Goal: Task Accomplishment & Management: Use online tool/utility

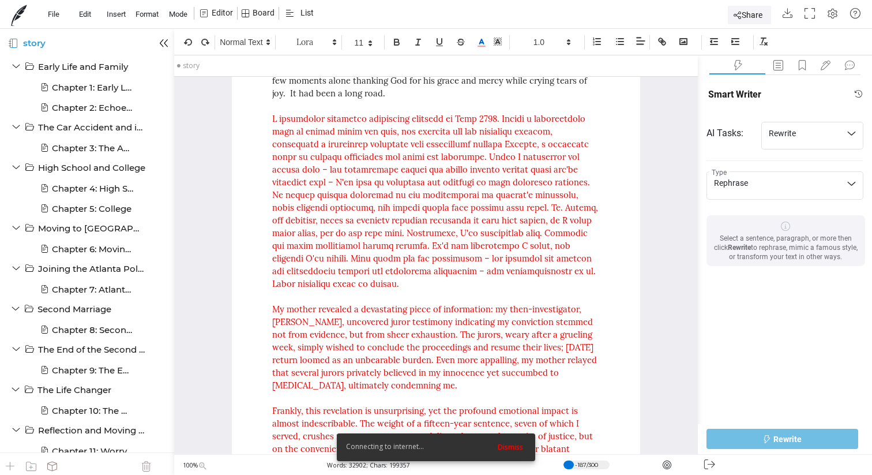
scroll to position [30515, 0]
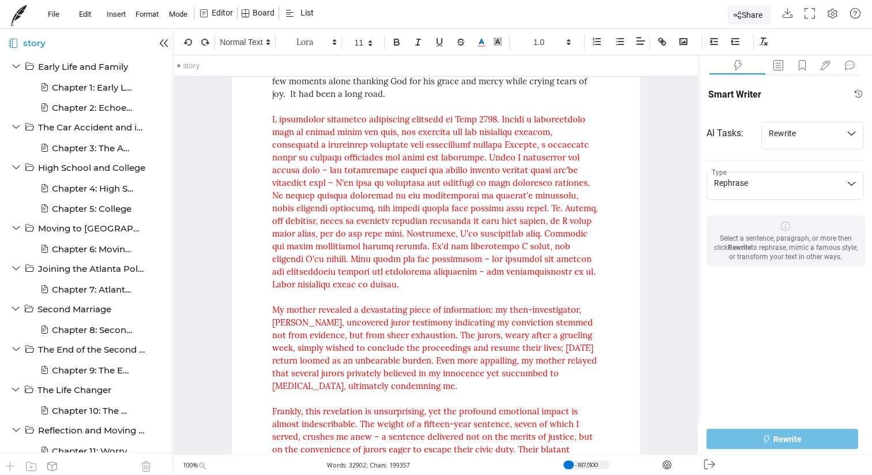
drag, startPoint x: 464, startPoint y: 326, endPoint x: 268, endPoint y: 245, distance: 211.8
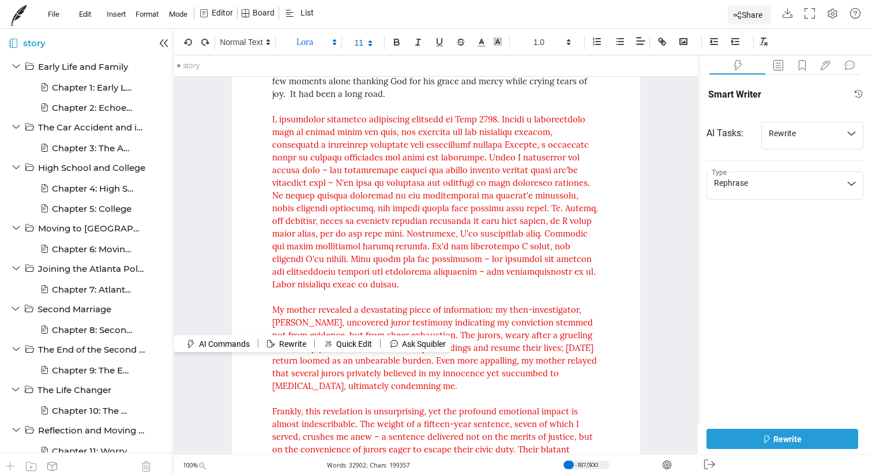
click at [805, 439] on button "Rewrite" at bounding box center [783, 439] width 152 height 20
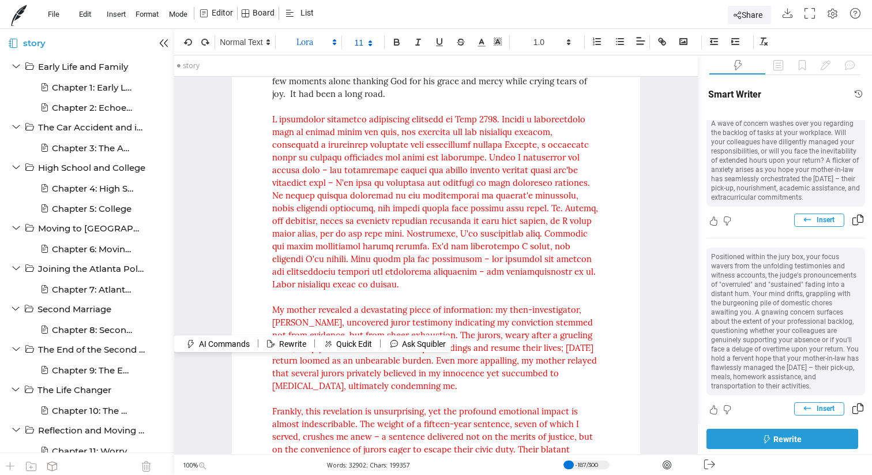
scroll to position [189, 0]
click at [826, 403] on span "Insert" at bounding box center [826, 407] width 18 height 9
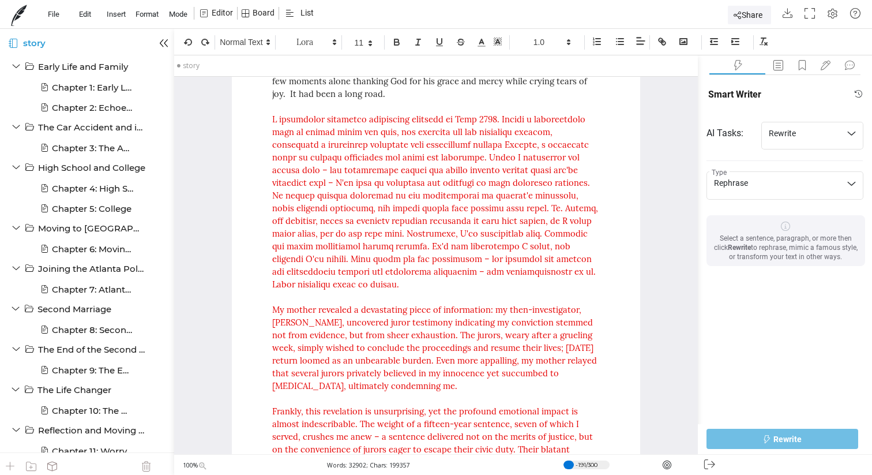
scroll to position [0, 0]
drag, startPoint x: 335, startPoint y: 355, endPoint x: 252, endPoint y: 247, distance: 136.5
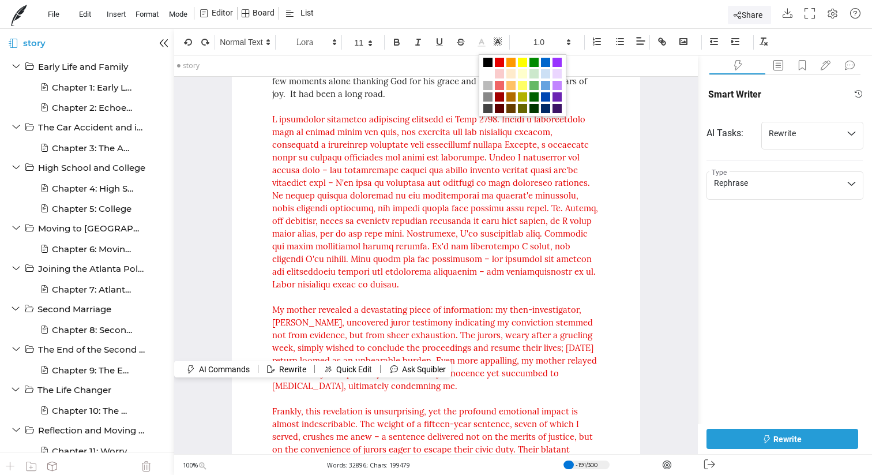
click at [485, 43] on icon at bounding box center [482, 43] width 10 height 10
click at [501, 62] on span at bounding box center [499, 62] width 9 height 9
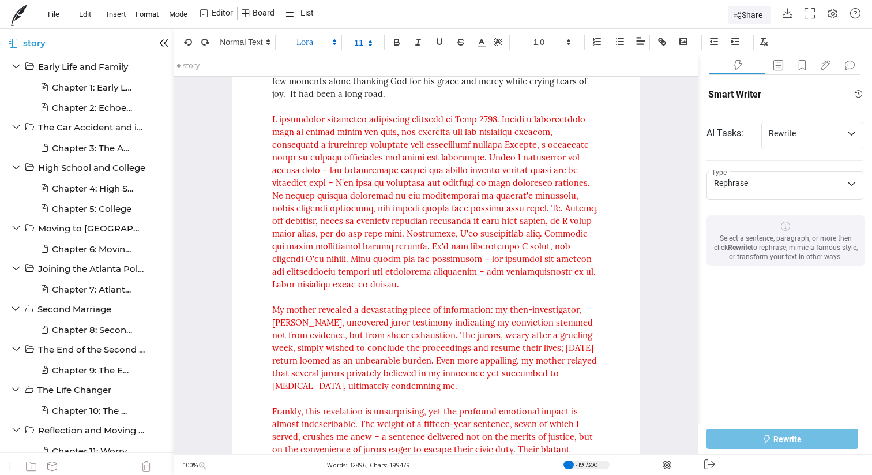
drag, startPoint x: 339, startPoint y: 227, endPoint x: 263, endPoint y: 139, distance: 115.8
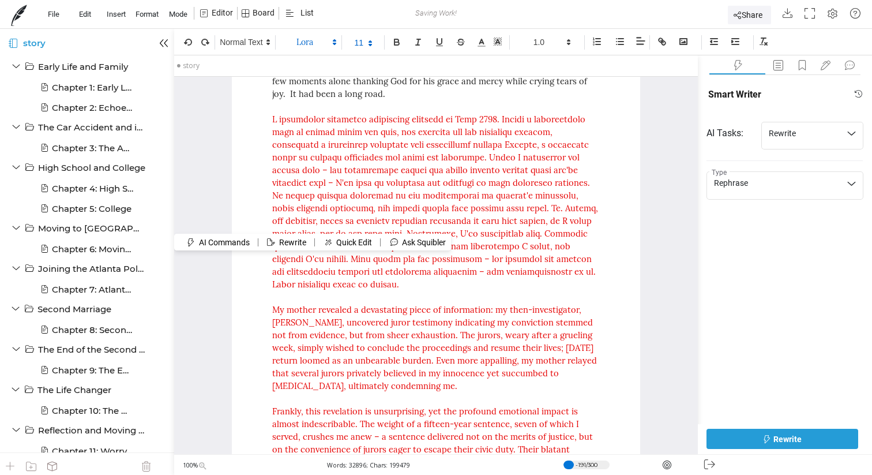
click at [811, 436] on button "Rewrite" at bounding box center [783, 439] width 152 height 20
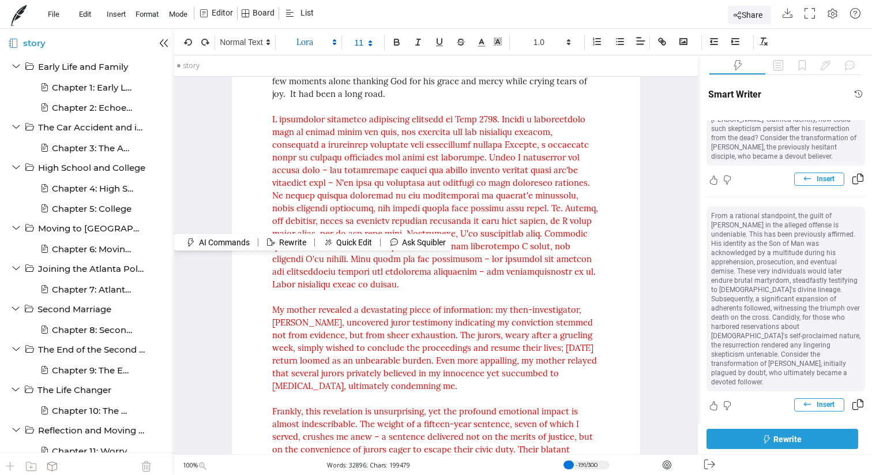
scroll to position [238, 0]
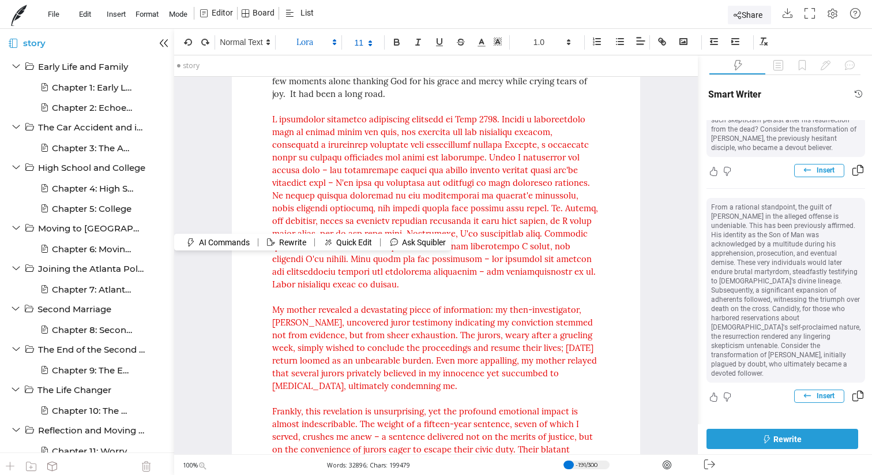
click at [818, 391] on span "Insert" at bounding box center [826, 395] width 18 height 9
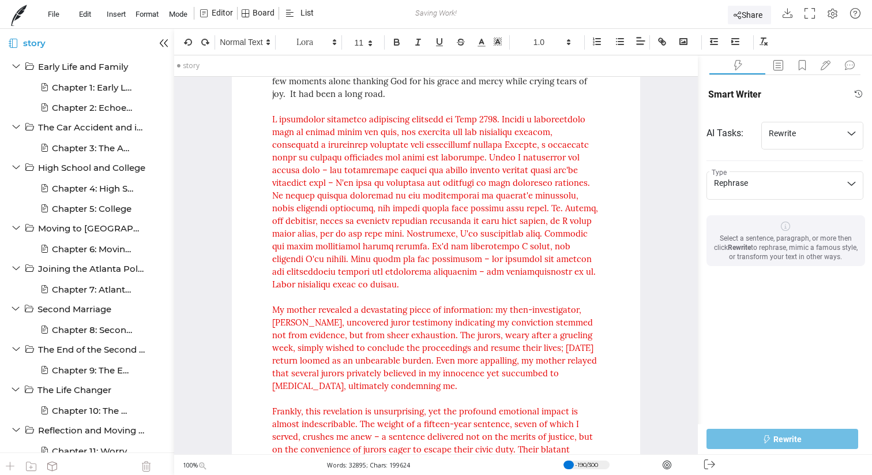
drag, startPoint x: 387, startPoint y: 245, endPoint x: 253, endPoint y: 138, distance: 171.6
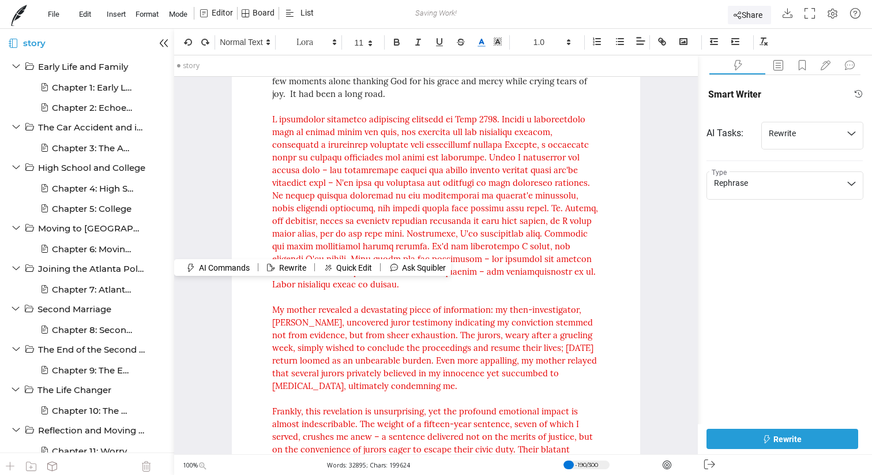
click at [482, 40] on polyline at bounding box center [482, 41] width 4 height 5
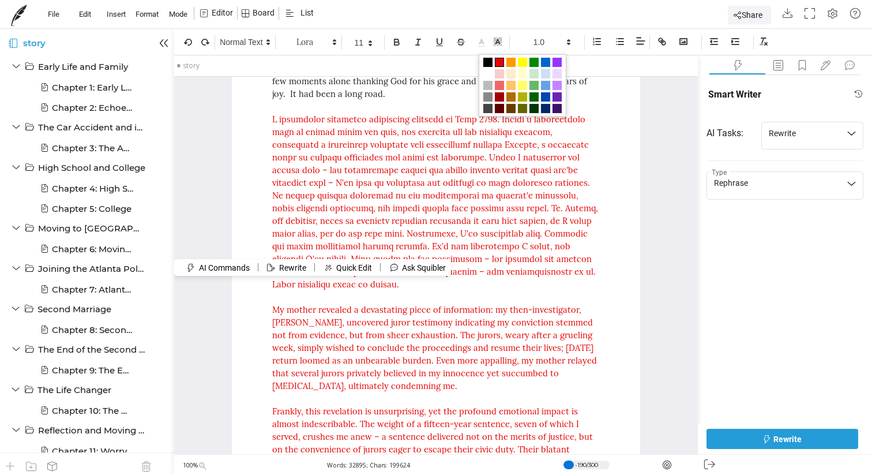
click at [498, 62] on span at bounding box center [499, 62] width 9 height 9
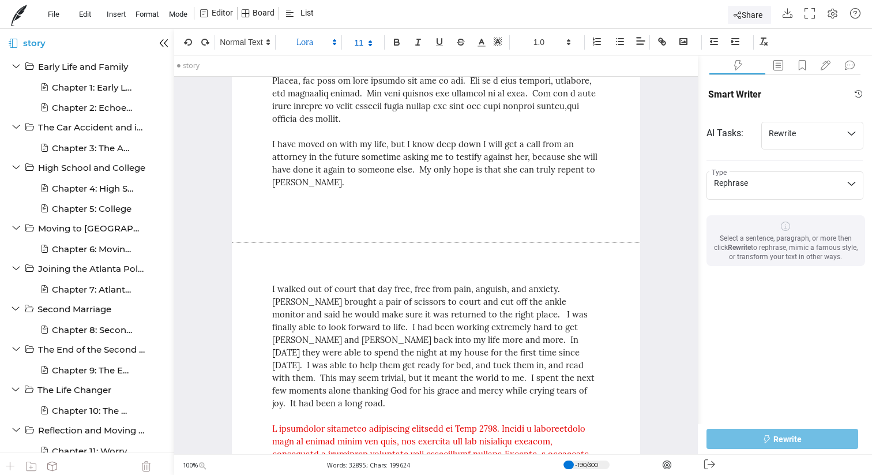
scroll to position [30217, 0]
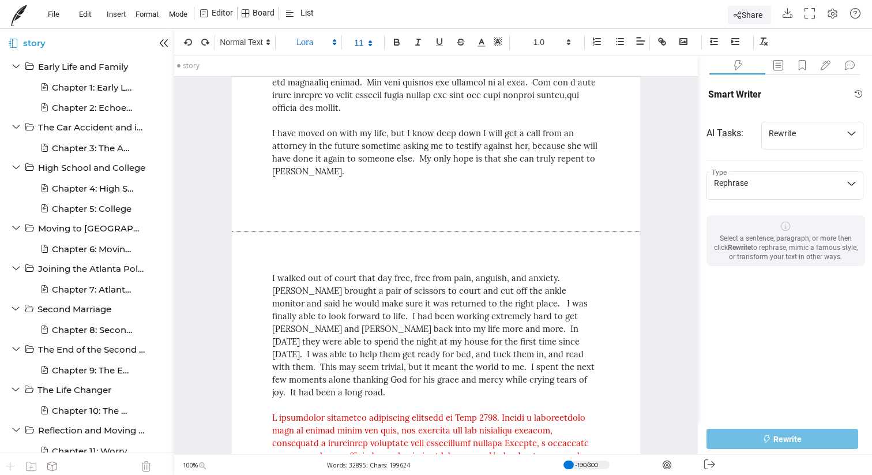
drag, startPoint x: 481, startPoint y: 409, endPoint x: 253, endPoint y: 86, distance: 395.4
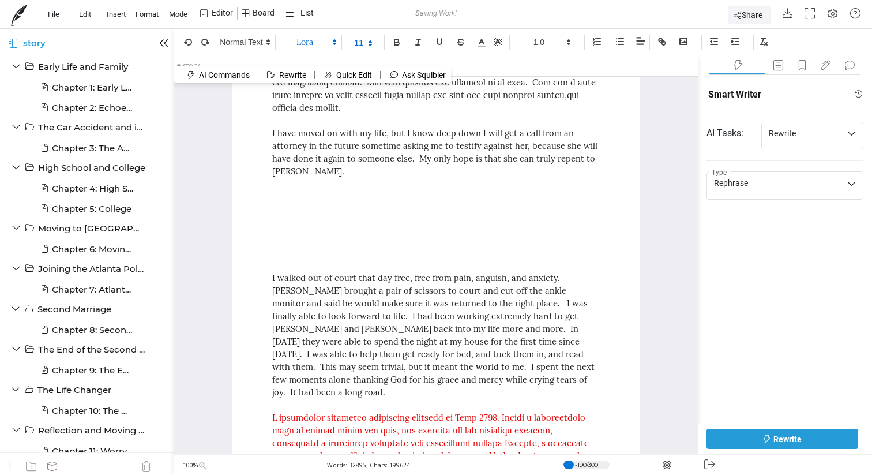
click at [808, 439] on button "Rewrite" at bounding box center [783, 439] width 152 height 20
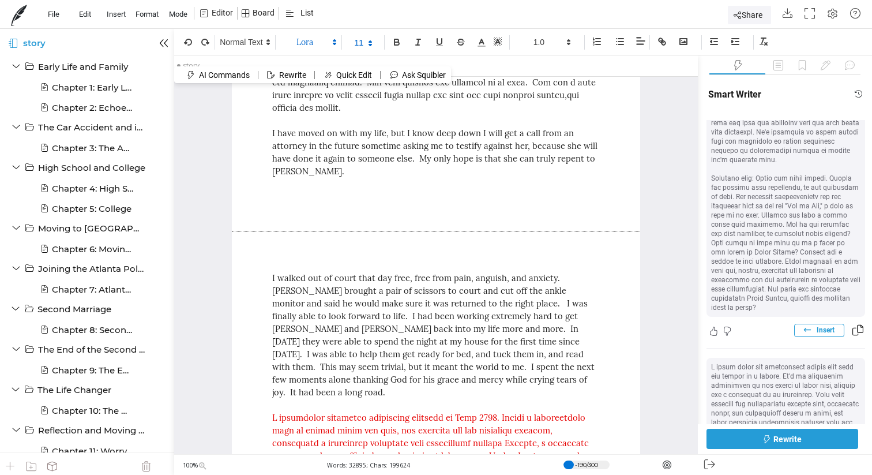
scroll to position [379, 0]
click at [820, 330] on span "Insert" at bounding box center [826, 334] width 18 height 9
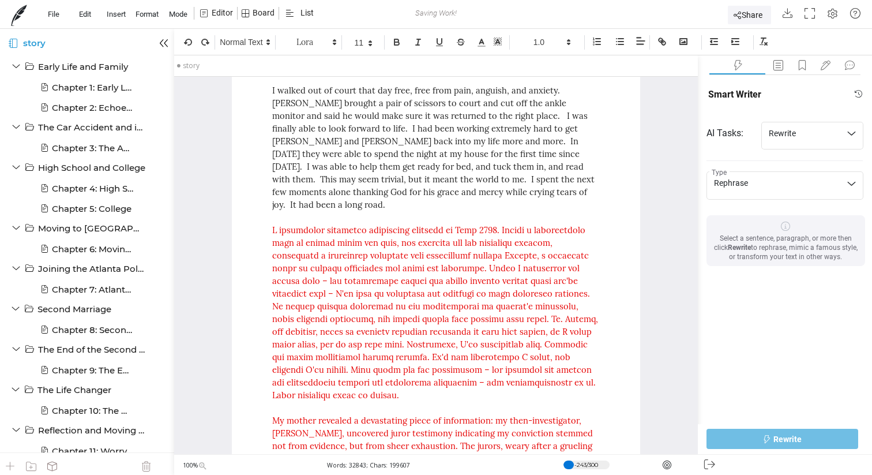
scroll to position [30412, 0]
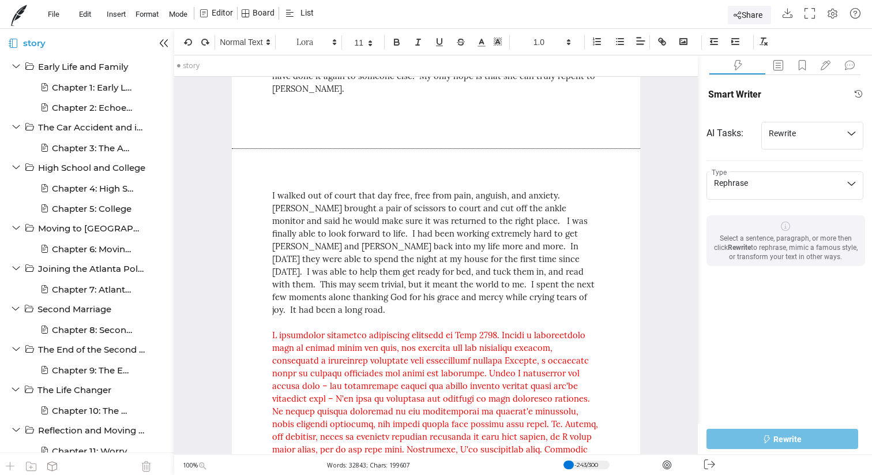
scroll to position [30279, 0]
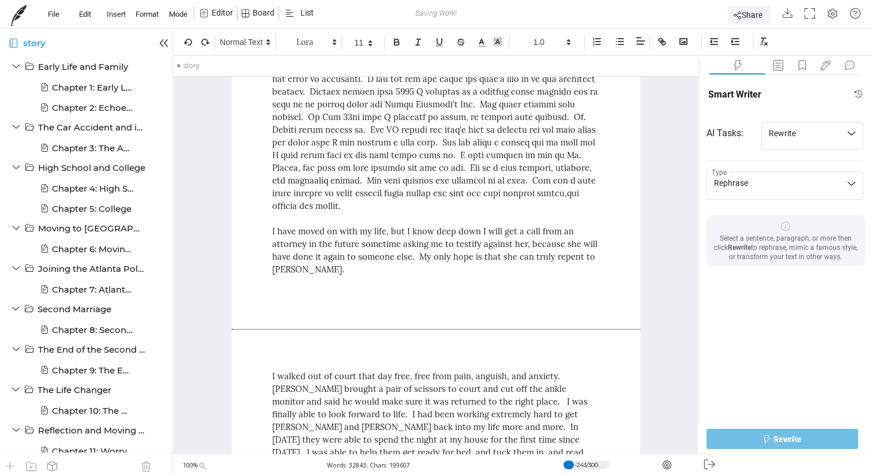
scroll to position [30114, 0]
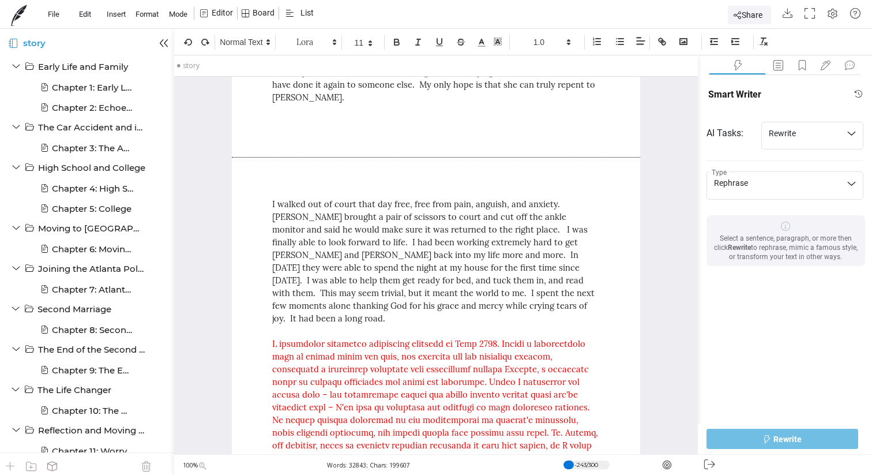
scroll to position [30315, 0]
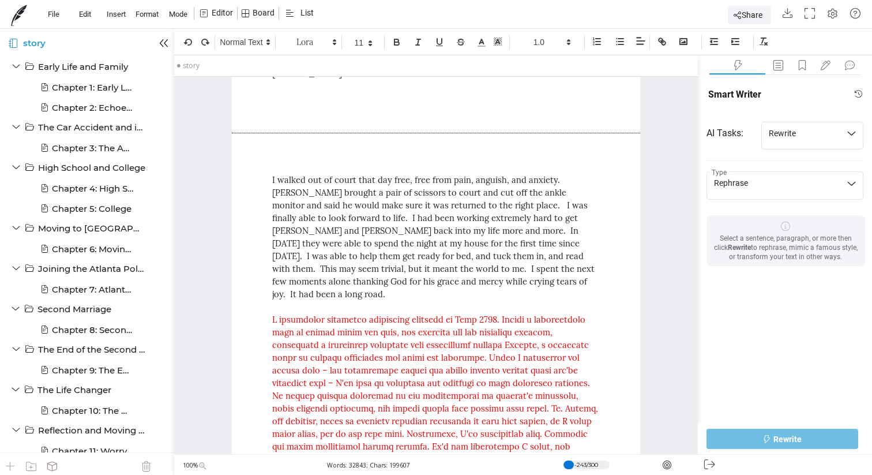
drag, startPoint x: 271, startPoint y: 192, endPoint x: 578, endPoint y: 372, distance: 356.6
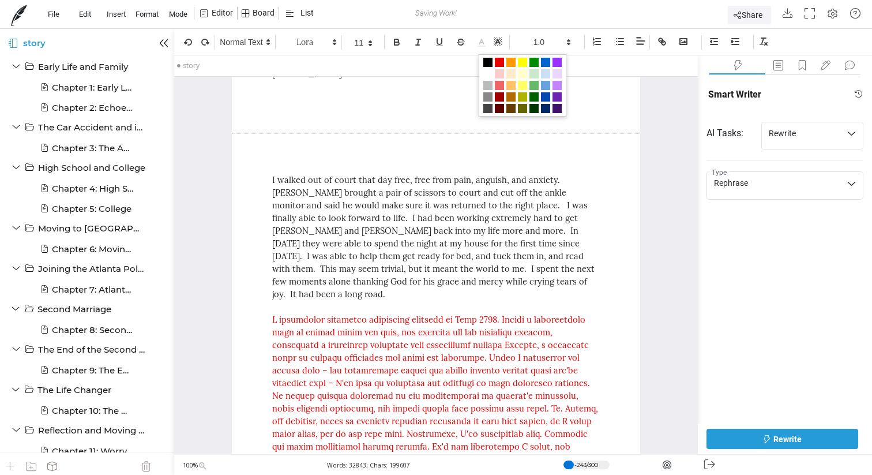
click at [479, 44] on icon at bounding box center [482, 43] width 10 height 10
click at [497, 63] on span at bounding box center [499, 62] width 9 height 9
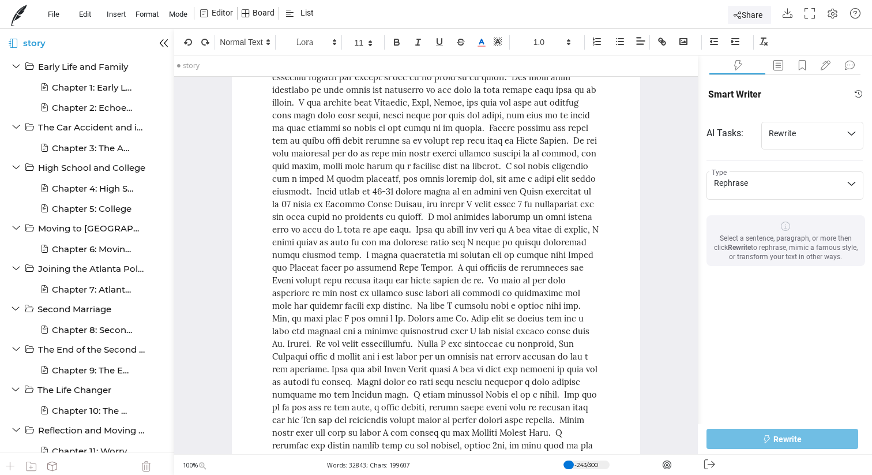
scroll to position [27487, 0]
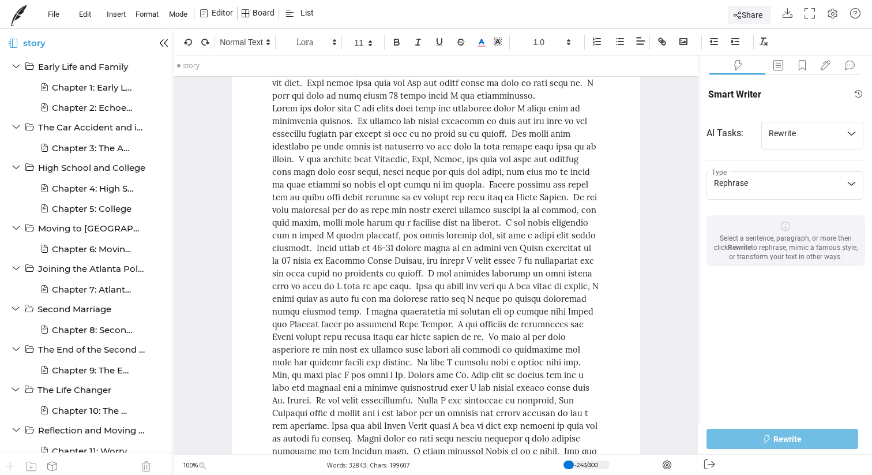
drag, startPoint x: 301, startPoint y: 390, endPoint x: 263, endPoint y: 257, distance: 138.1
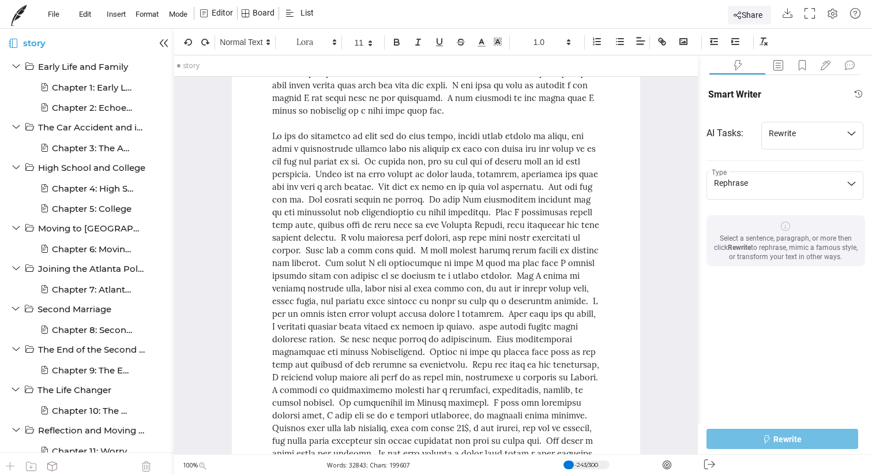
scroll to position [24595, 0]
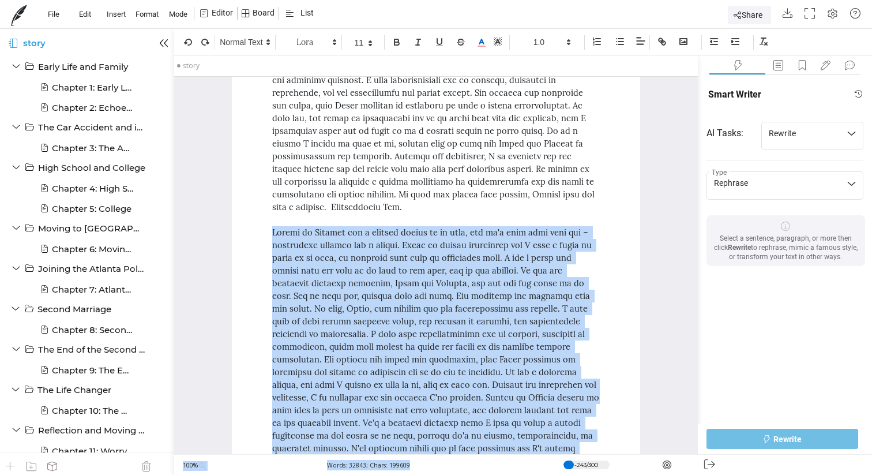
scroll to position [7466, 0]
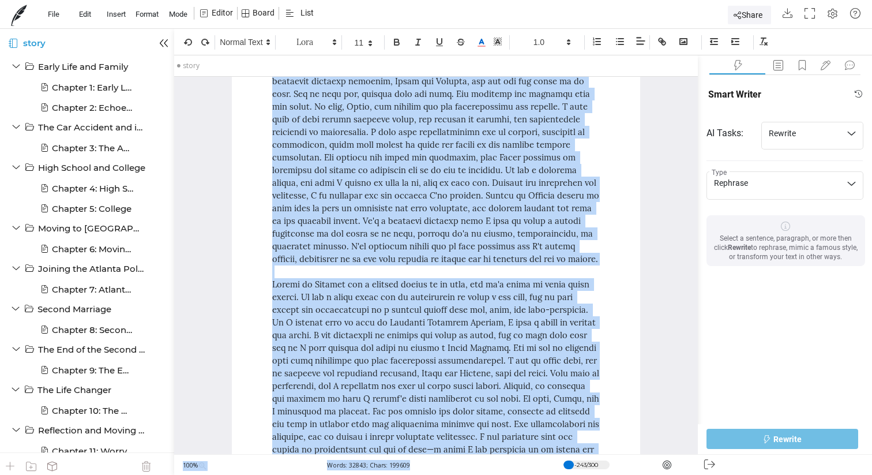
drag, startPoint x: 271, startPoint y: 274, endPoint x: 518, endPoint y: 341, distance: 255.3
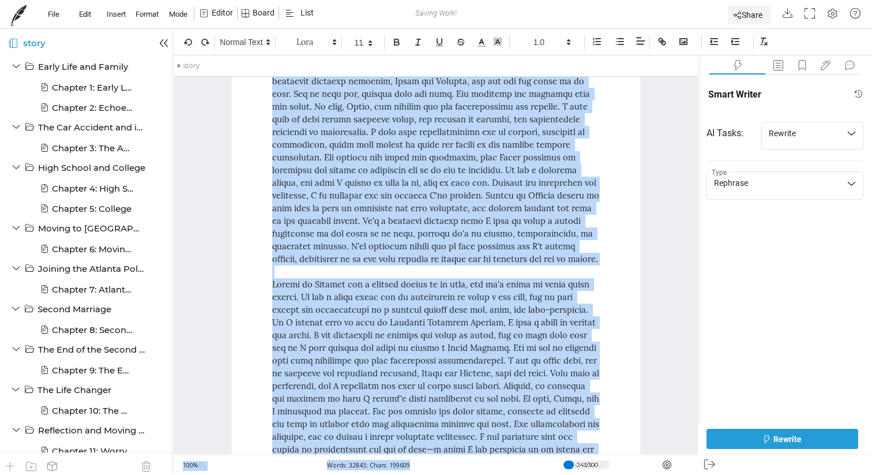
scroll to position [6099, 0]
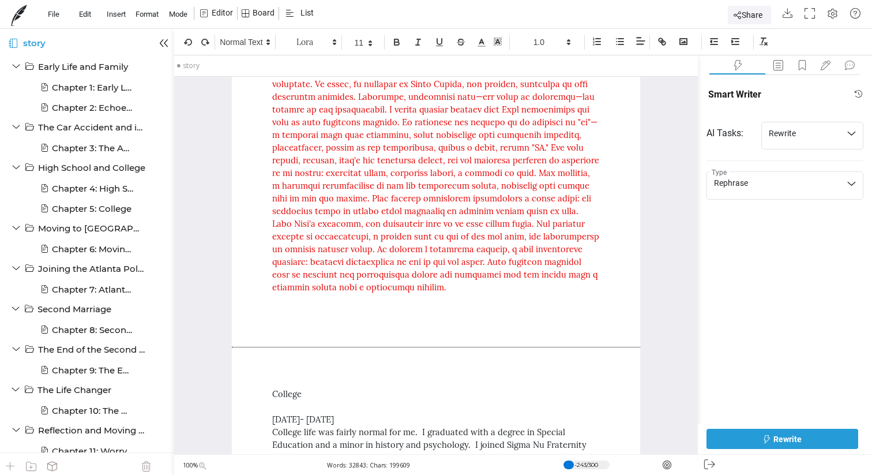
click at [518, 426] on span "College life was fairly normal for me. I graduated with a degree in Special Edu…" at bounding box center [430, 444] width 317 height 36
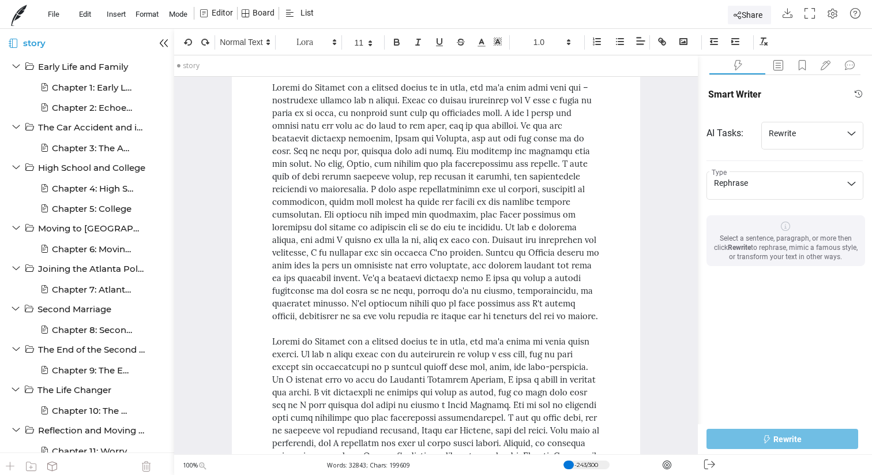
scroll to position [7568, 0]
drag, startPoint x: 402, startPoint y: 404, endPoint x: 254, endPoint y: 192, distance: 258.7
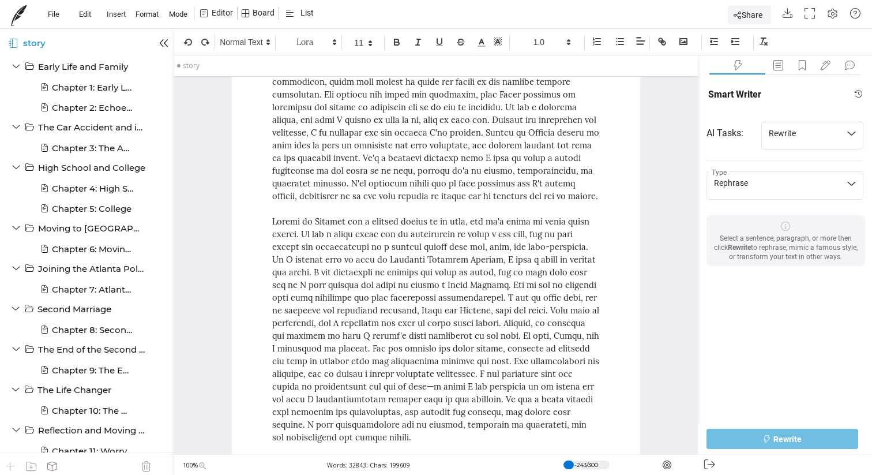
scroll to position [7546, 0]
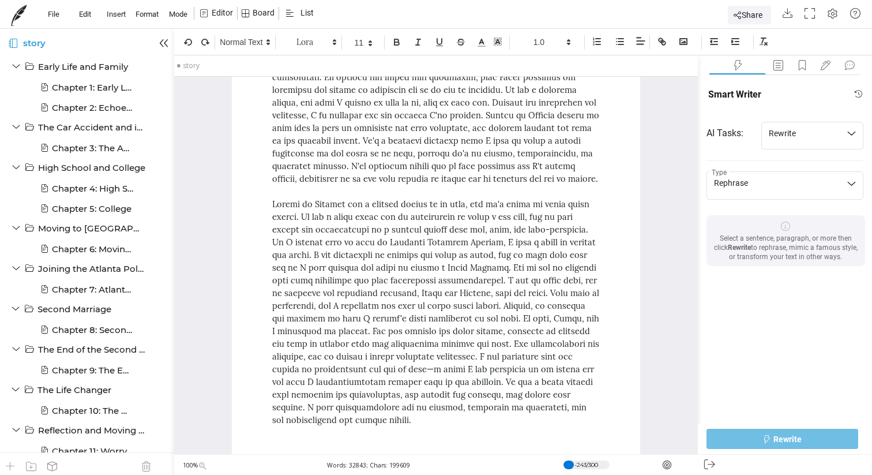
drag, startPoint x: 398, startPoint y: 265, endPoint x: 325, endPoint y: 185, distance: 108.2
click at [325, 198] on div at bounding box center [435, 312] width 327 height 228
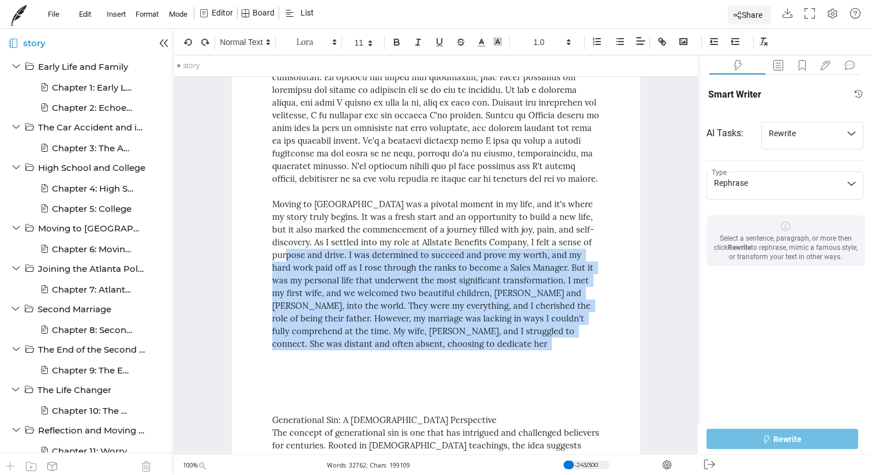
drag, startPoint x: 329, startPoint y: 190, endPoint x: 276, endPoint y: 96, distance: 108.0
click at [276, 198] on div "Moving to [GEOGRAPHIC_DATA] was a pivotal moment in my life, and it's where my …" at bounding box center [435, 274] width 327 height 152
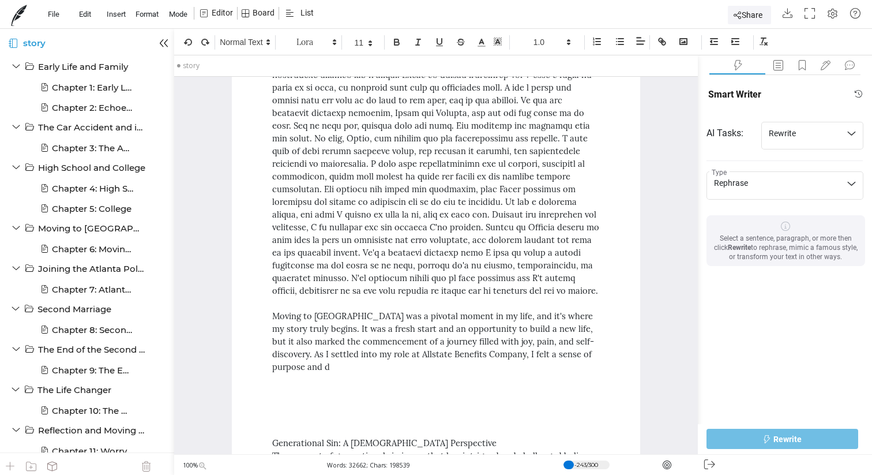
scroll to position [7433, 0]
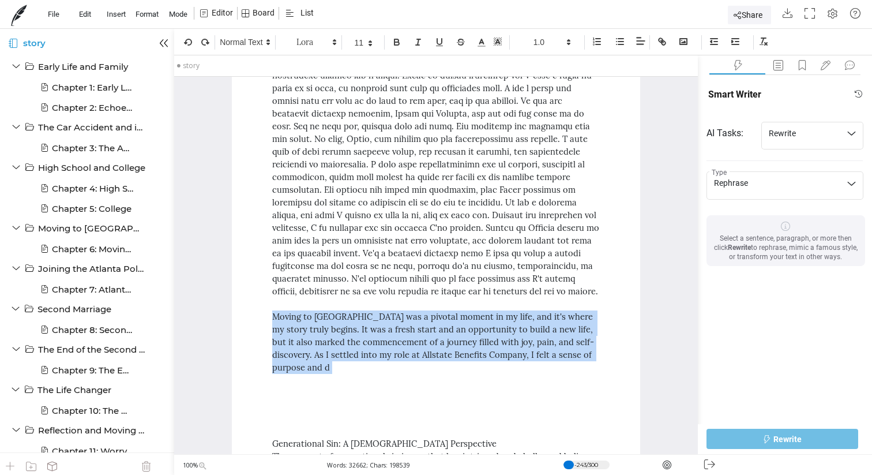
drag, startPoint x: 281, startPoint y: 208, endPoint x: 275, endPoint y: 164, distance: 44.9
click at [275, 310] on div "Moving to [GEOGRAPHIC_DATA] was a pivotal moment in my life, and it's where my …" at bounding box center [435, 341] width 327 height 63
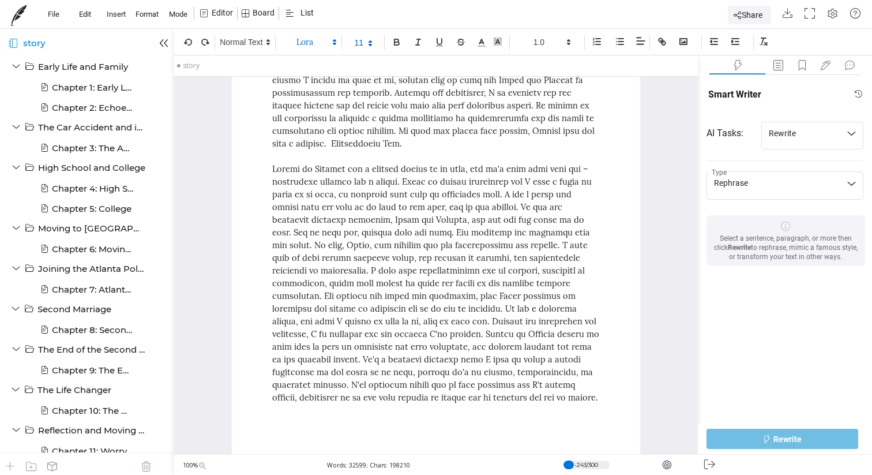
scroll to position [7320, 0]
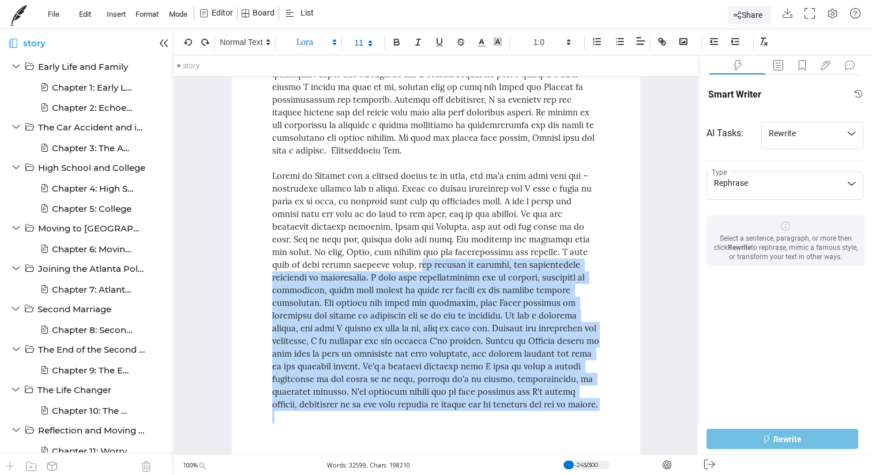
drag, startPoint x: 439, startPoint y: 258, endPoint x: 380, endPoint y: 106, distance: 163.5
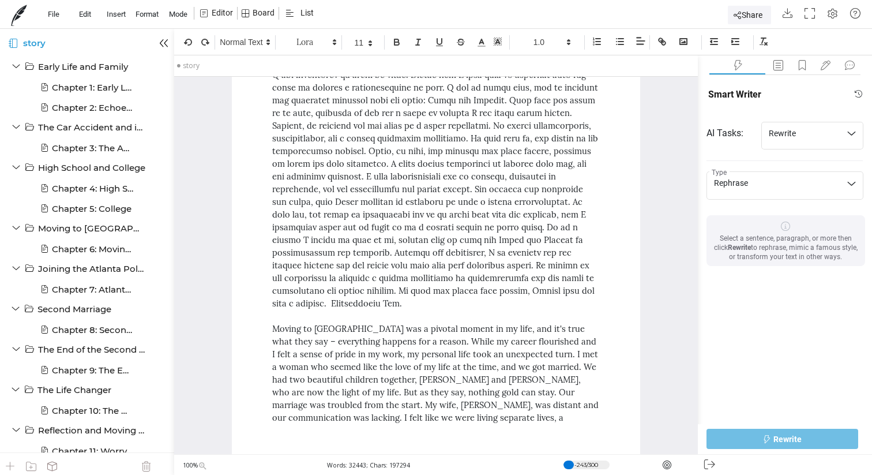
scroll to position [7150, 0]
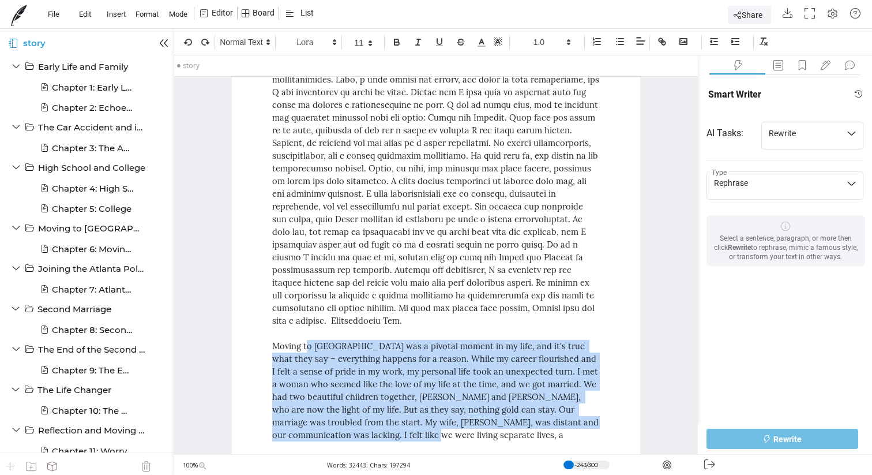
drag, startPoint x: 384, startPoint y: 280, endPoint x: 309, endPoint y: 189, distance: 118.4
click at [309, 340] on div "Moving to [GEOGRAPHIC_DATA] was a pivotal moment in my life, and it's true what…" at bounding box center [435, 391] width 327 height 102
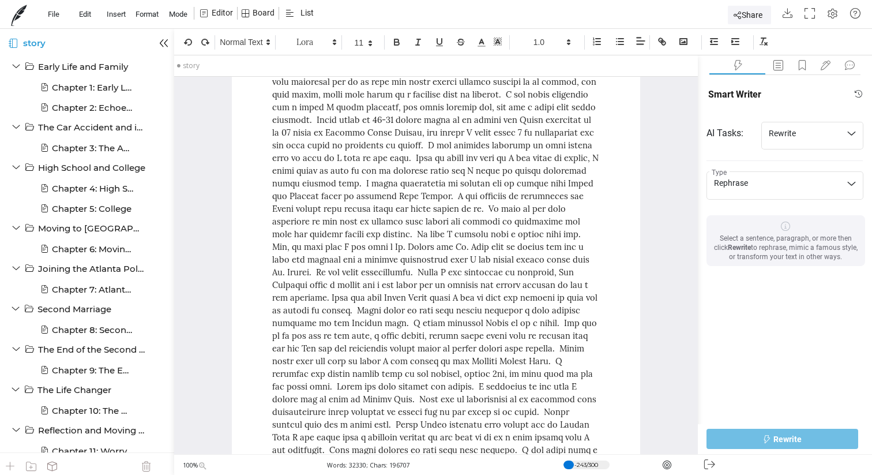
scroll to position [26861, 0]
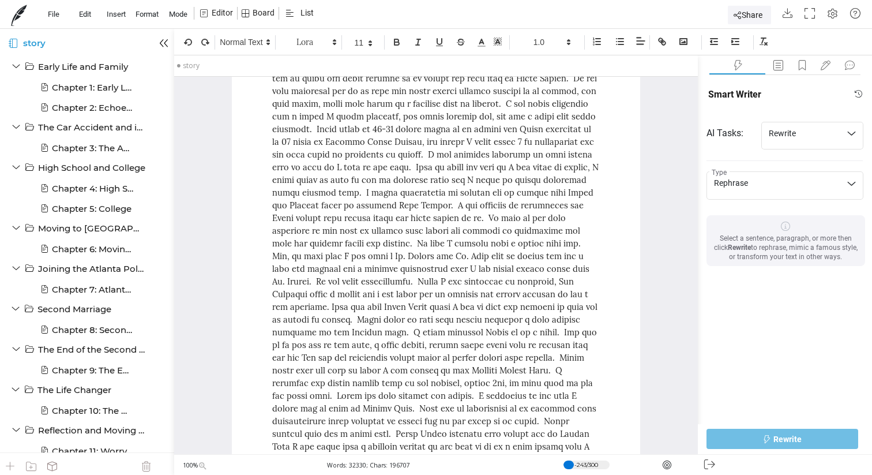
drag, startPoint x: 309, startPoint y: 408, endPoint x: 267, endPoint y: 181, distance: 230.7
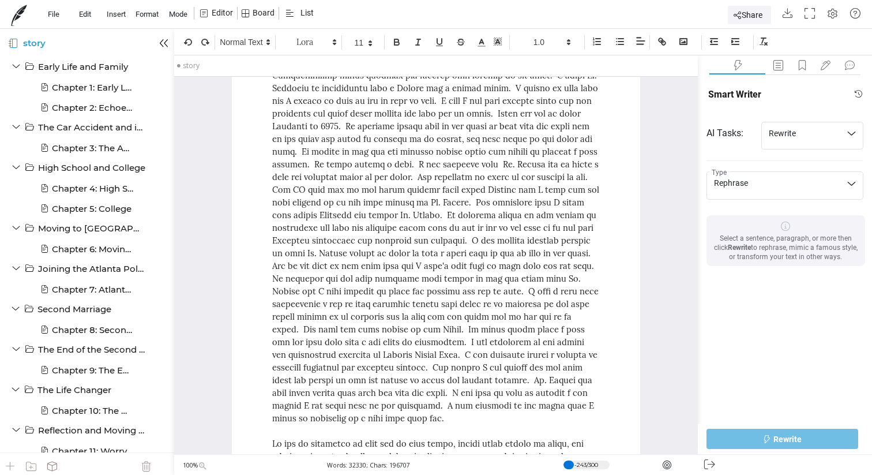
scroll to position [23800, 0]
drag, startPoint x: 369, startPoint y: 322, endPoint x: 264, endPoint y: 110, distance: 236.4
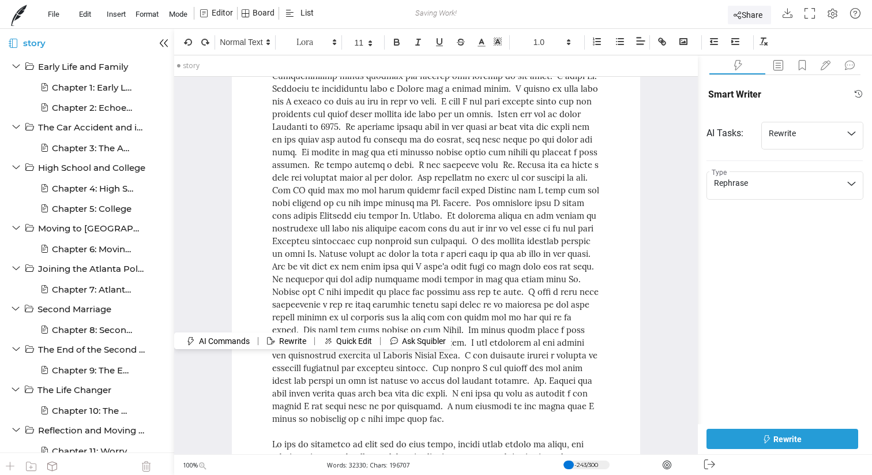
click at [807, 435] on button "Rewrite" at bounding box center [783, 439] width 152 height 20
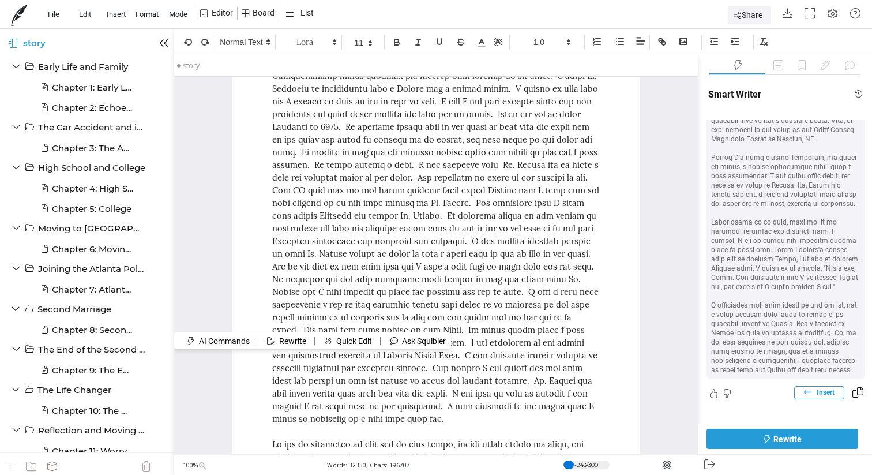
scroll to position [598, 0]
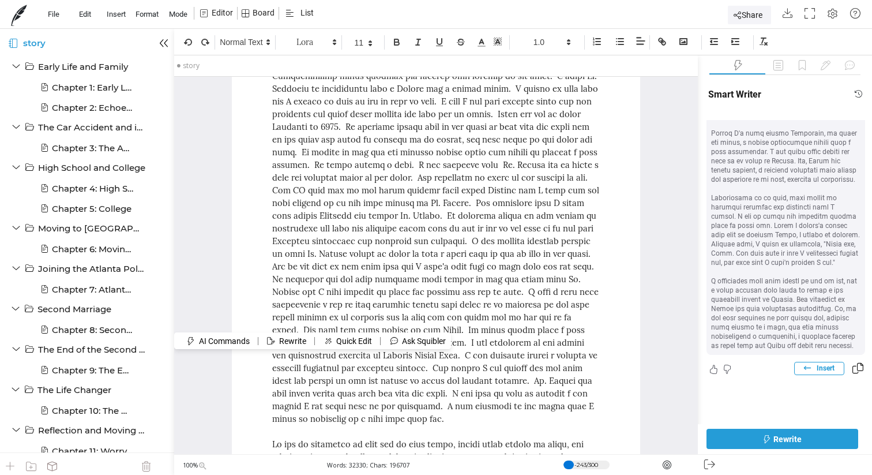
click at [817, 364] on span "Insert" at bounding box center [826, 368] width 18 height 9
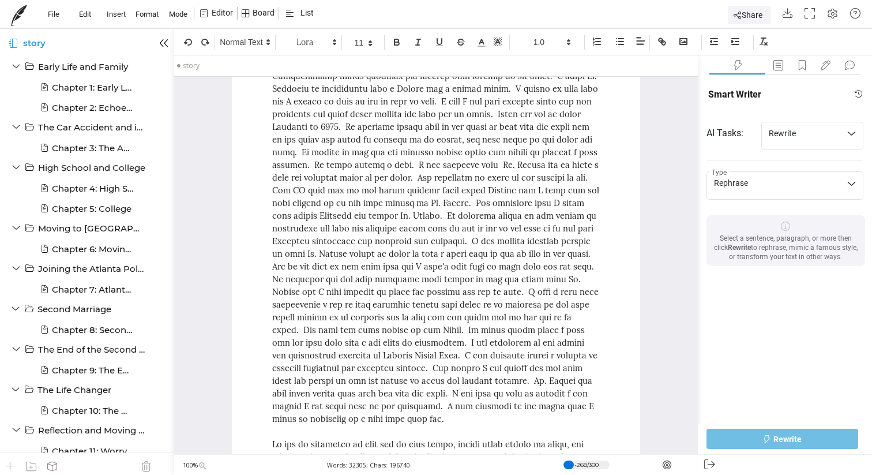
drag, startPoint x: 409, startPoint y: 387, endPoint x: 273, endPoint y: 103, distance: 314.6
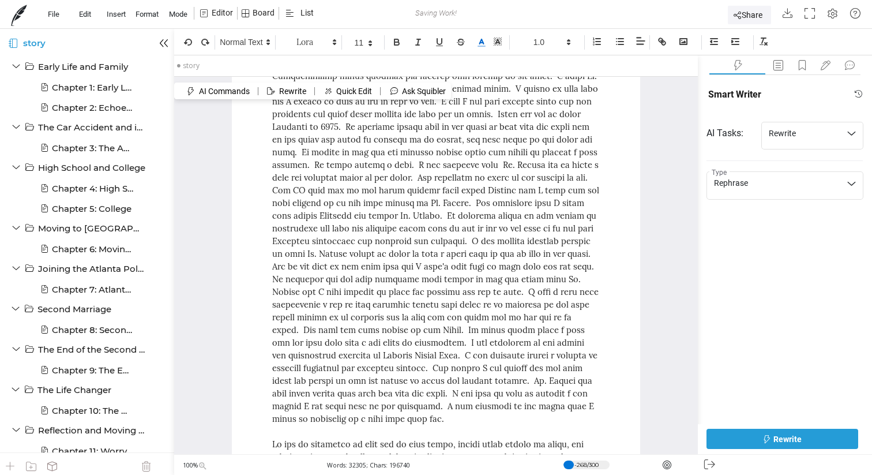
click at [484, 44] on icon at bounding box center [482, 43] width 10 height 10
click at [501, 65] on span at bounding box center [499, 62] width 9 height 9
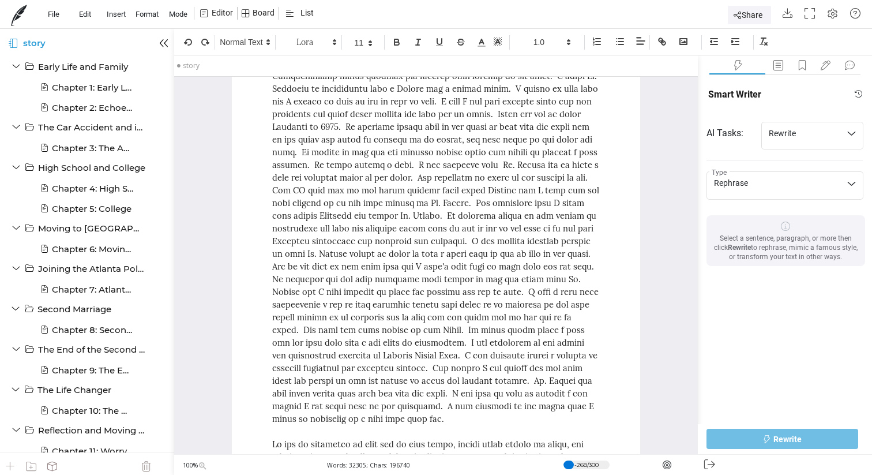
drag, startPoint x: 403, startPoint y: 385, endPoint x: 269, endPoint y: 192, distance: 234.8
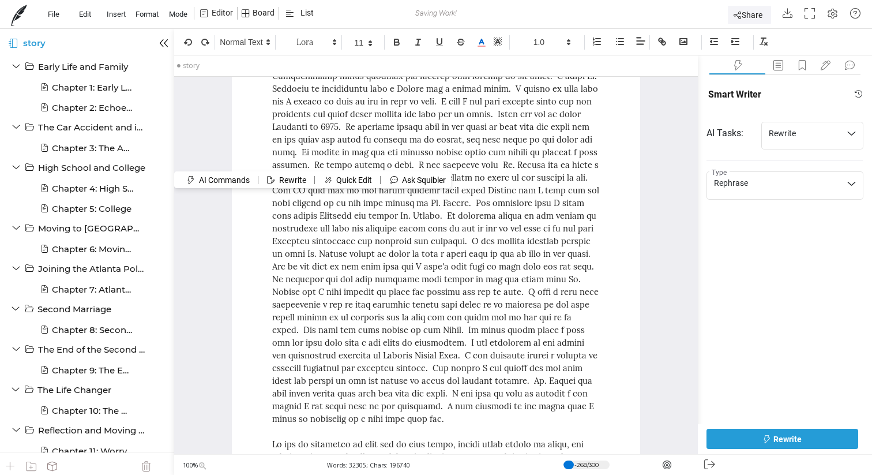
click at [482, 44] on icon at bounding box center [482, 43] width 10 height 10
click at [497, 60] on span at bounding box center [499, 62] width 9 height 9
click at [503, 62] on span at bounding box center [499, 62] width 9 height 9
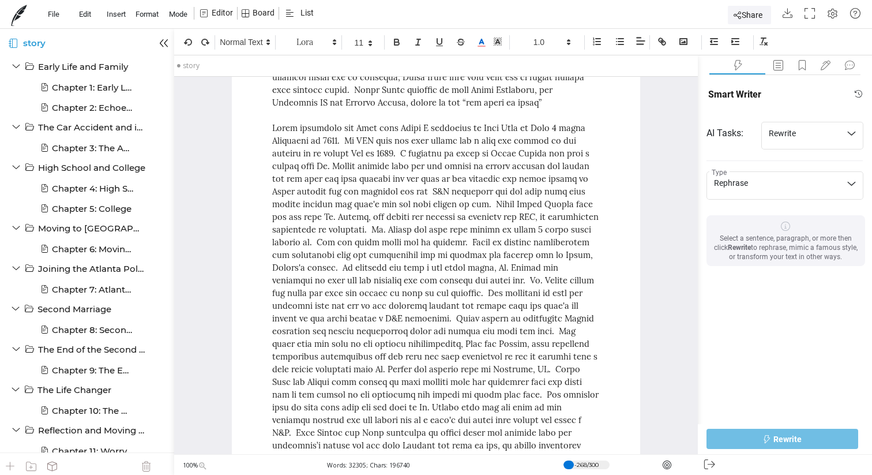
scroll to position [23200, 0]
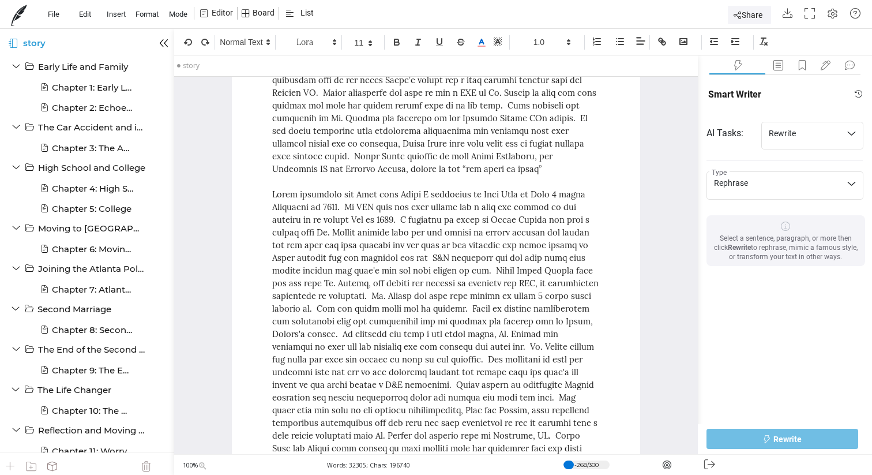
drag, startPoint x: 433, startPoint y: 413, endPoint x: 273, endPoint y: 249, distance: 228.9
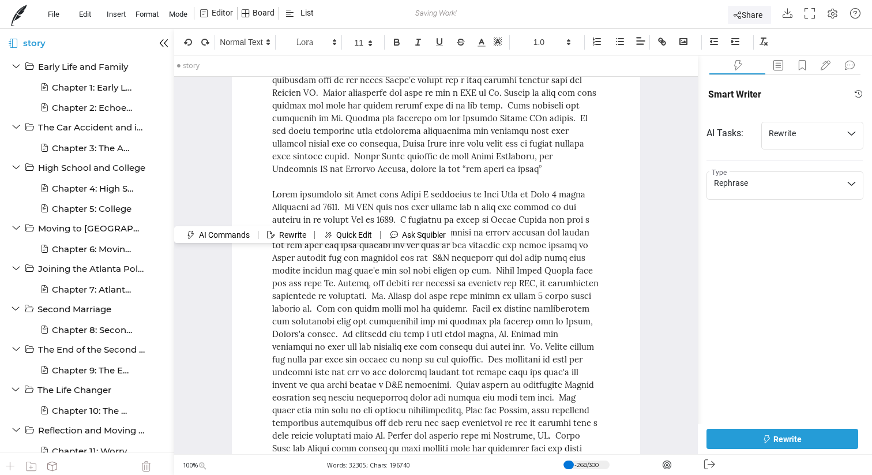
click at [745, 436] on button "Rewrite" at bounding box center [783, 439] width 152 height 20
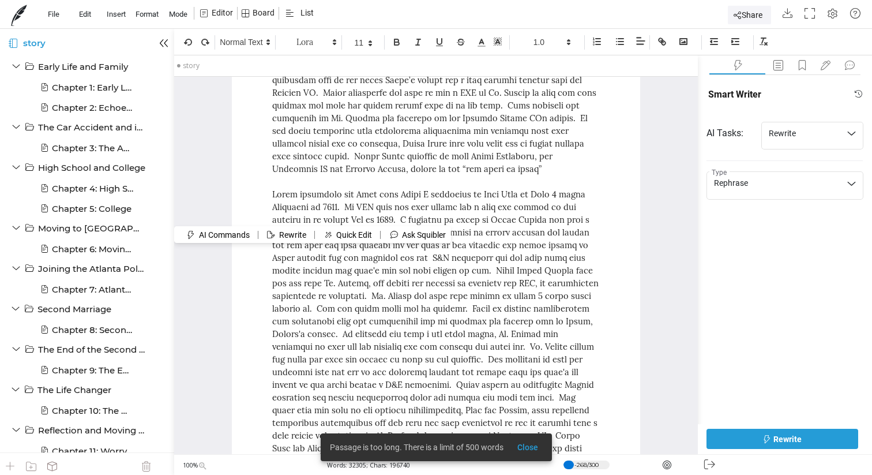
click at [619, 366] on div "The Life Changer I will write this portion of my story as chronologically as po…" at bounding box center [436, 9] width 408 height 13718
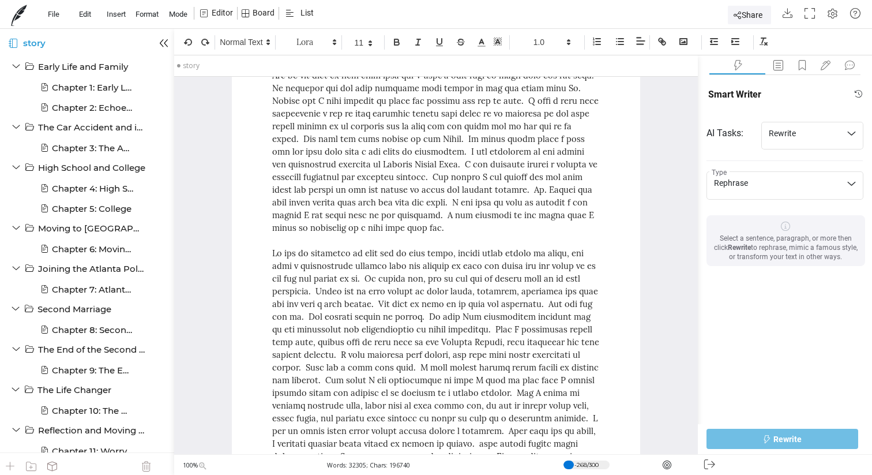
scroll to position [24021, 0]
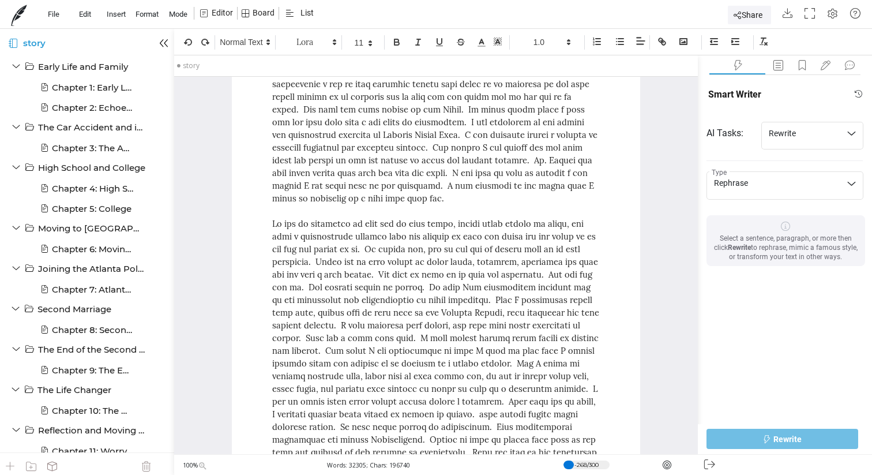
drag, startPoint x: 361, startPoint y: 432, endPoint x: 255, endPoint y: 190, distance: 264.0
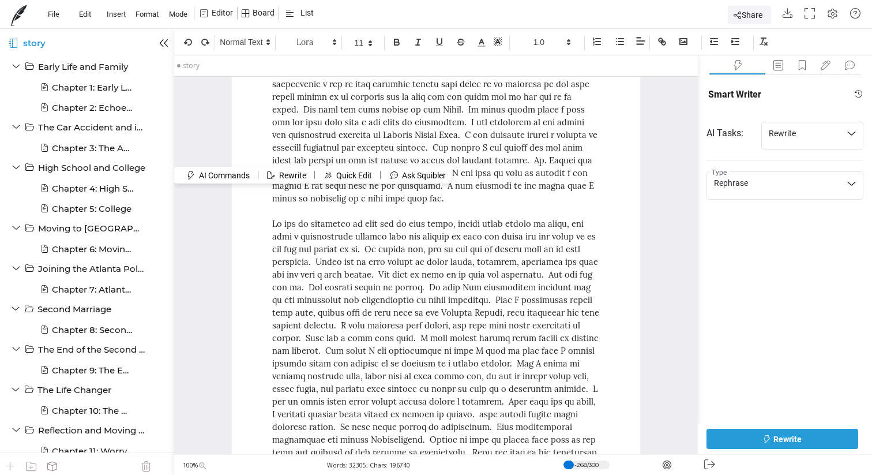
drag, startPoint x: 272, startPoint y: 192, endPoint x: 352, endPoint y: 429, distance: 250.2
click at [753, 441] on button "Rewrite" at bounding box center [783, 439] width 152 height 20
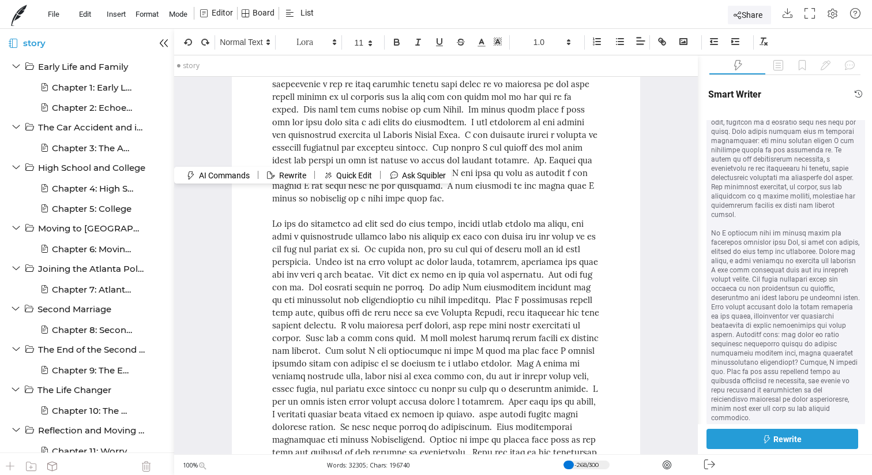
scroll to position [602, 0]
click at [827, 434] on span "Insert" at bounding box center [826, 438] width 18 height 9
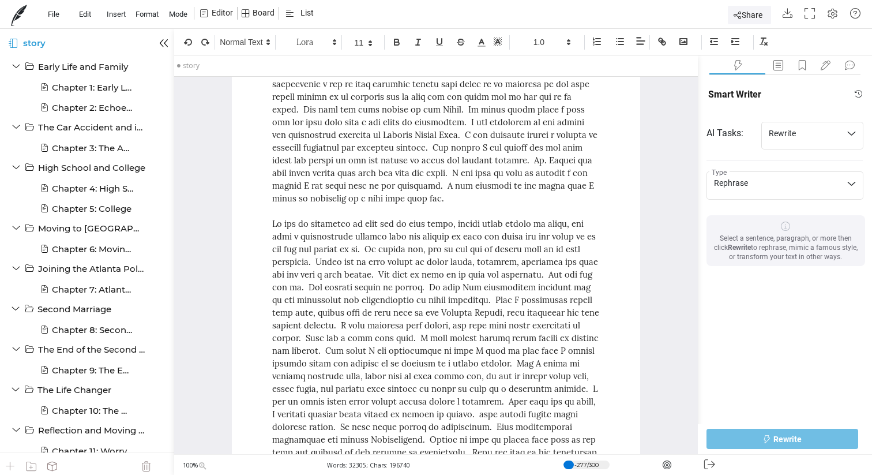
scroll to position [0, 0]
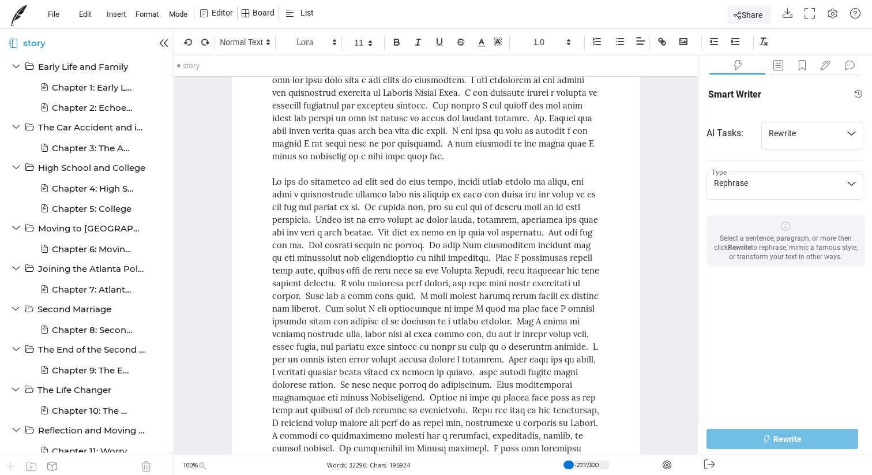
scroll to position [24067, 0]
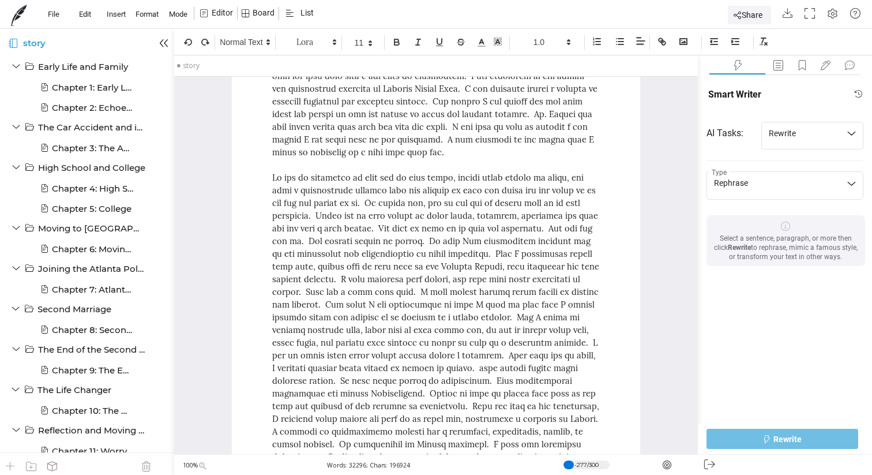
drag, startPoint x: 523, startPoint y: 423, endPoint x: 268, endPoint y: 149, distance: 374.4
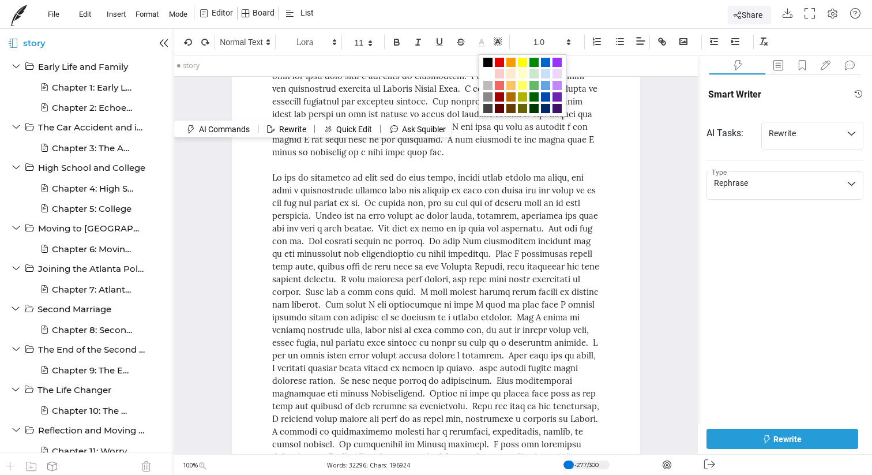
click at [483, 44] on polyline at bounding box center [482, 41] width 4 height 5
click at [499, 62] on span at bounding box center [499, 62] width 9 height 9
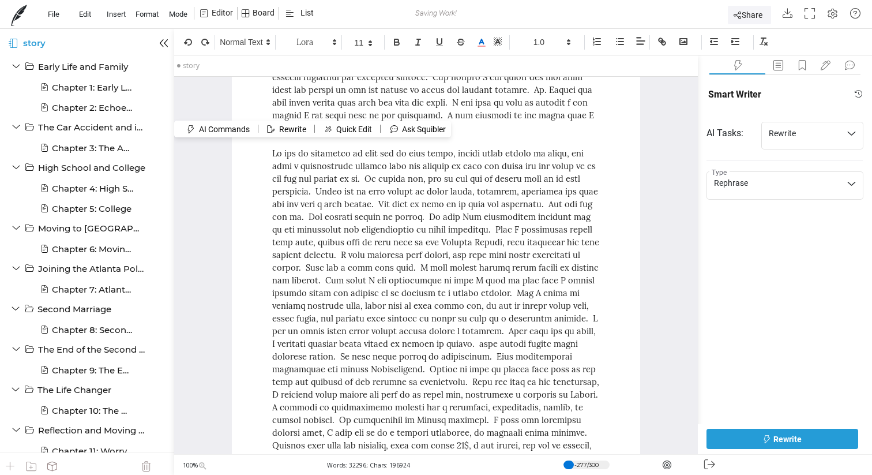
scroll to position [24115, 0]
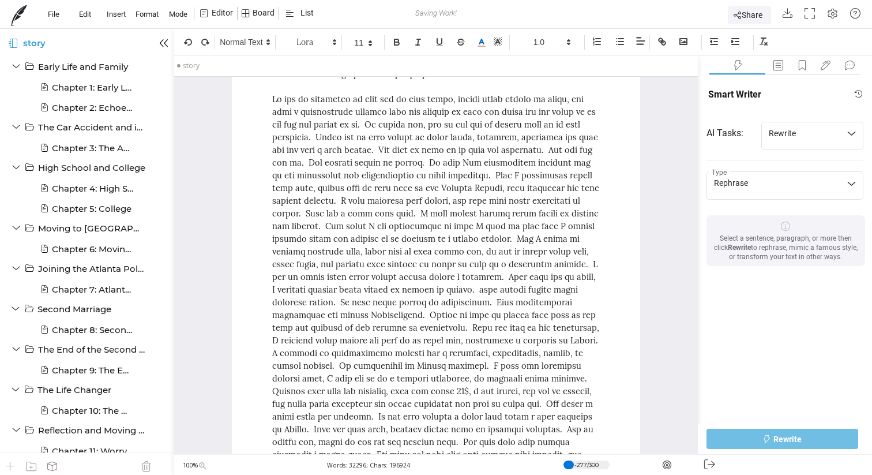
scroll to position [24147, 0]
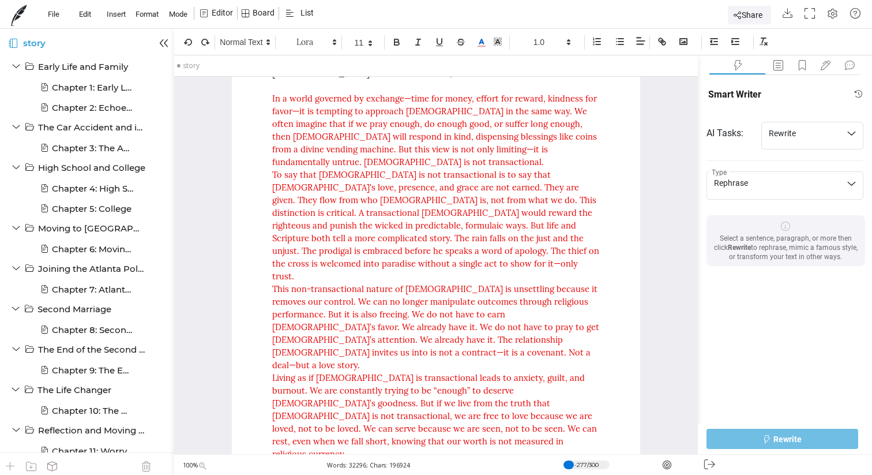
scroll to position [25371, 0]
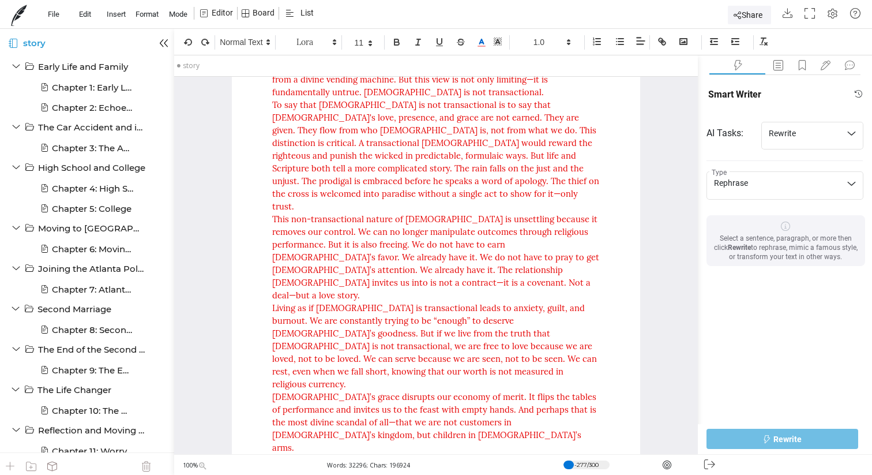
drag, startPoint x: 371, startPoint y: 350, endPoint x: 256, endPoint y: 238, distance: 161.2
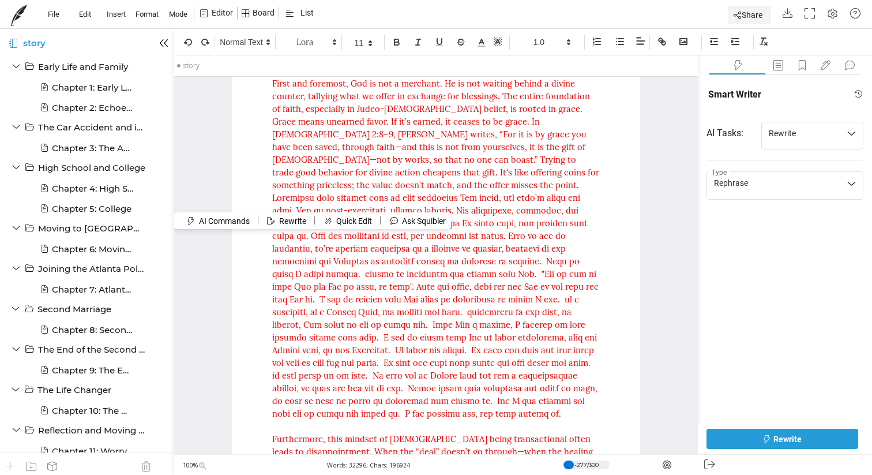
scroll to position [25799, 0]
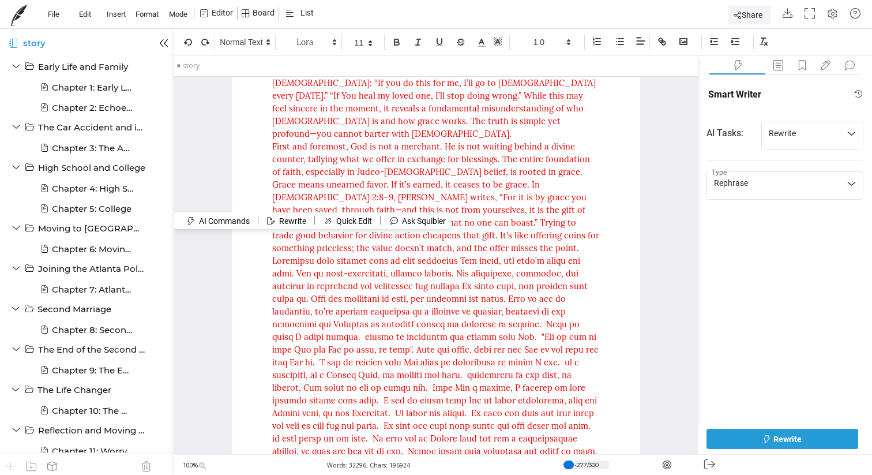
drag, startPoint x: 267, startPoint y: 237, endPoint x: 431, endPoint y: 273, distance: 168.0
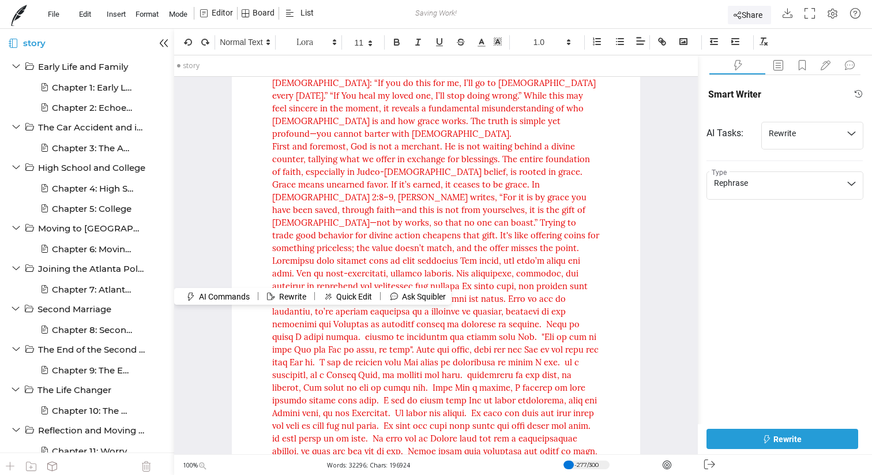
click at [301, 295] on button "Rewrite" at bounding box center [291, 296] width 57 height 16
click at [737, 436] on button "Rewrite" at bounding box center [783, 439] width 152 height 20
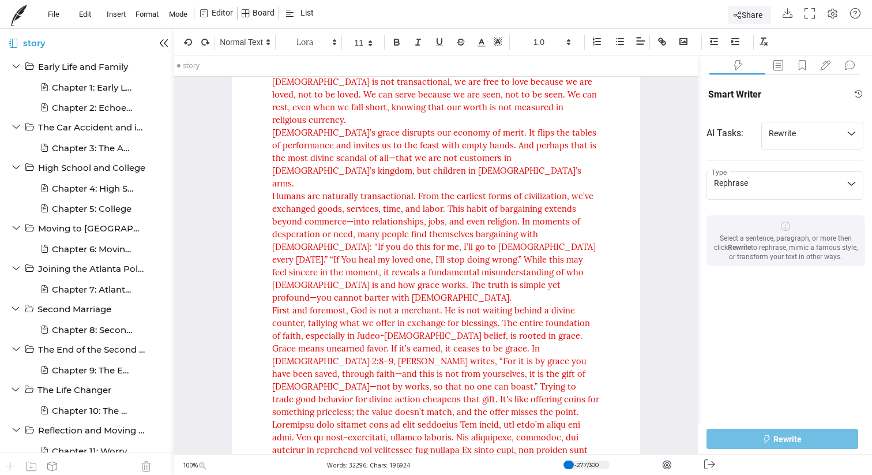
scroll to position [25634, 0]
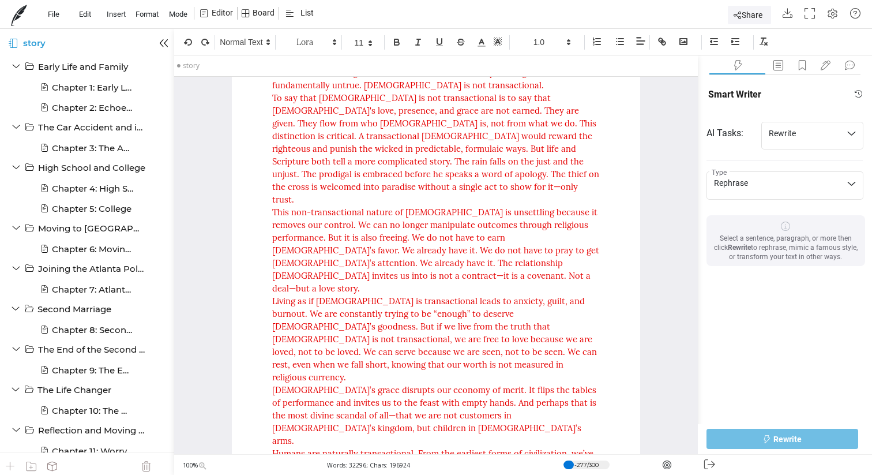
scroll to position [25292, 0]
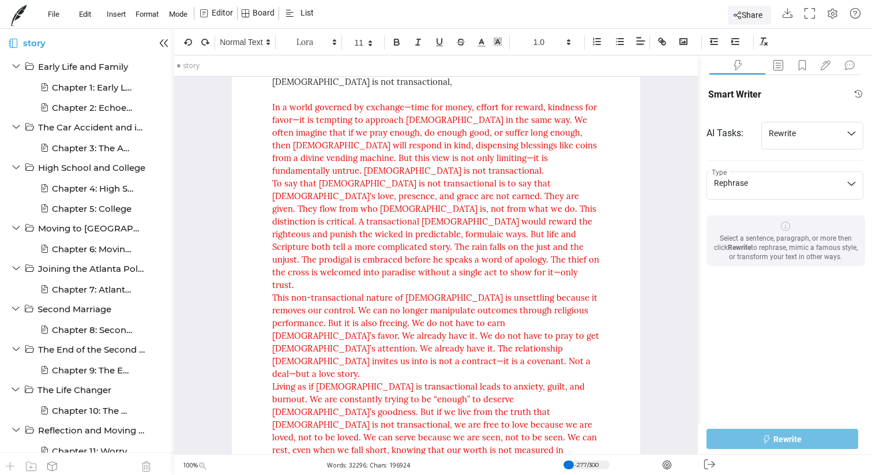
drag, startPoint x: 536, startPoint y: 237, endPoint x: 269, endPoint y: 313, distance: 277.6
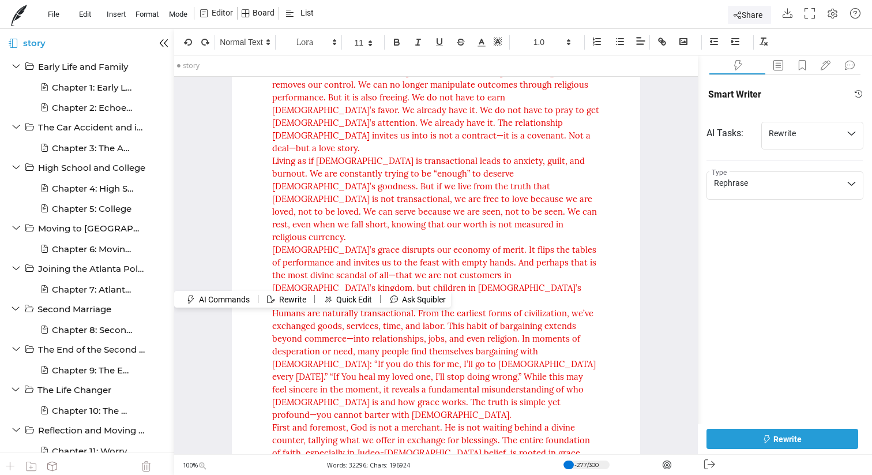
scroll to position [25570, 0]
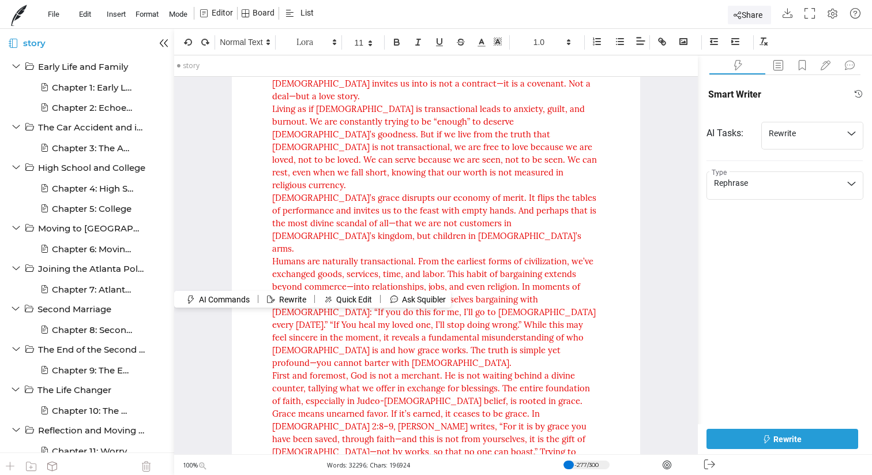
drag, startPoint x: 269, startPoint y: 313, endPoint x: 529, endPoint y: 303, distance: 259.8
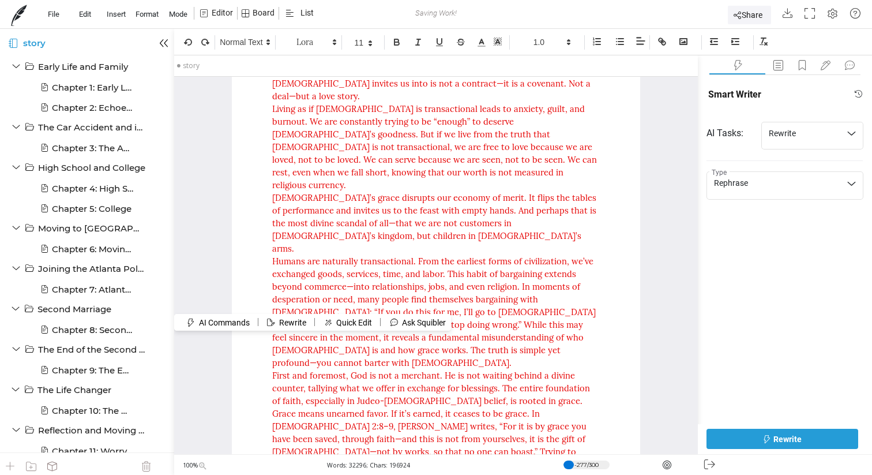
click at [744, 439] on button "Rewrite" at bounding box center [783, 439] width 152 height 20
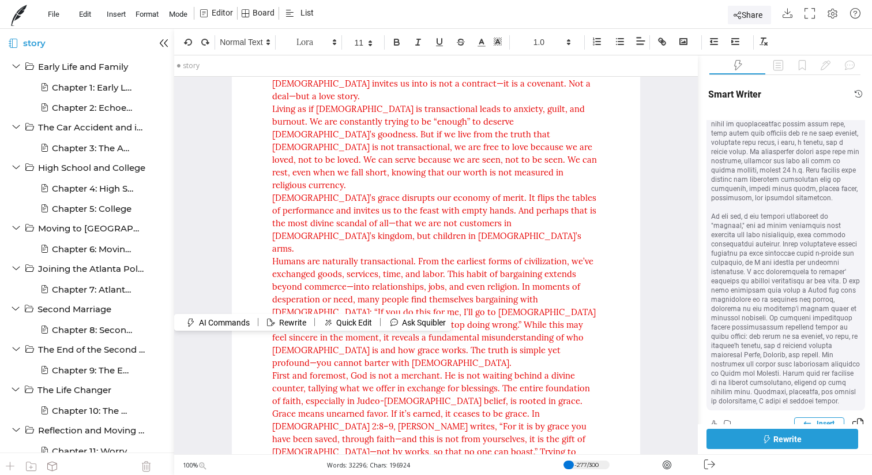
scroll to position [720, 0]
click at [821, 418] on span "Insert" at bounding box center [826, 422] width 18 height 9
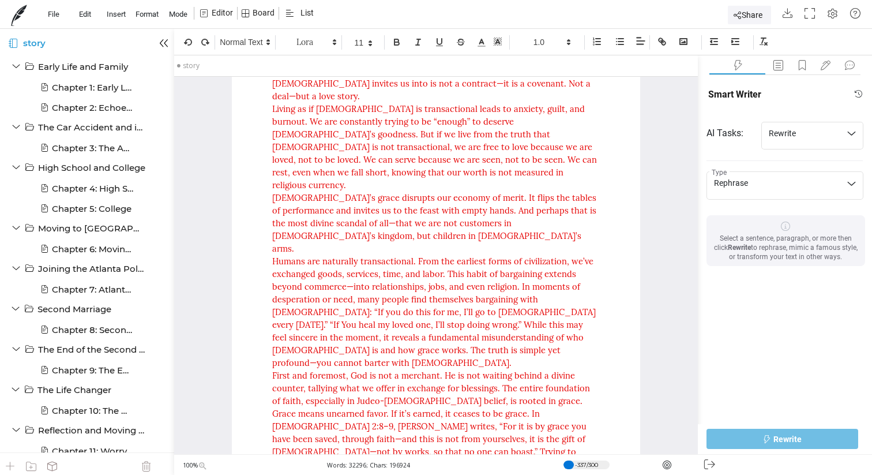
scroll to position [0, 0]
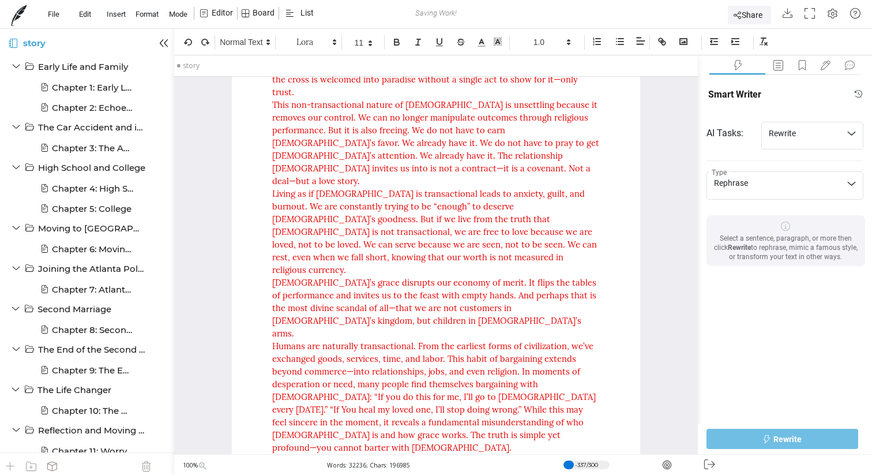
scroll to position [25481, 0]
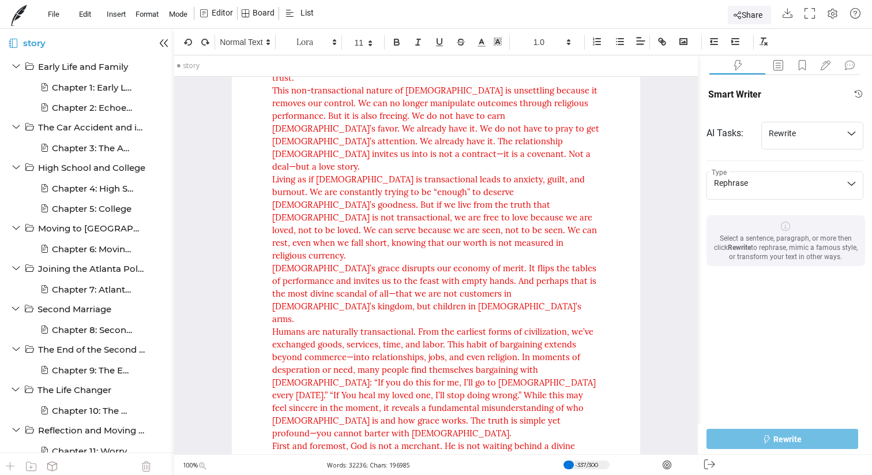
scroll to position [25501, 0]
drag, startPoint x: 438, startPoint y: 422, endPoint x: 265, endPoint y: 108, distance: 358.2
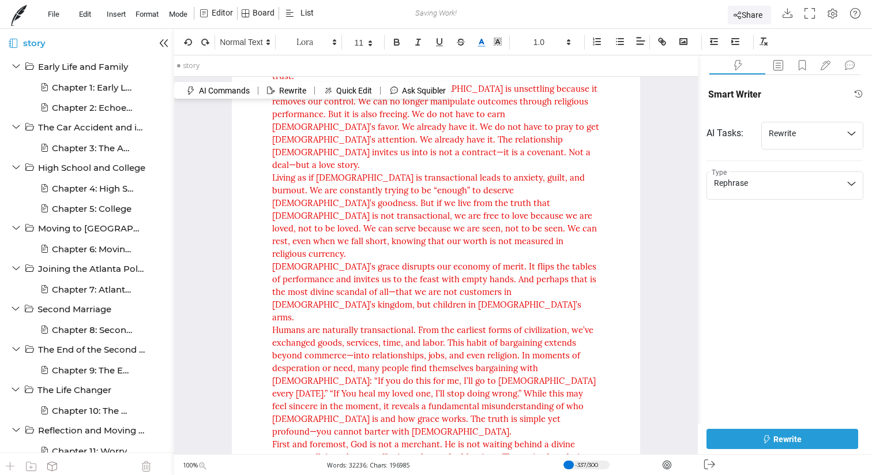
click at [481, 43] on line at bounding box center [482, 43] width 3 height 0
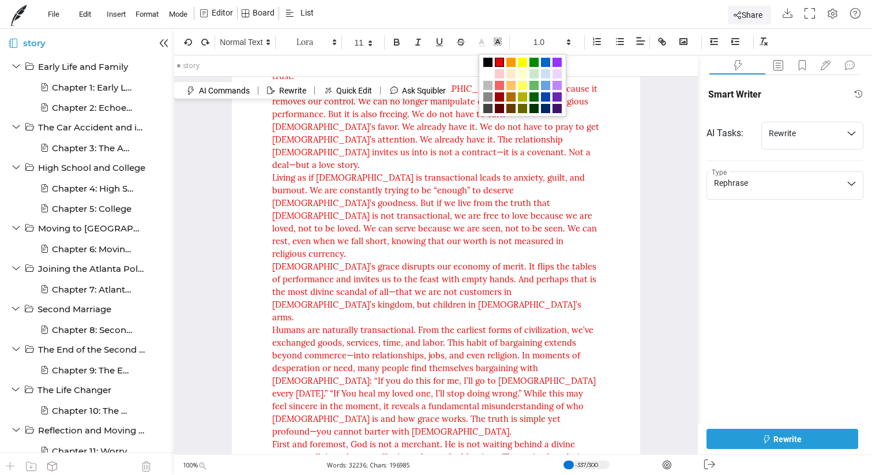
click at [500, 63] on span at bounding box center [499, 62] width 9 height 9
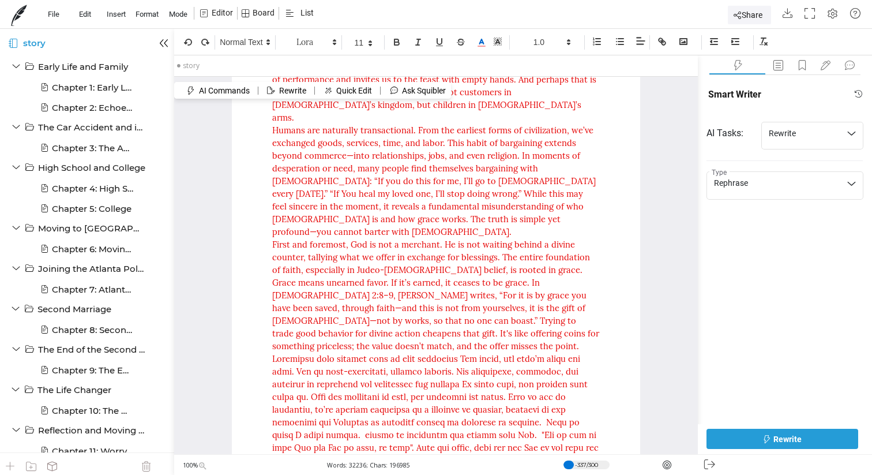
scroll to position [25752, 0]
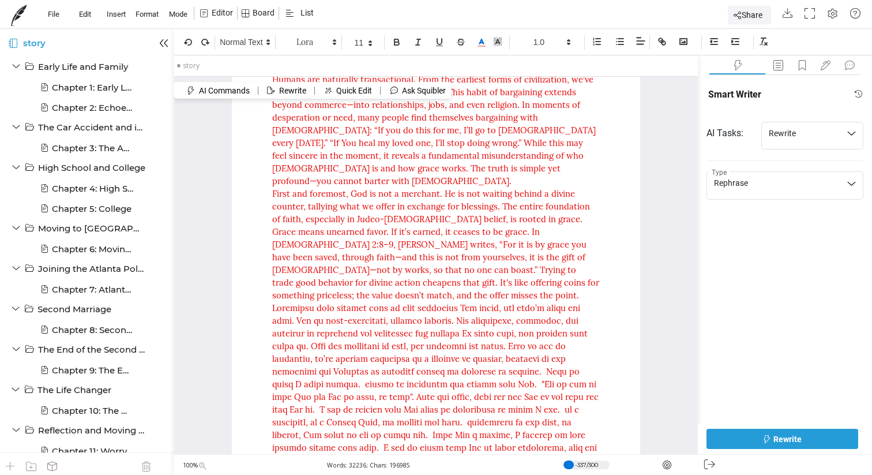
drag, startPoint x: 270, startPoint y: 196, endPoint x: 429, endPoint y: 385, distance: 246.9
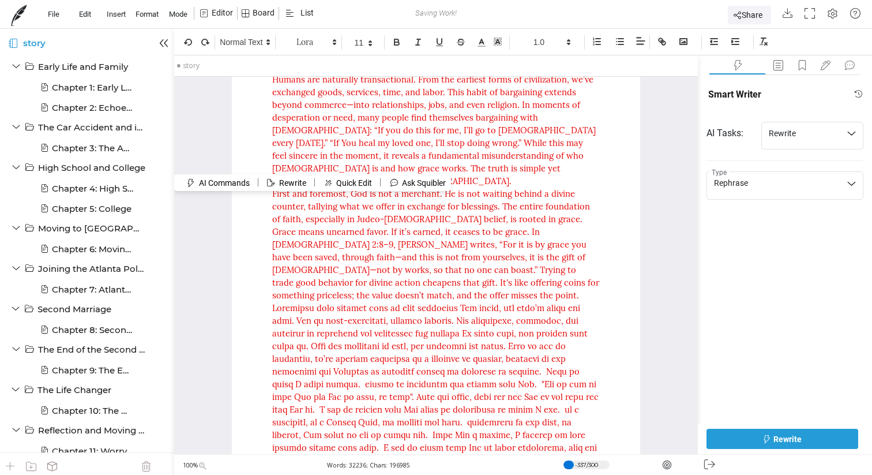
click at [744, 433] on button "Rewrite" at bounding box center [783, 439] width 152 height 20
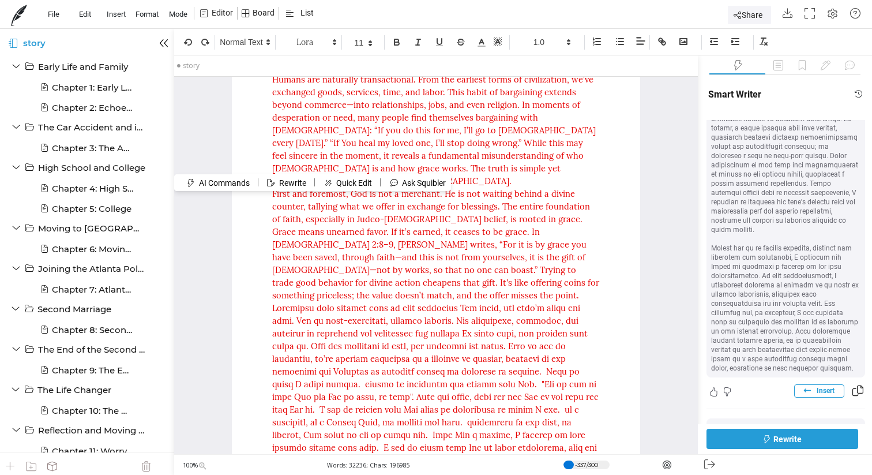
scroll to position [155, 0]
click at [811, 386] on button "Insert" at bounding box center [820, 392] width 50 height 13
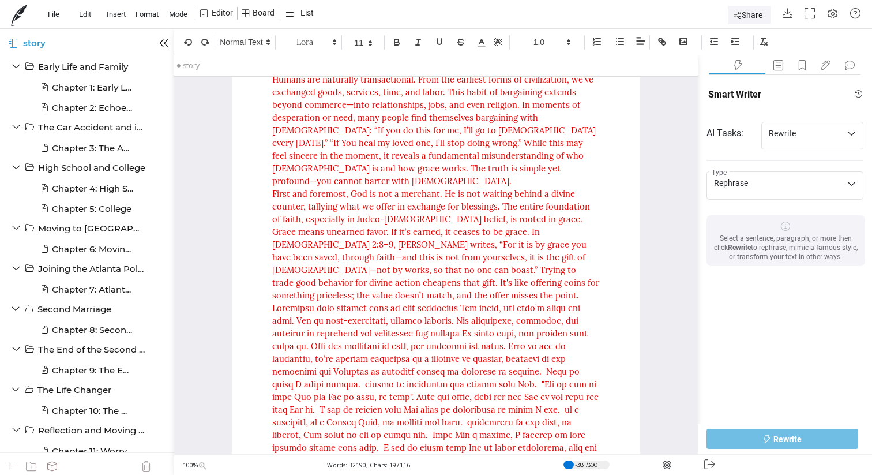
drag, startPoint x: 501, startPoint y: 436, endPoint x: 267, endPoint y: 197, distance: 334.6
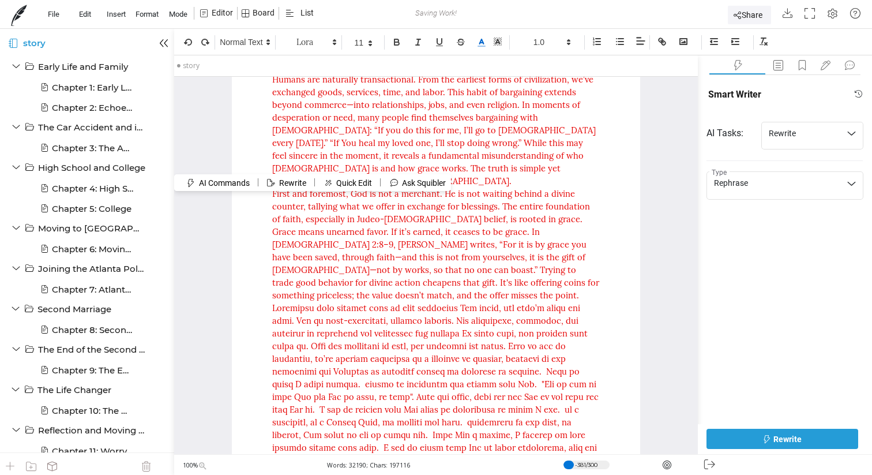
click at [485, 45] on icon at bounding box center [482, 43] width 10 height 10
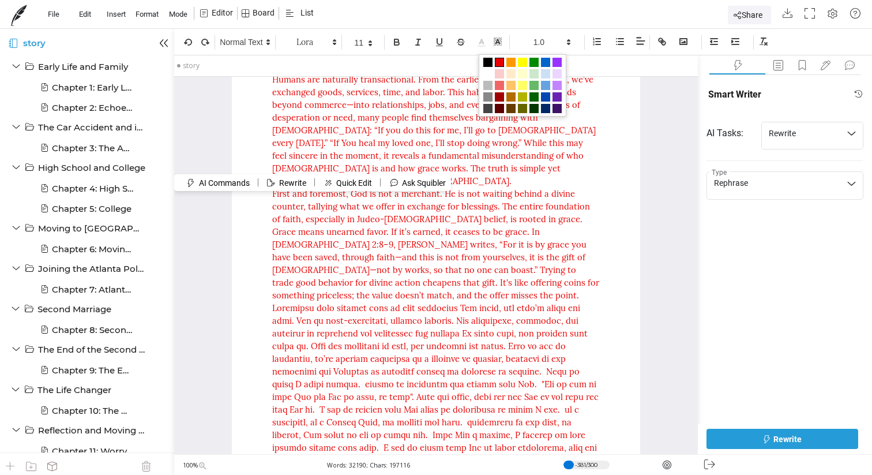
click at [501, 59] on span at bounding box center [499, 62] width 9 height 9
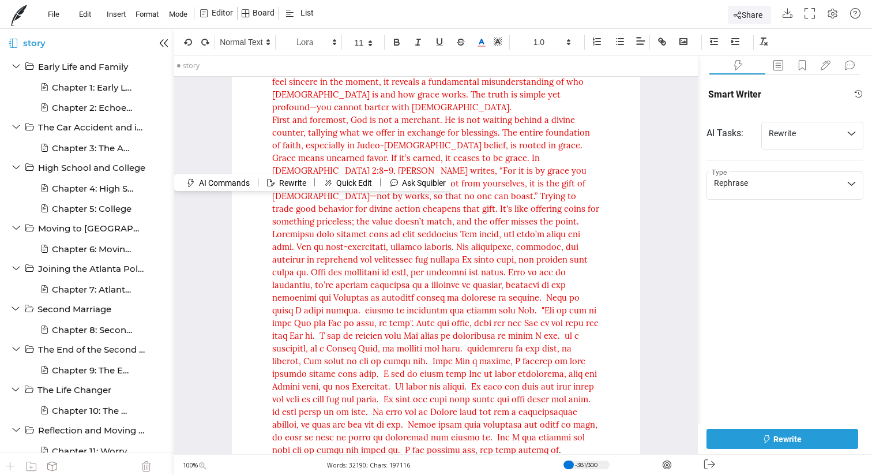
scroll to position [25827, 0]
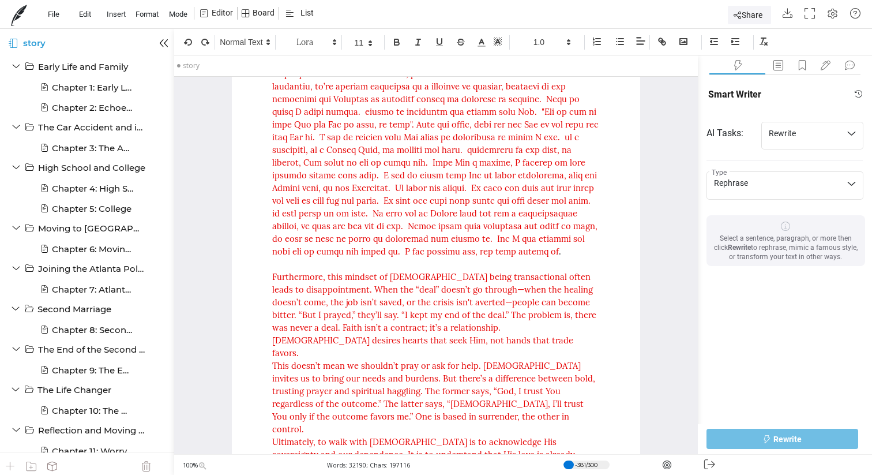
scroll to position [26032, 0]
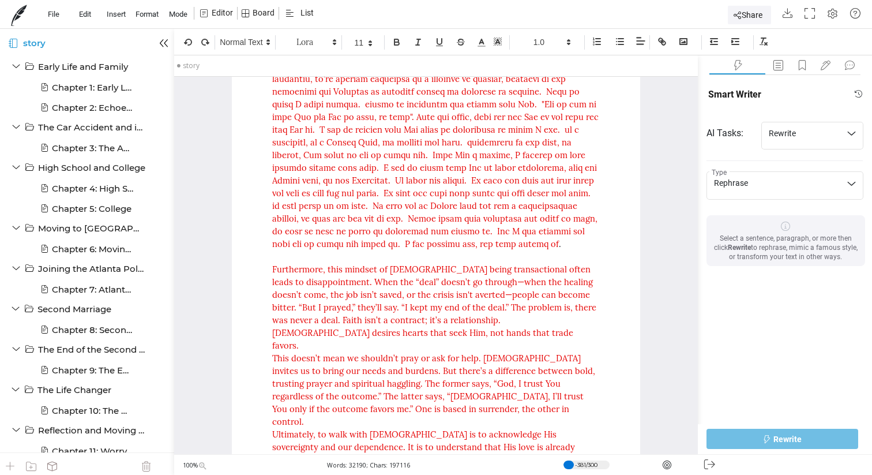
drag, startPoint x: 464, startPoint y: 374, endPoint x: 269, endPoint y: 171, distance: 282.0
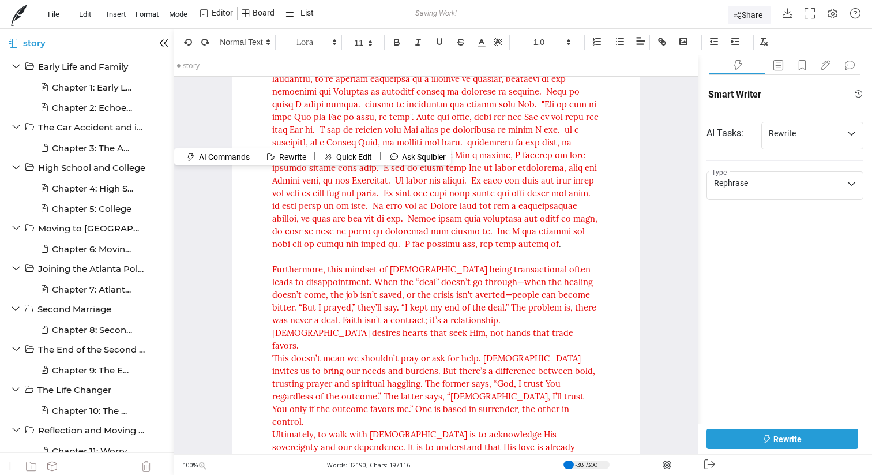
click at [747, 439] on button "Rewrite" at bounding box center [783, 439] width 152 height 20
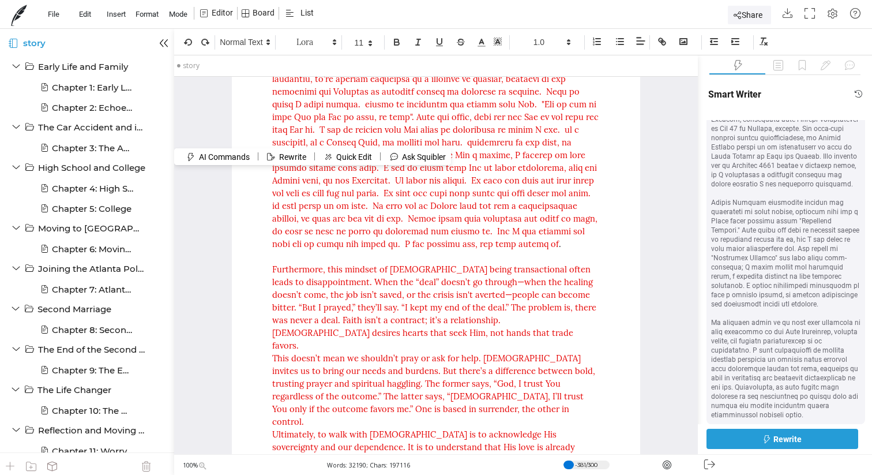
scroll to position [504, 0]
click at [817, 430] on span "Insert" at bounding box center [826, 434] width 18 height 9
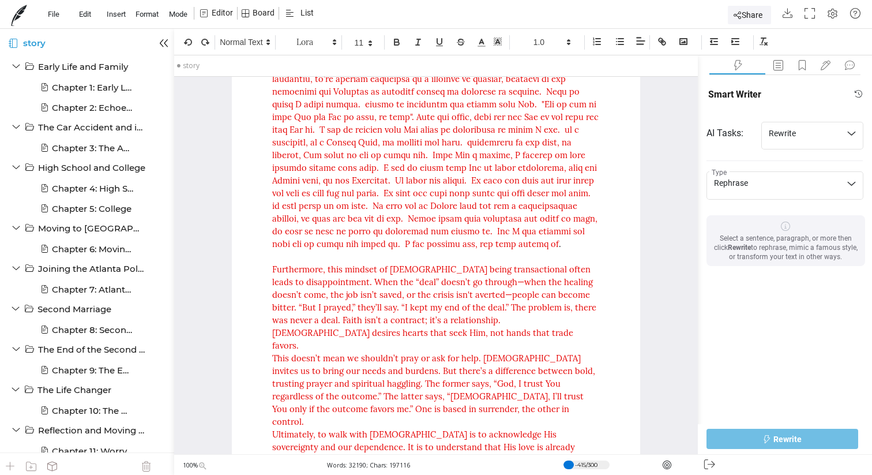
scroll to position [0, 0]
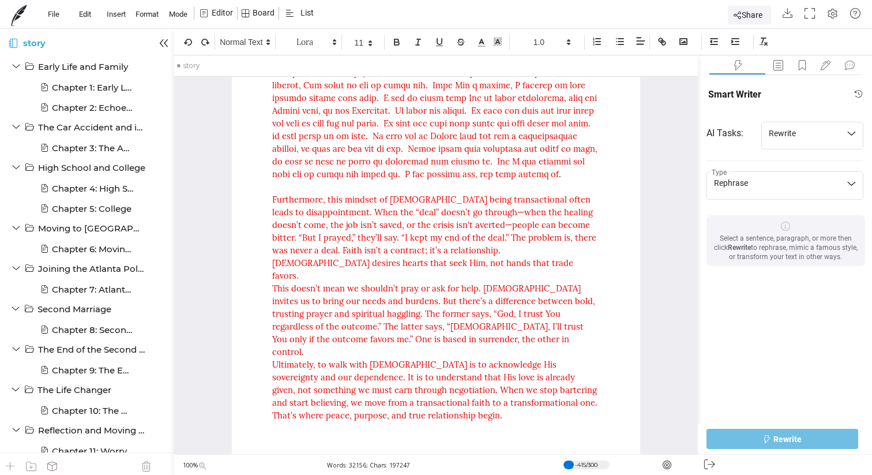
scroll to position [26109, 0]
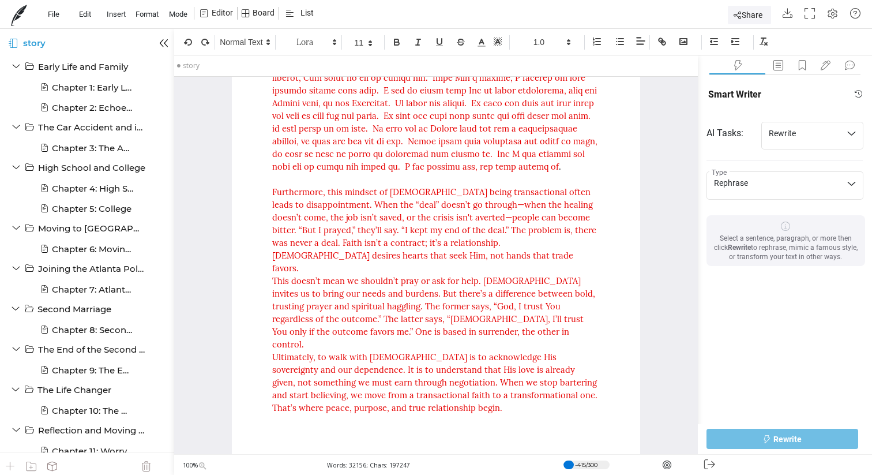
drag, startPoint x: 398, startPoint y: 373, endPoint x: 272, endPoint y: 98, distance: 302.6
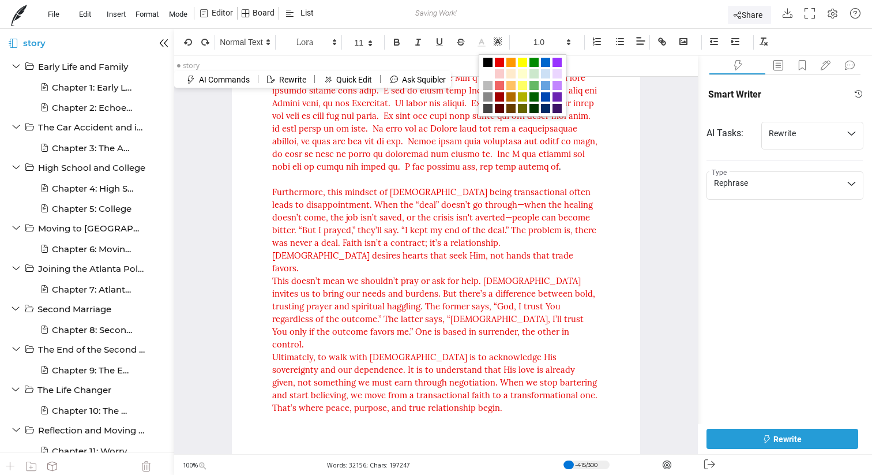
click at [484, 46] on line at bounding box center [481, 46] width 7 height 0
click at [499, 64] on span at bounding box center [499, 62] width 9 height 9
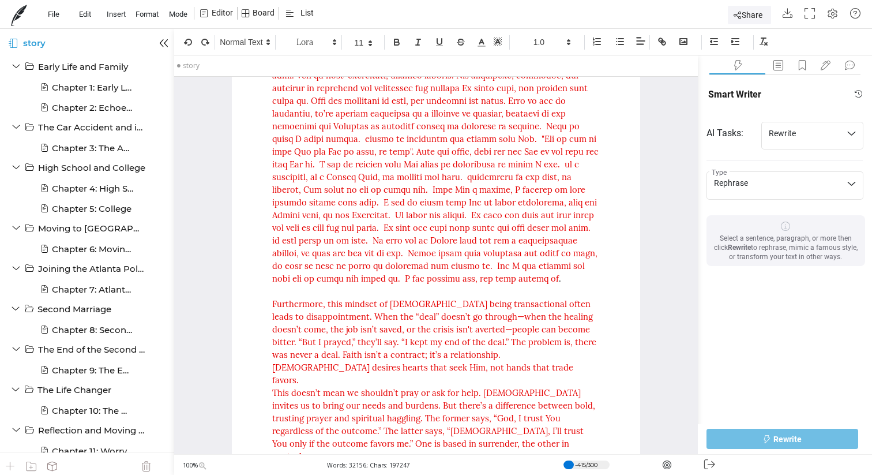
scroll to position [25996, 0]
drag, startPoint x: 444, startPoint y: 436, endPoint x: 269, endPoint y: 320, distance: 209.8
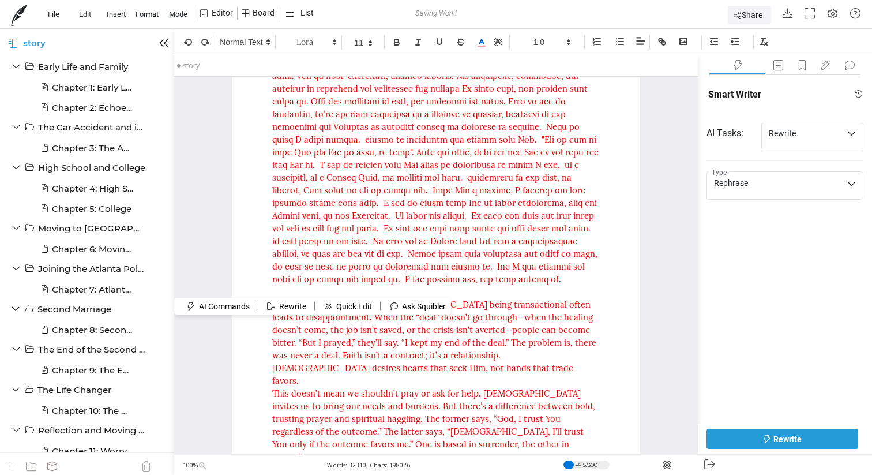
click at [745, 440] on button "Rewrite" at bounding box center [783, 439] width 152 height 20
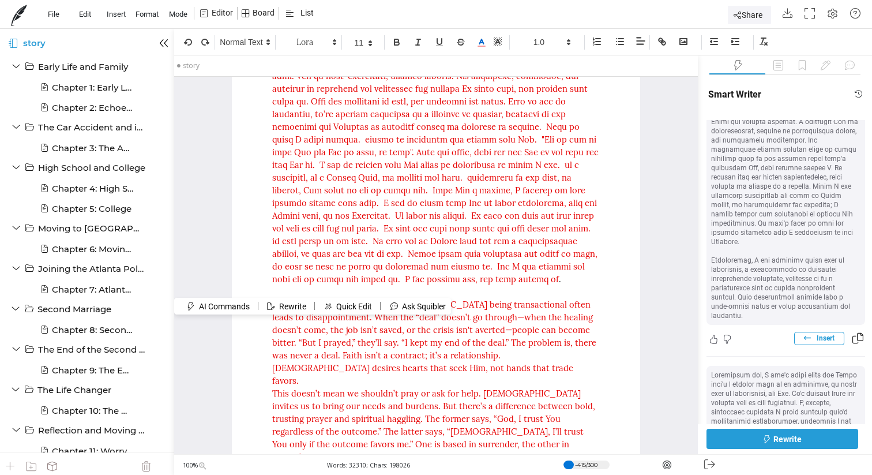
scroll to position [171, 0]
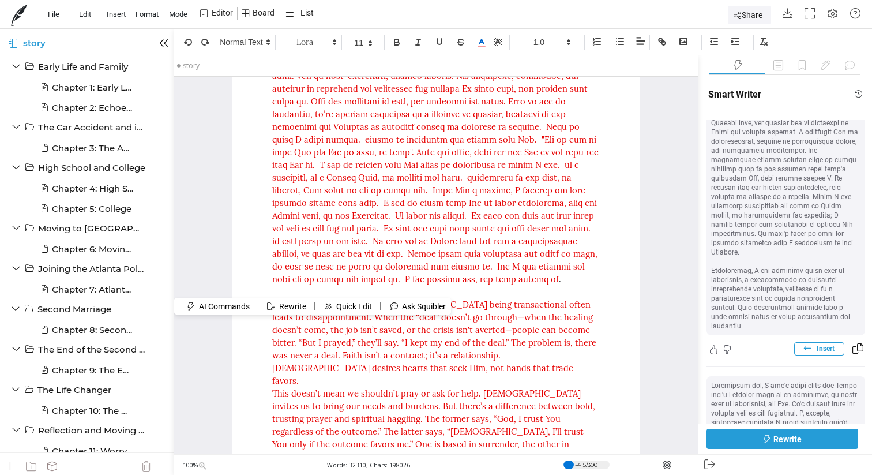
click at [810, 342] on button "Insert" at bounding box center [820, 348] width 50 height 13
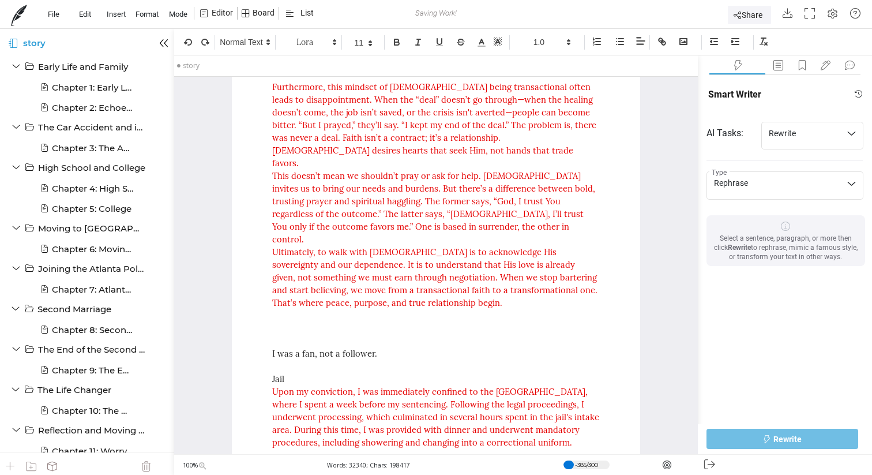
scroll to position [26230, 0]
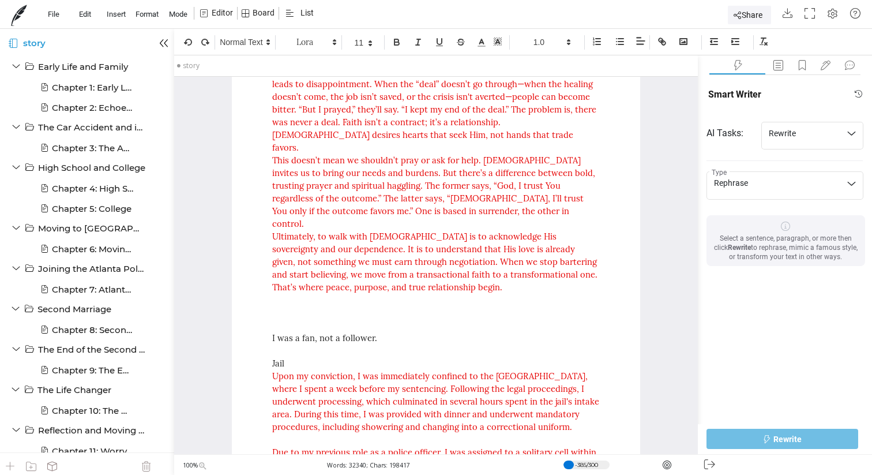
drag, startPoint x: 410, startPoint y: 307, endPoint x: 265, endPoint y: 89, distance: 262.1
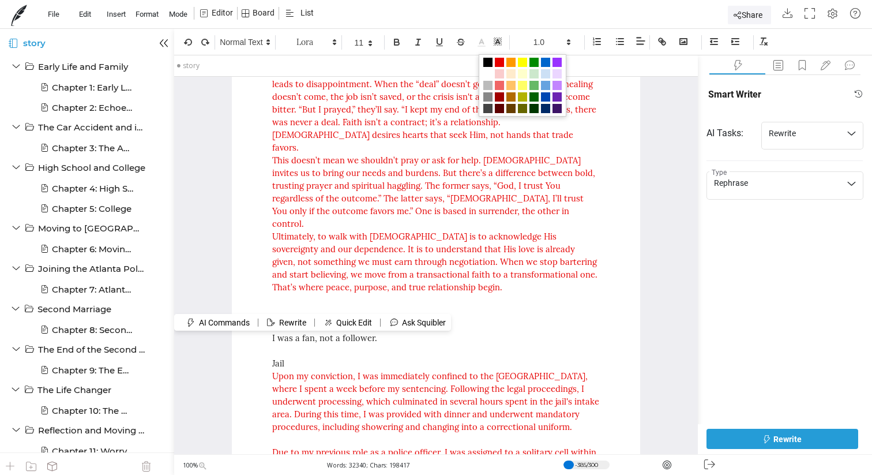
click at [483, 43] on line at bounding box center [482, 43] width 3 height 0
click at [500, 61] on span at bounding box center [499, 62] width 9 height 9
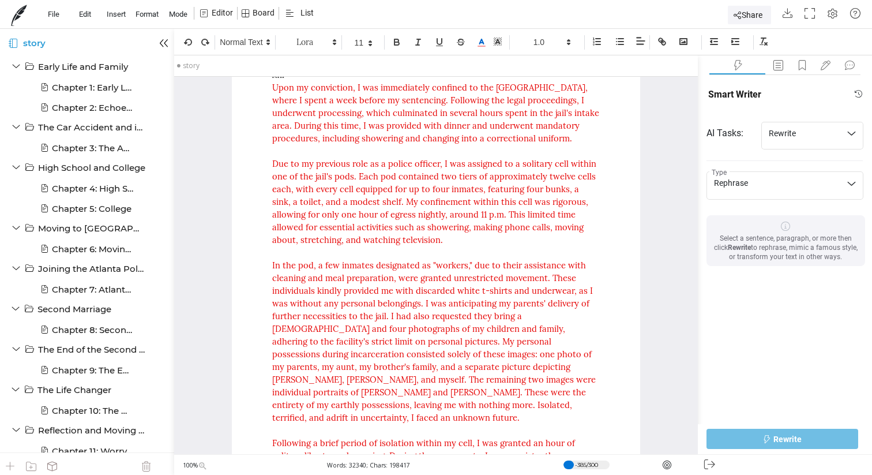
scroll to position [26538, 0]
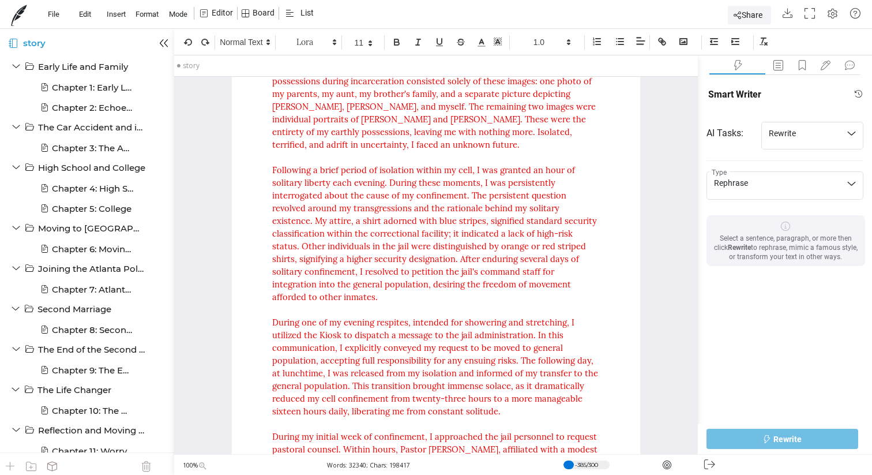
scroll to position [26782, 0]
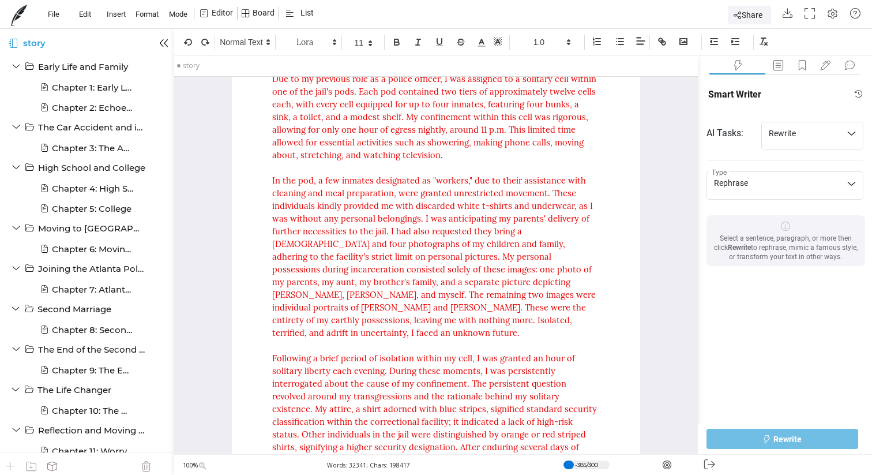
scroll to position [26603, 0]
drag, startPoint x: 504, startPoint y: 269, endPoint x: 271, endPoint y: 158, distance: 258.3
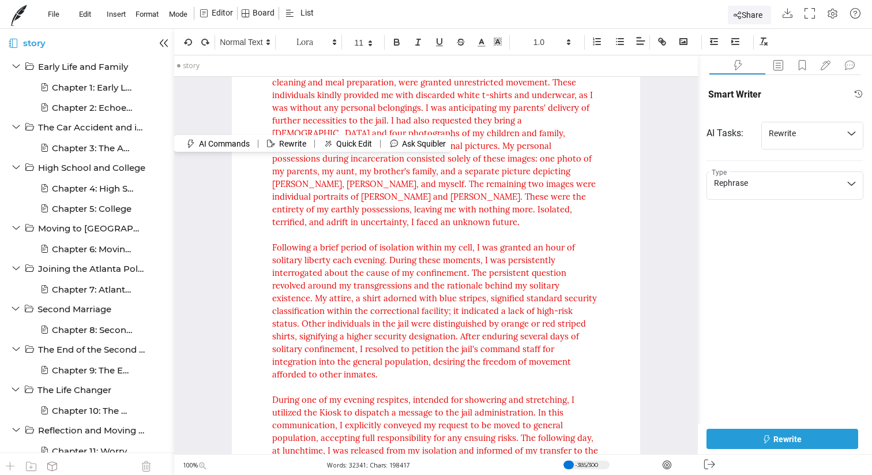
scroll to position [26786, 0]
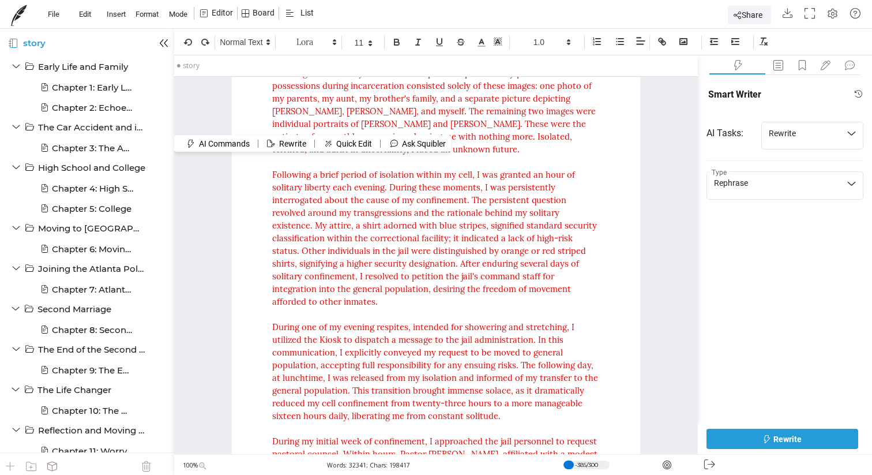
drag, startPoint x: 271, startPoint y: 158, endPoint x: 497, endPoint y: 270, distance: 252.9
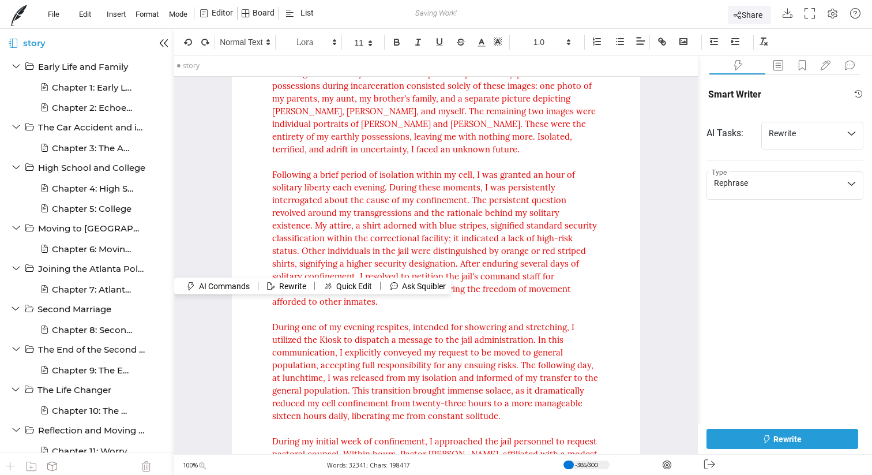
click at [736, 440] on button "Rewrite" at bounding box center [783, 439] width 152 height 20
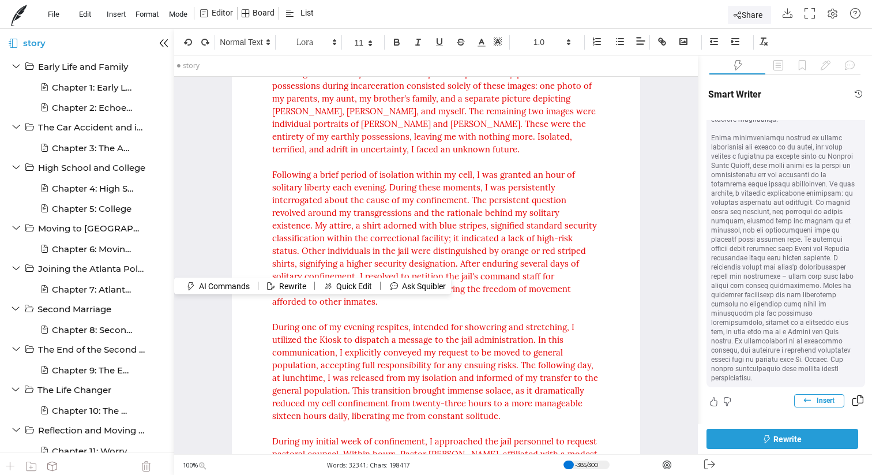
scroll to position [774, 0]
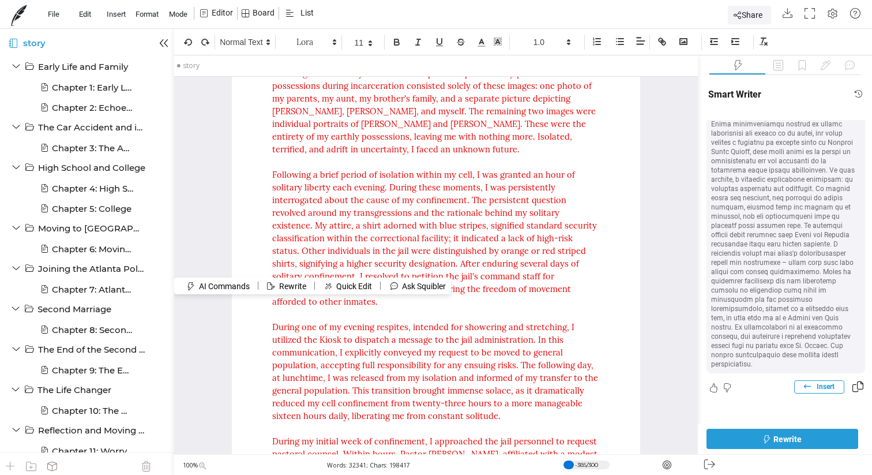
click at [829, 382] on span "Insert" at bounding box center [826, 386] width 18 height 9
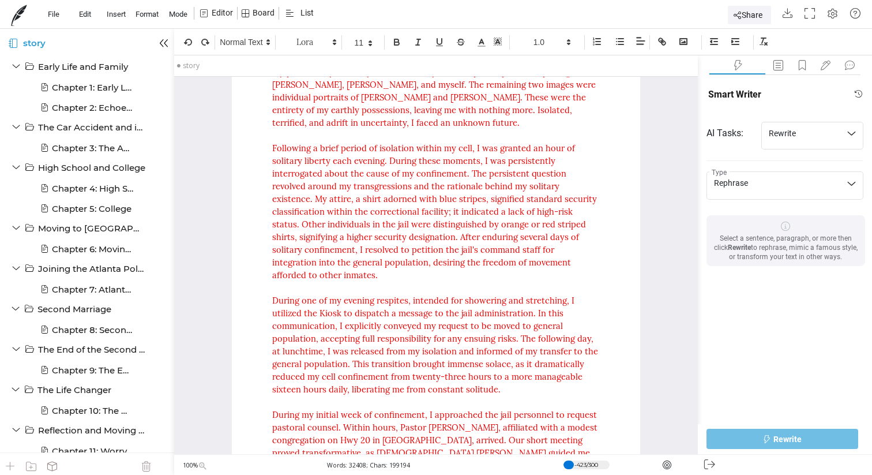
scroll to position [26824, 0]
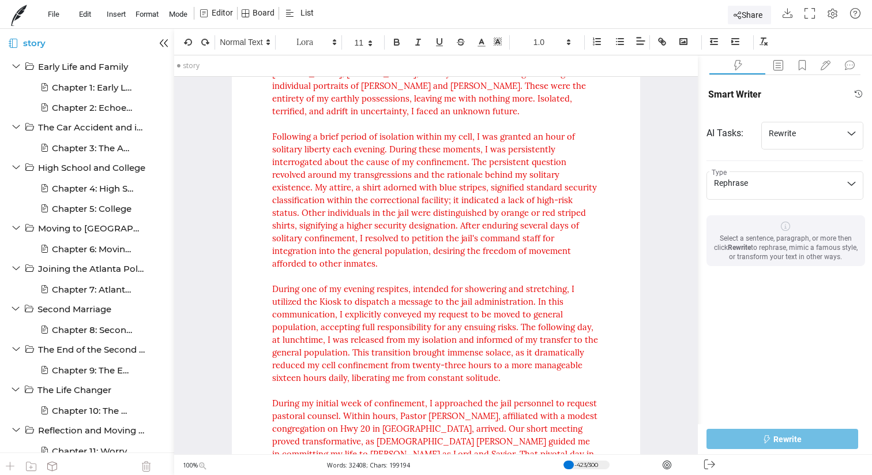
drag, startPoint x: 586, startPoint y: 392, endPoint x: 273, endPoint y: 317, distance: 322.3
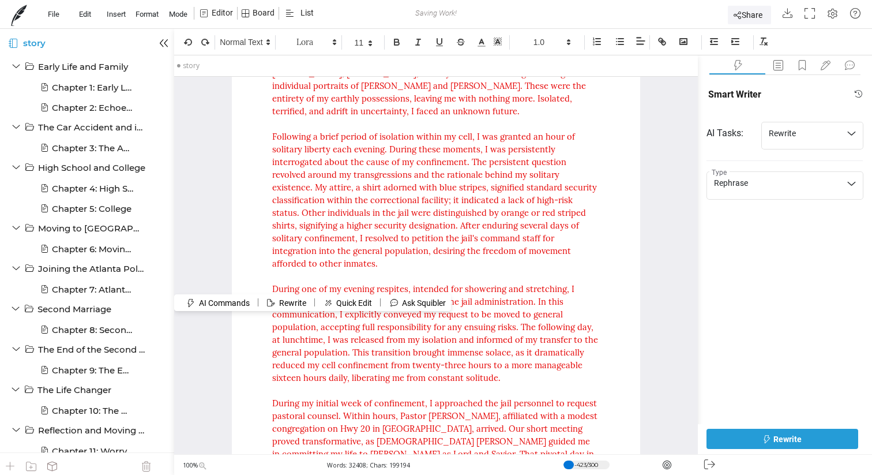
click at [733, 434] on button "Rewrite" at bounding box center [783, 439] width 152 height 20
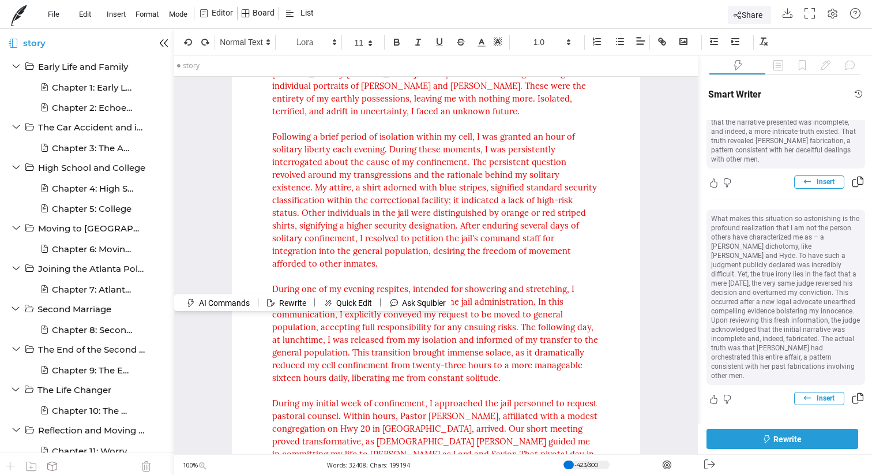
scroll to position [202, 0]
click at [817, 391] on span "Insert" at bounding box center [826, 395] width 18 height 9
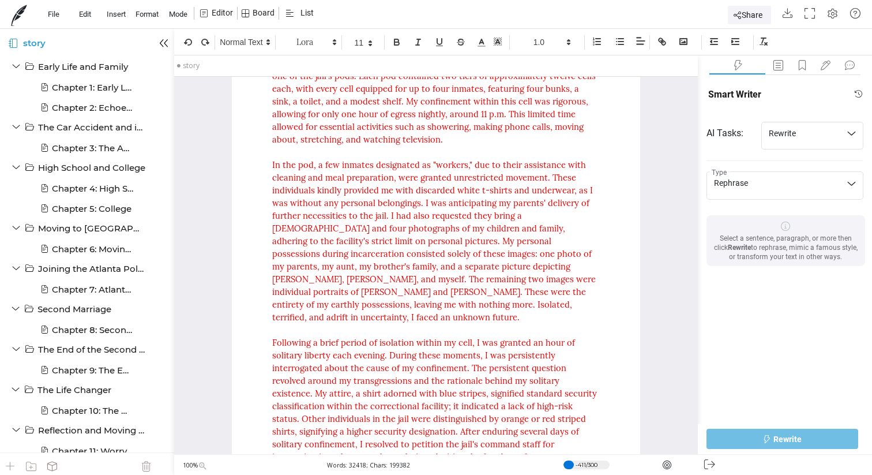
scroll to position [26610, 0]
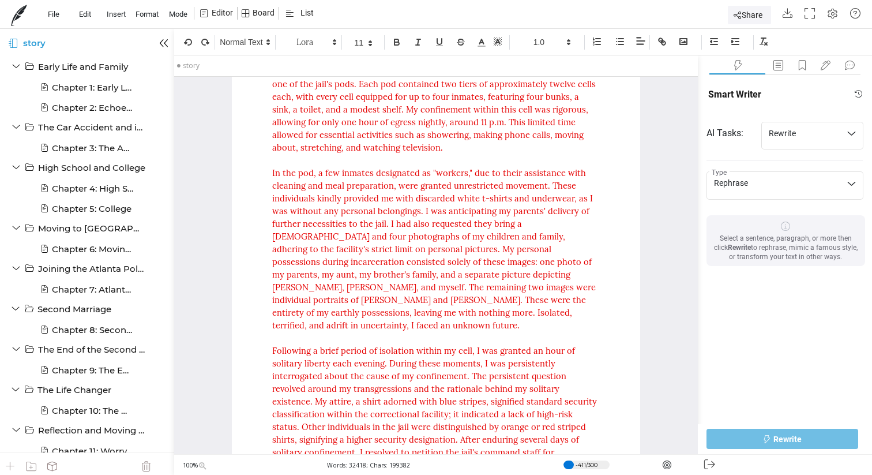
drag, startPoint x: 359, startPoint y: 434, endPoint x: 273, endPoint y: 147, distance: 299.8
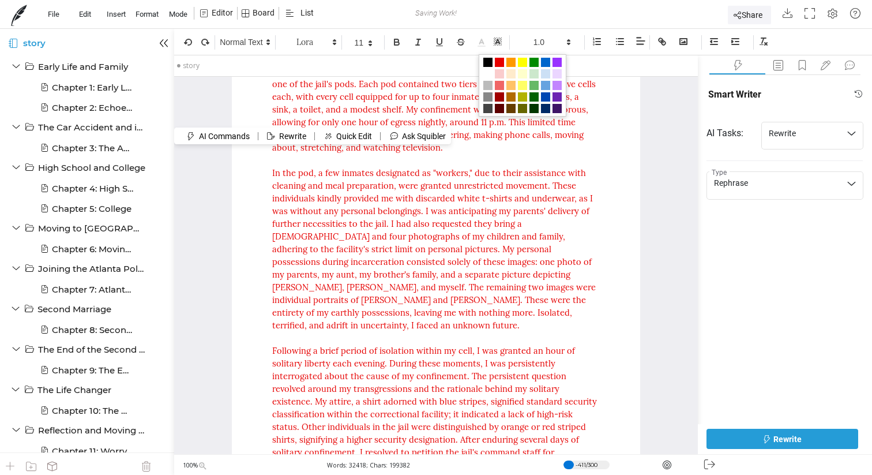
click at [482, 46] on icon at bounding box center [482, 43] width 10 height 10
click at [500, 63] on span at bounding box center [499, 62] width 9 height 9
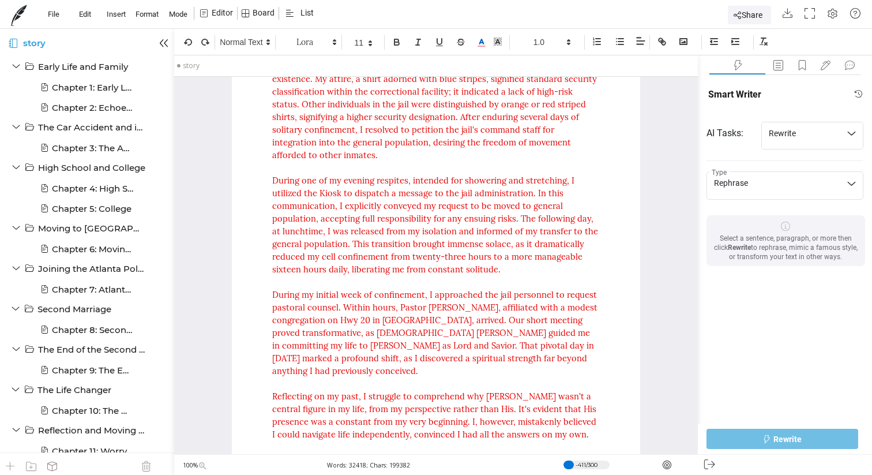
scroll to position [26959, 0]
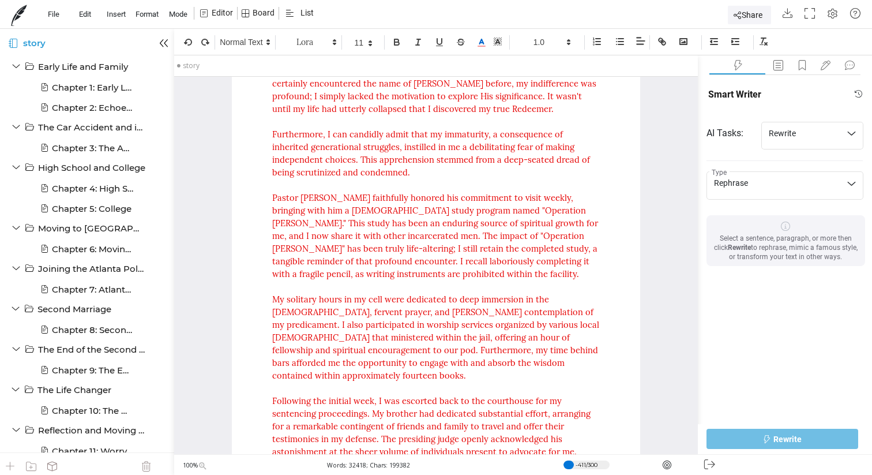
scroll to position [27374, 0]
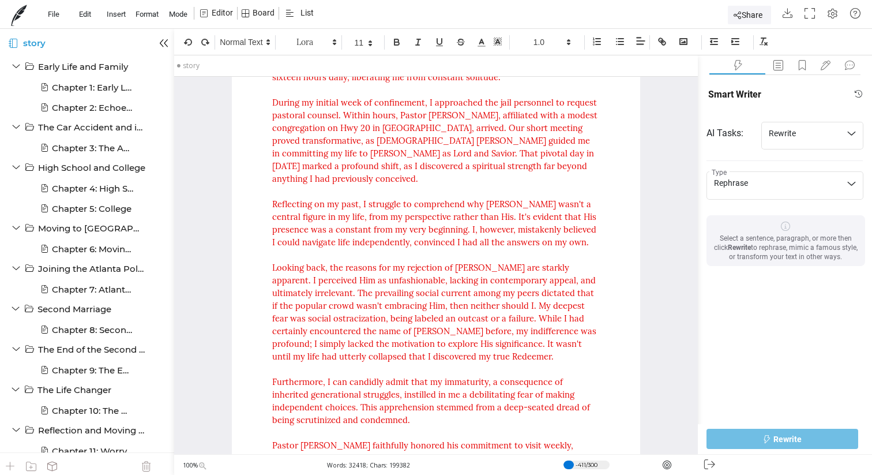
scroll to position [27063, 0]
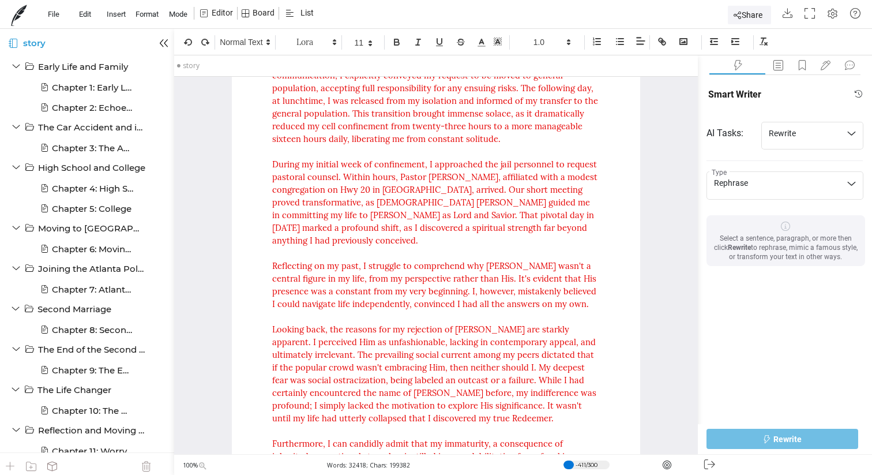
drag, startPoint x: 354, startPoint y: 354, endPoint x: 272, endPoint y: 220, distance: 156.8
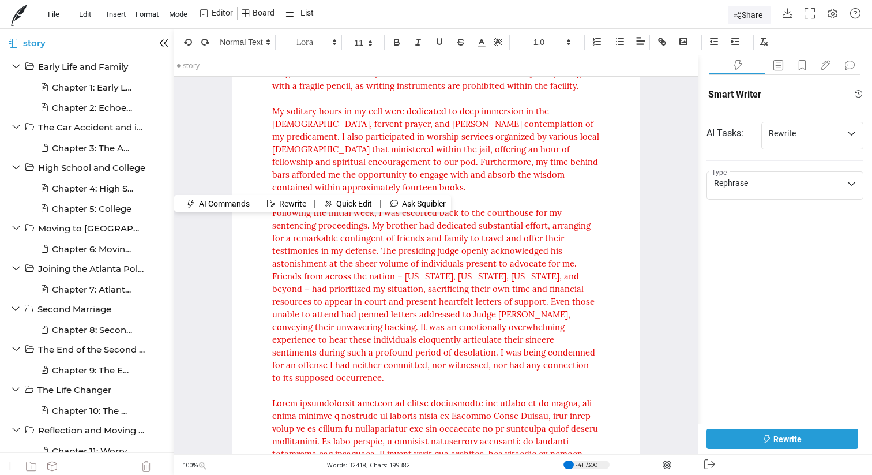
scroll to position [27531, 0]
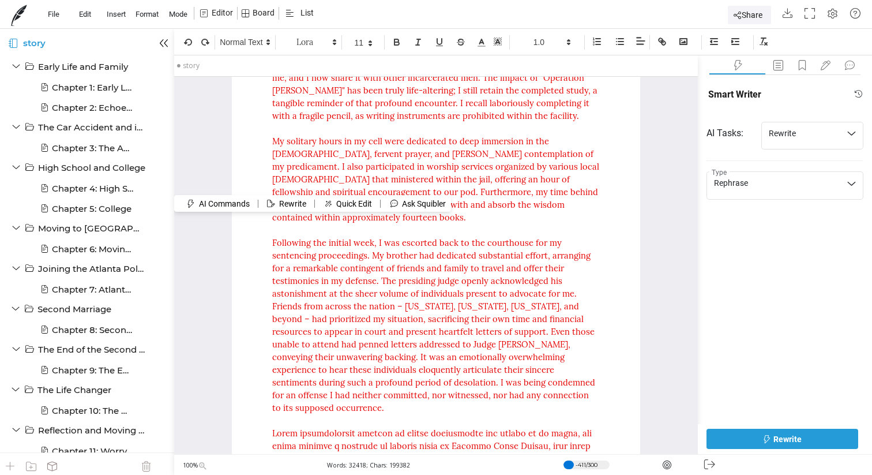
drag, startPoint x: 272, startPoint y: 220, endPoint x: 395, endPoint y: 192, distance: 126.8
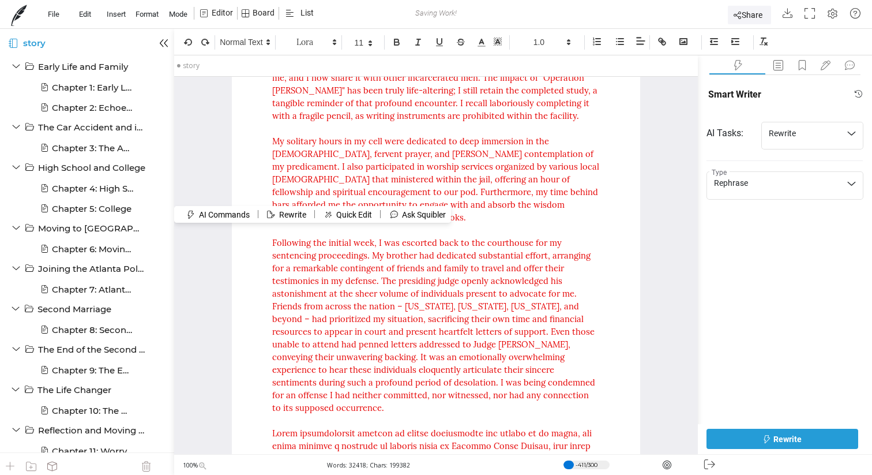
click at [752, 440] on button "Rewrite" at bounding box center [783, 439] width 152 height 20
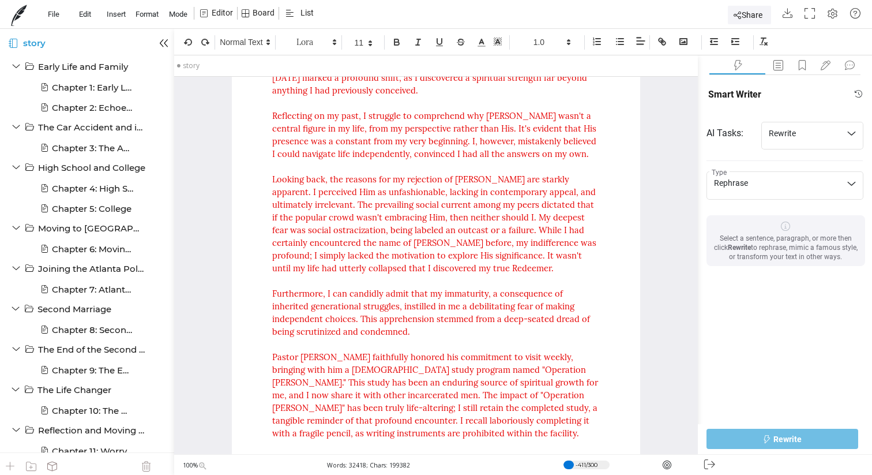
scroll to position [27211, 0]
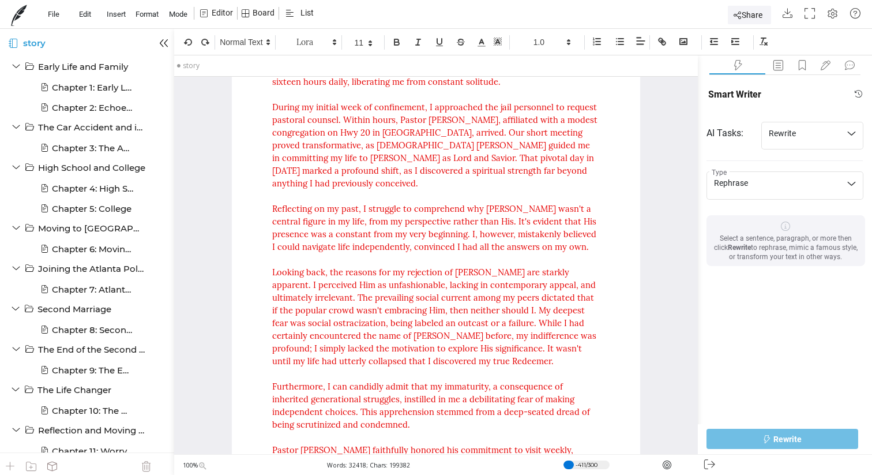
scroll to position [27107, 0]
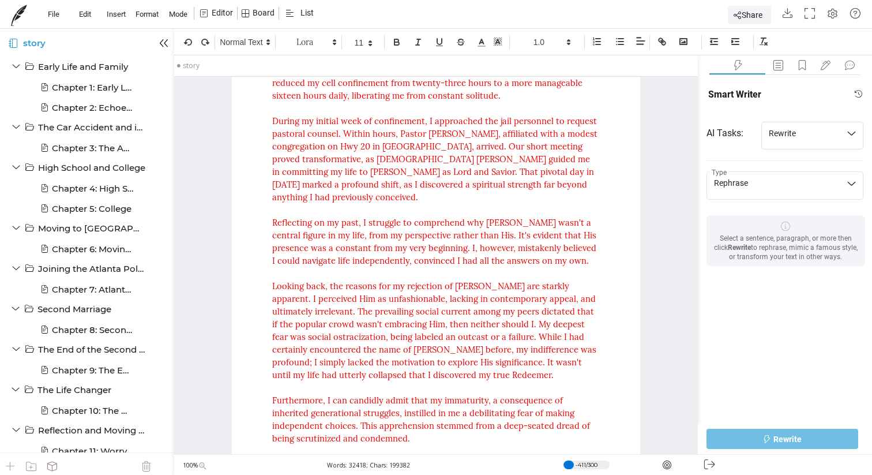
drag, startPoint x: 531, startPoint y: 212, endPoint x: 271, endPoint y: 173, distance: 262.5
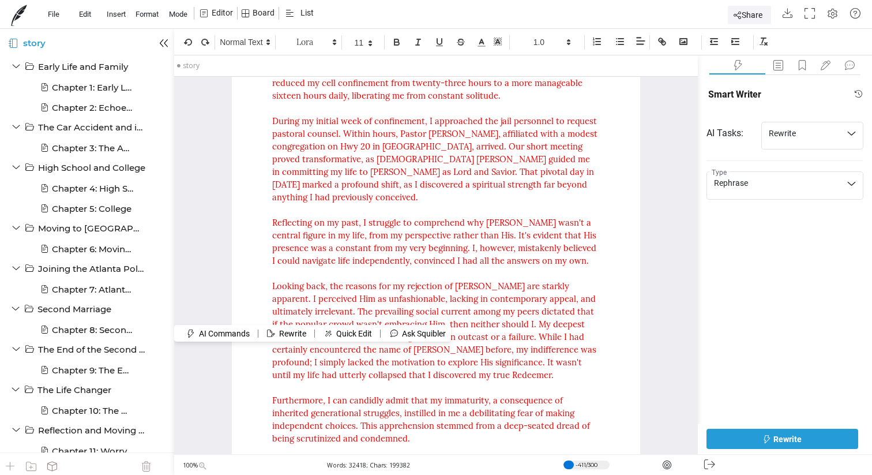
drag, startPoint x: 271, startPoint y: 173, endPoint x: 527, endPoint y: 316, distance: 292.9
click at [746, 437] on button "Rewrite" at bounding box center [783, 439] width 152 height 20
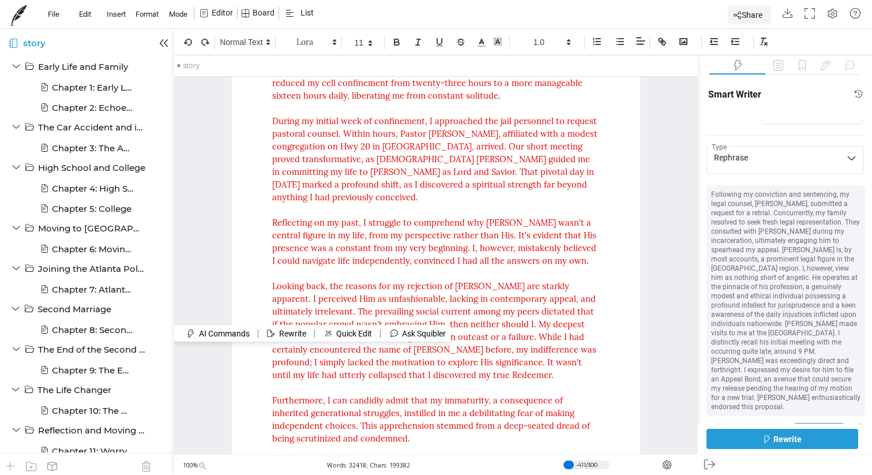
scroll to position [20, 0]
click at [808, 429] on button "Insert" at bounding box center [820, 435] width 50 height 13
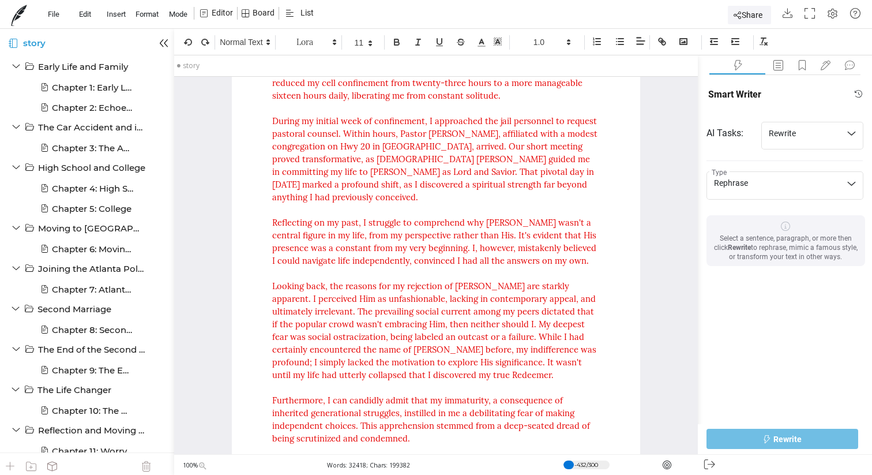
scroll to position [0, 0]
drag, startPoint x: 429, startPoint y: 327, endPoint x: 268, endPoint y: 174, distance: 222.0
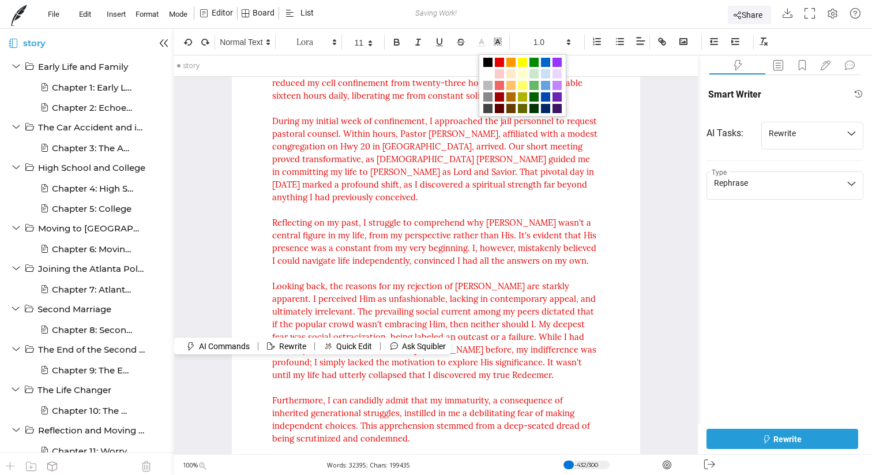
click at [483, 42] on polyline at bounding box center [482, 41] width 4 height 5
click at [499, 61] on span at bounding box center [499, 62] width 9 height 9
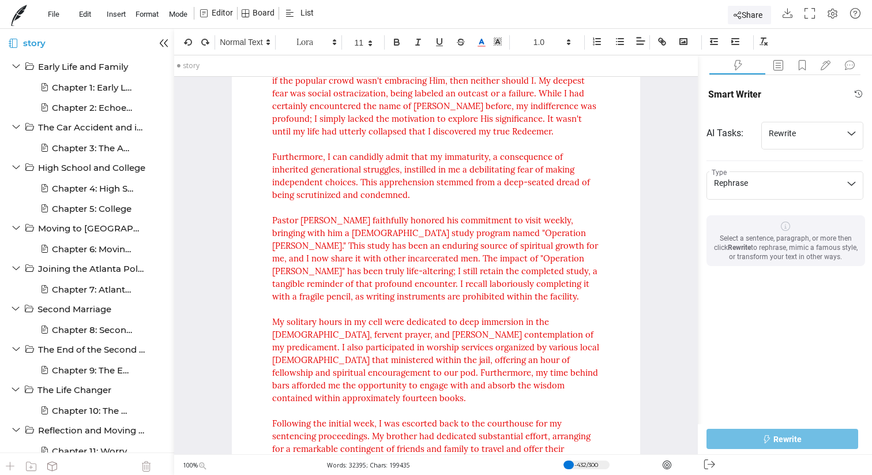
scroll to position [27363, 0]
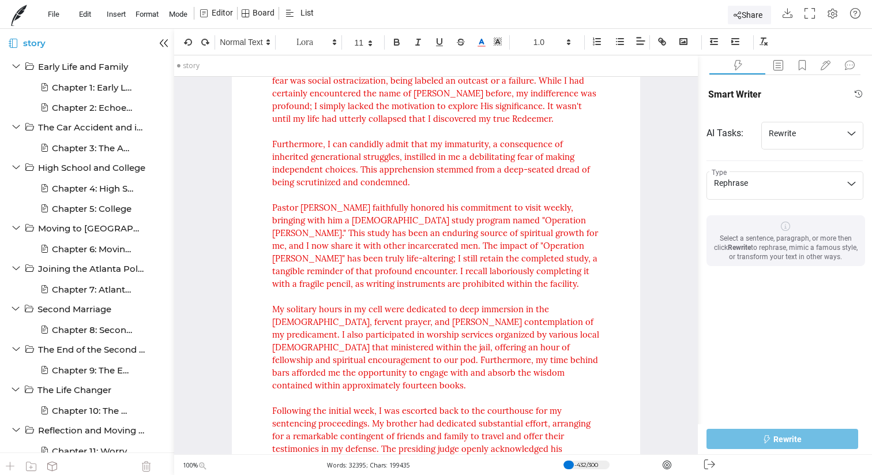
drag, startPoint x: 337, startPoint y: 389, endPoint x: 261, endPoint y: 99, distance: 299.5
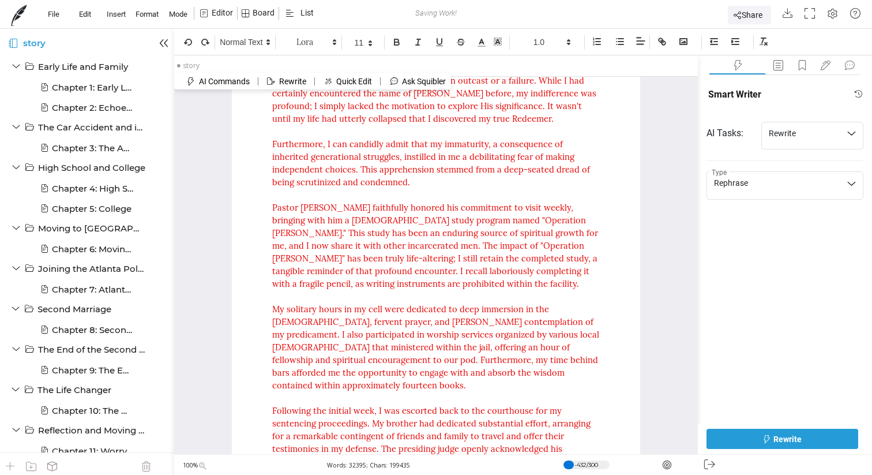
click at [742, 440] on button "Rewrite" at bounding box center [783, 439] width 152 height 20
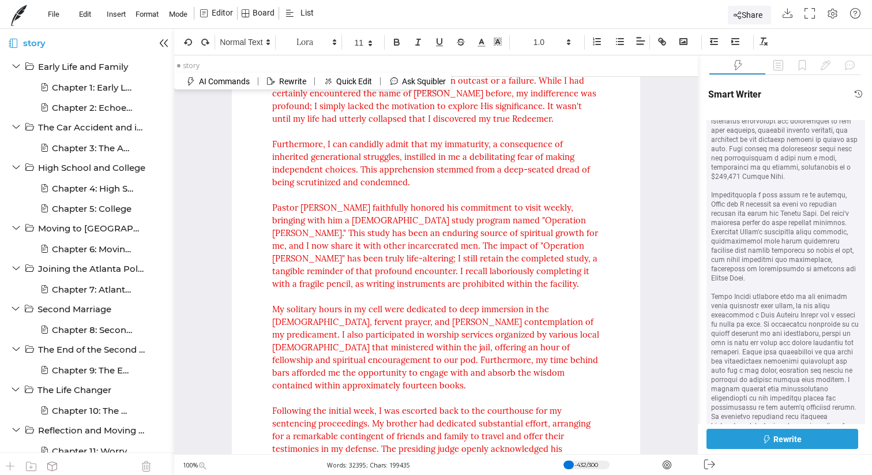
scroll to position [1088, 0]
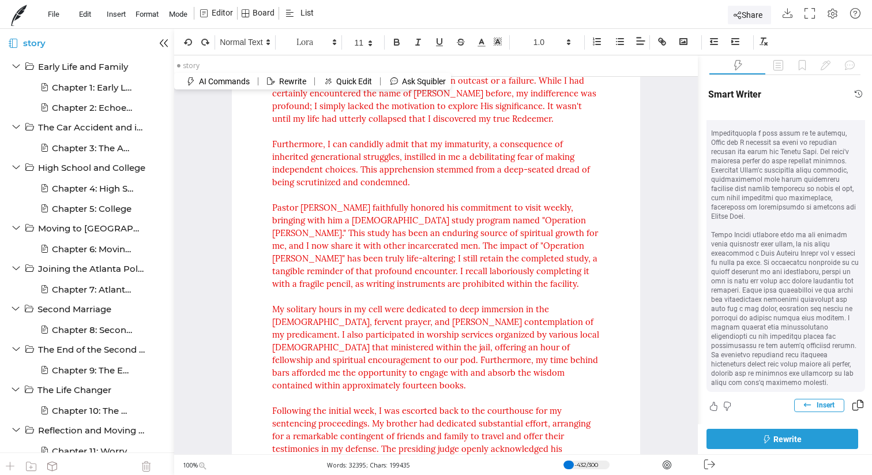
click at [823, 400] on span "Insert" at bounding box center [826, 404] width 18 height 9
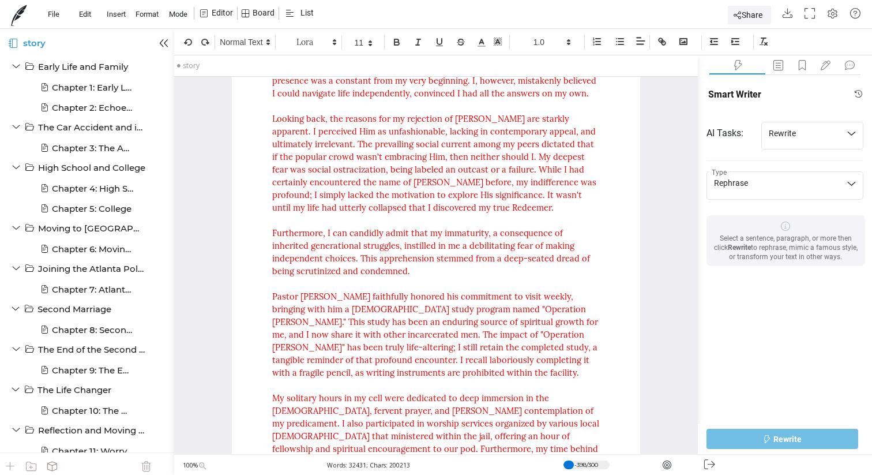
scroll to position [27266, 0]
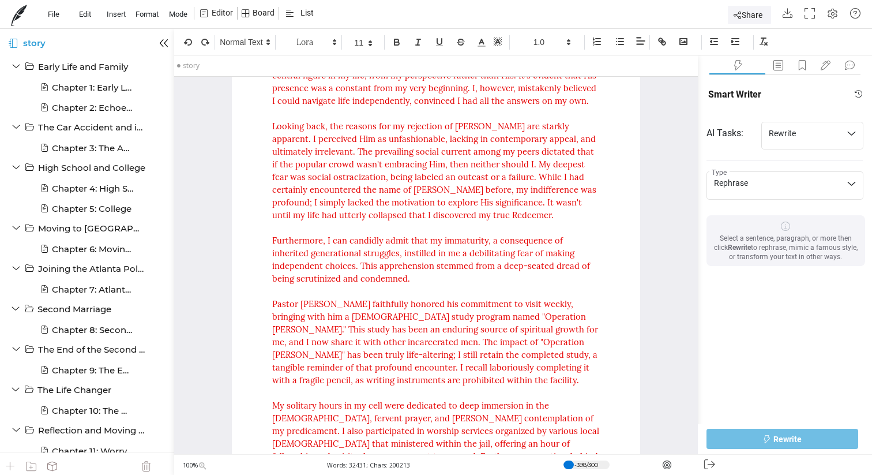
drag, startPoint x: 305, startPoint y: 349, endPoint x: 263, endPoint y: 189, distance: 164.7
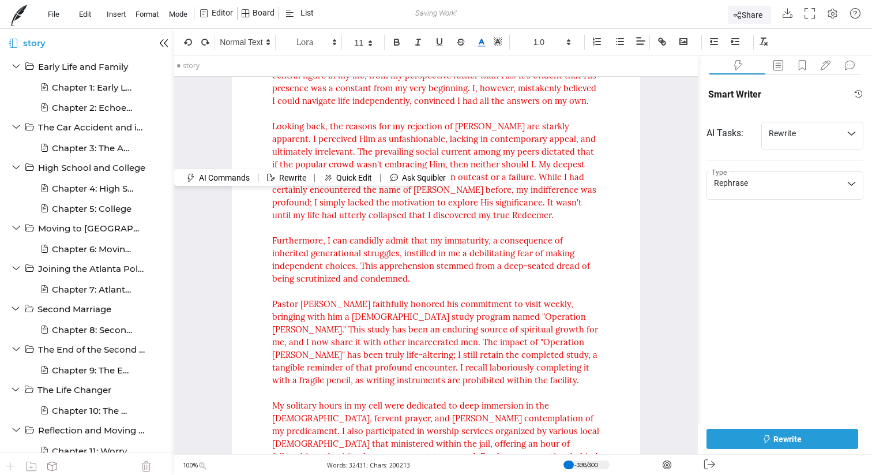
click at [486, 41] on icon at bounding box center [482, 43] width 10 height 10
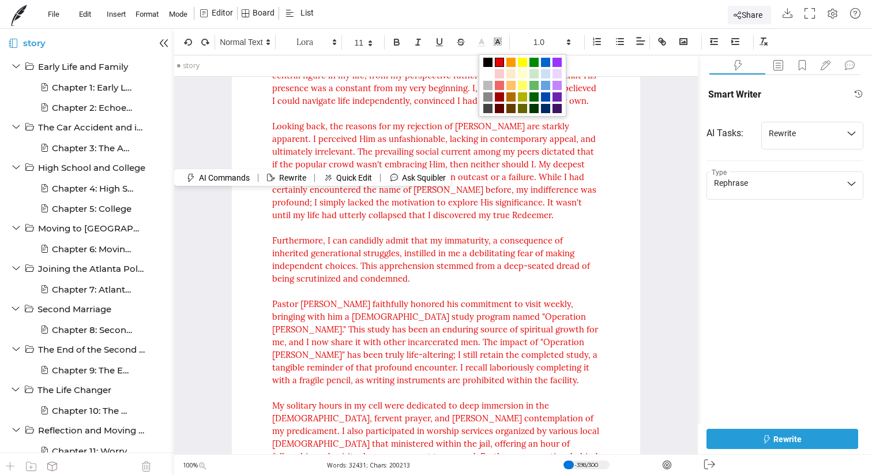
click at [499, 59] on span at bounding box center [499, 62] width 9 height 9
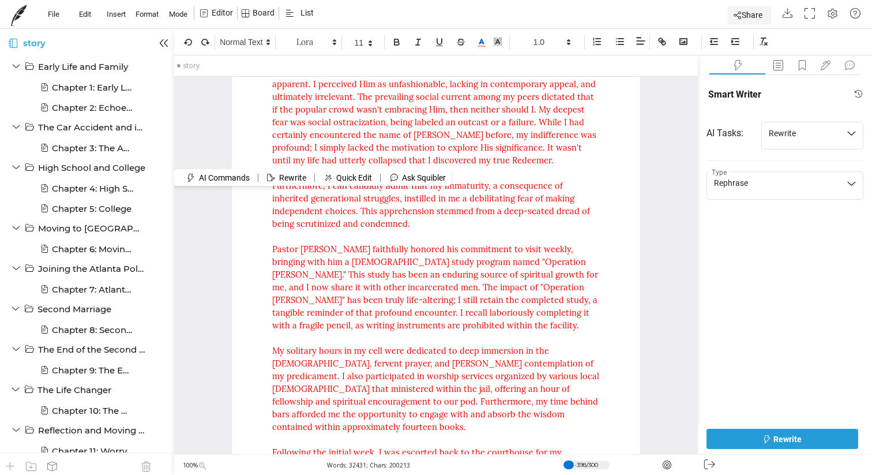
scroll to position [27322, 0]
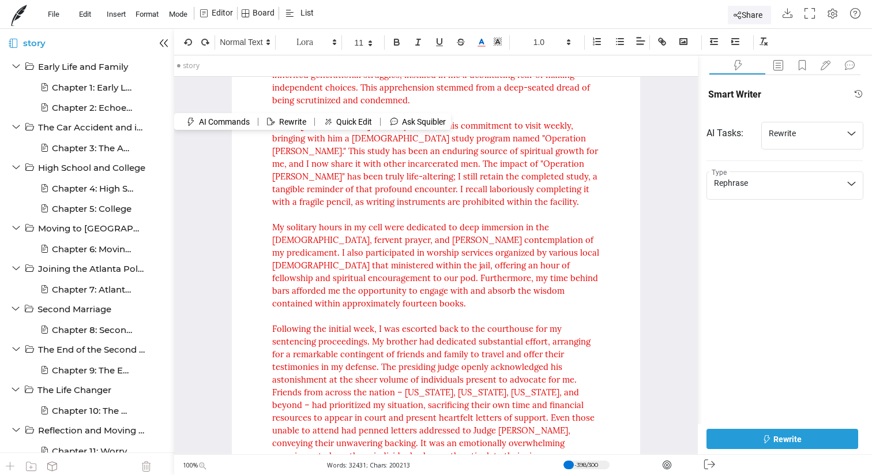
scroll to position [27448, 0]
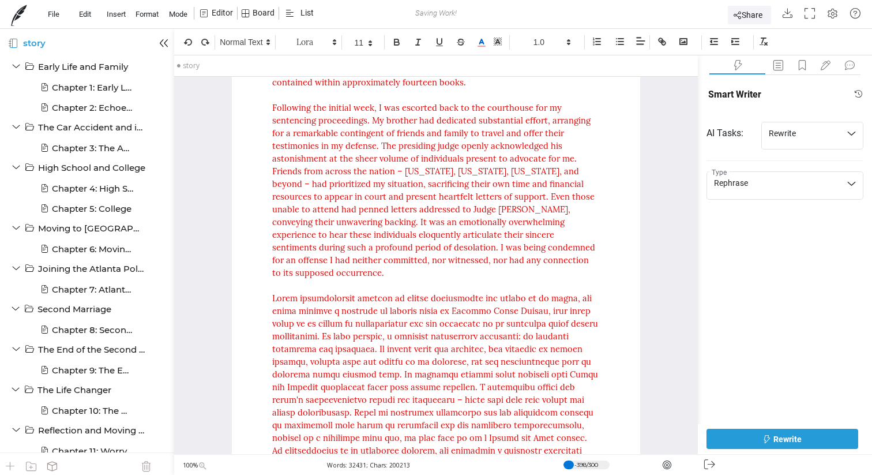
scroll to position [27686, 0]
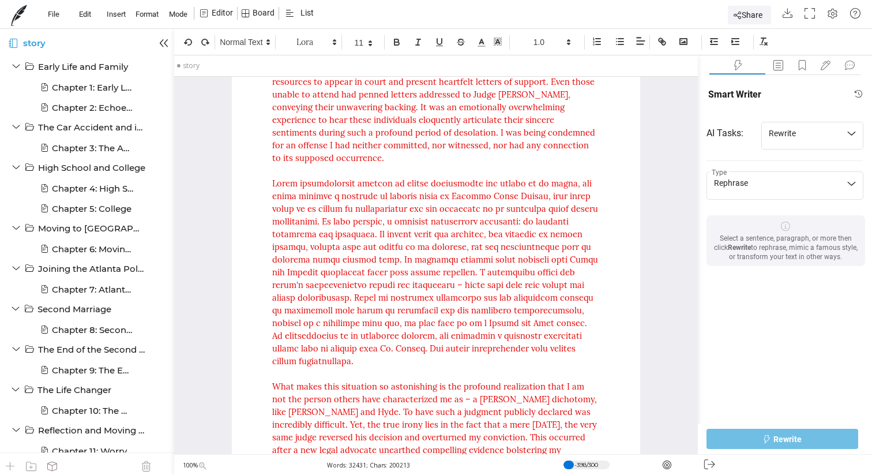
scroll to position [27714, 0]
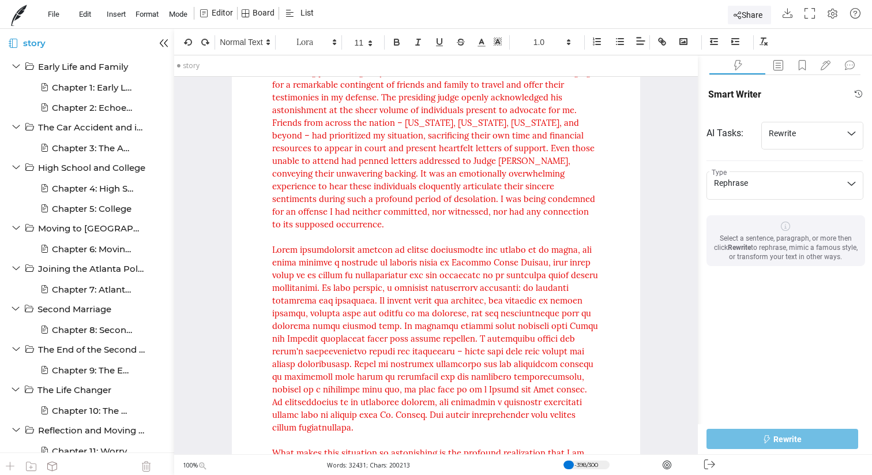
drag, startPoint x: 361, startPoint y: 377, endPoint x: 266, endPoint y: 279, distance: 136.3
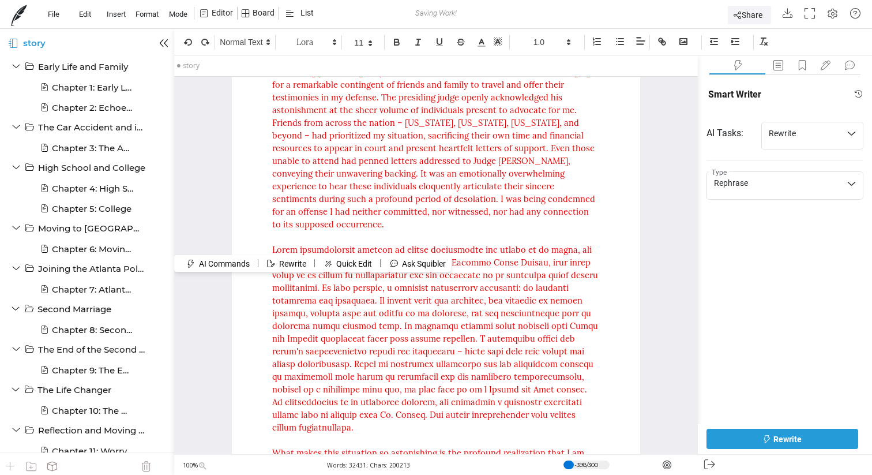
click at [738, 435] on button "Rewrite" at bounding box center [783, 439] width 152 height 20
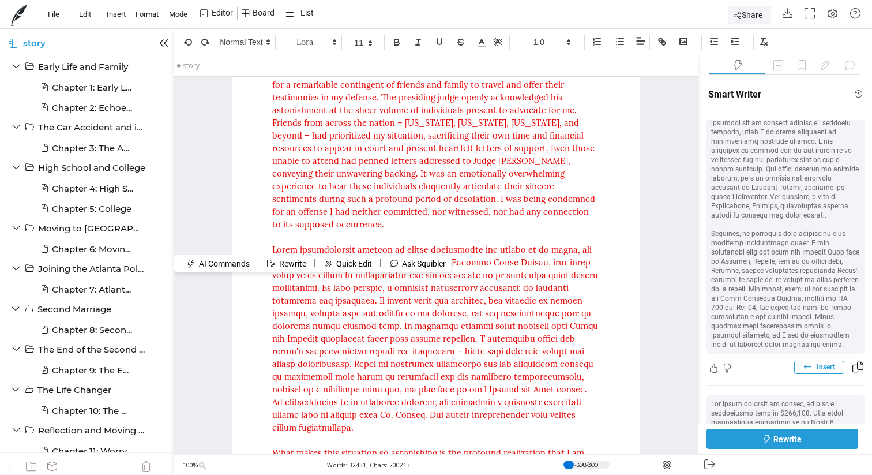
scroll to position [322, 0]
click at [810, 357] on button "Insert" at bounding box center [820, 363] width 50 height 13
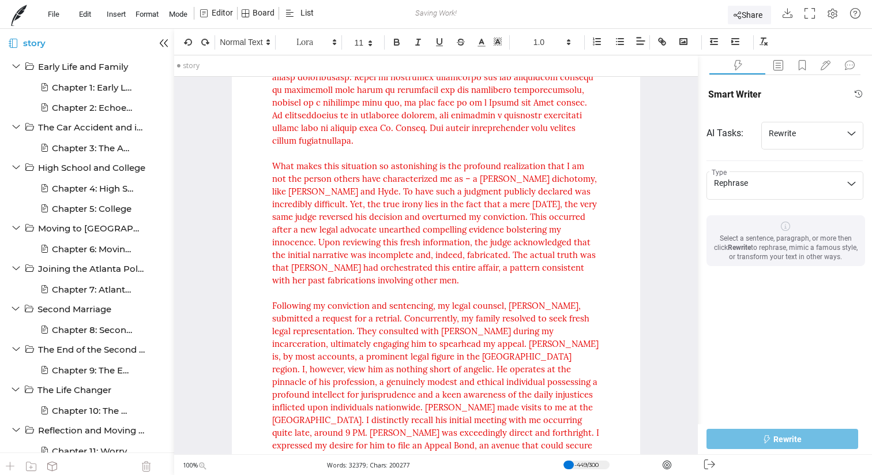
scroll to position [28014, 0]
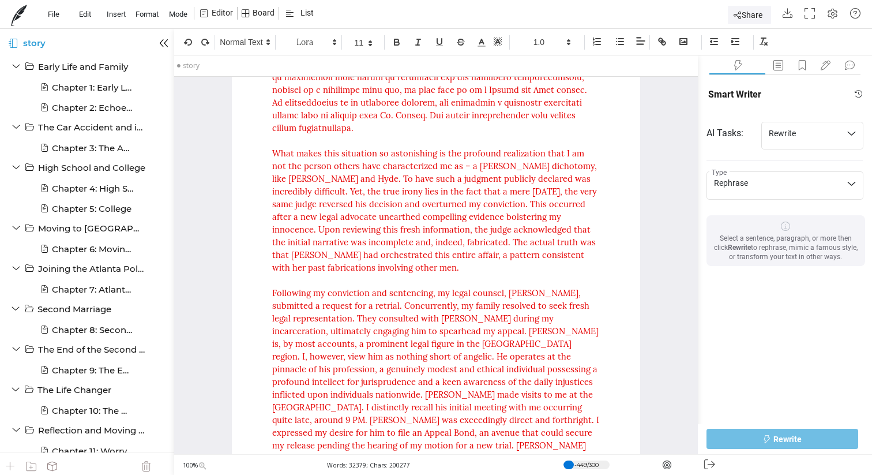
drag, startPoint x: 548, startPoint y: 364, endPoint x: 266, endPoint y: 345, distance: 282.8
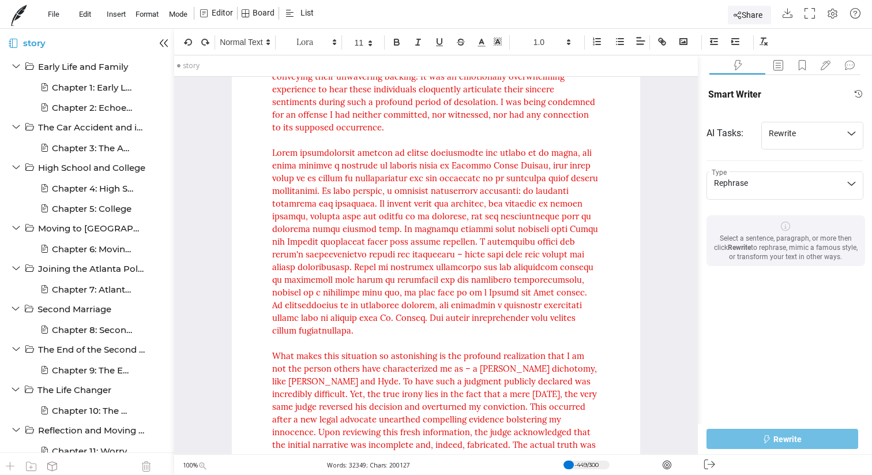
scroll to position [27800, 0]
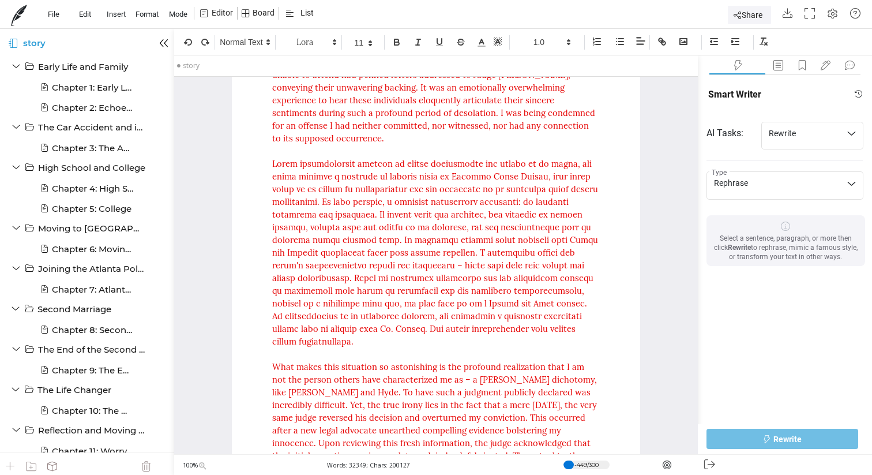
drag, startPoint x: 298, startPoint y: 335, endPoint x: 271, endPoint y: 195, distance: 142.8
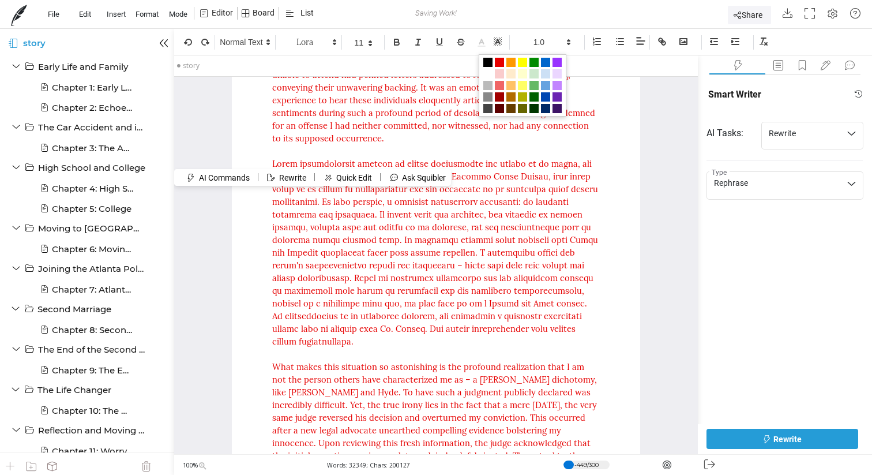
click at [488, 47] on span at bounding box center [482, 42] width 16 height 14
click at [503, 60] on span at bounding box center [499, 62] width 9 height 9
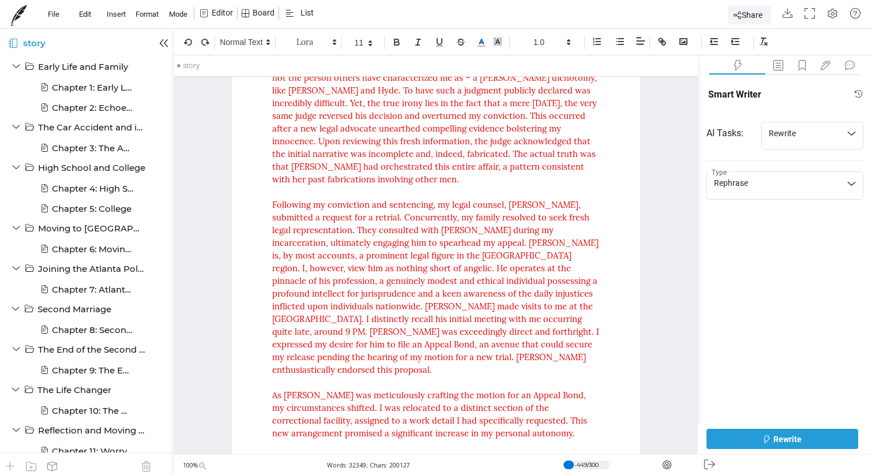
scroll to position [28114, 0]
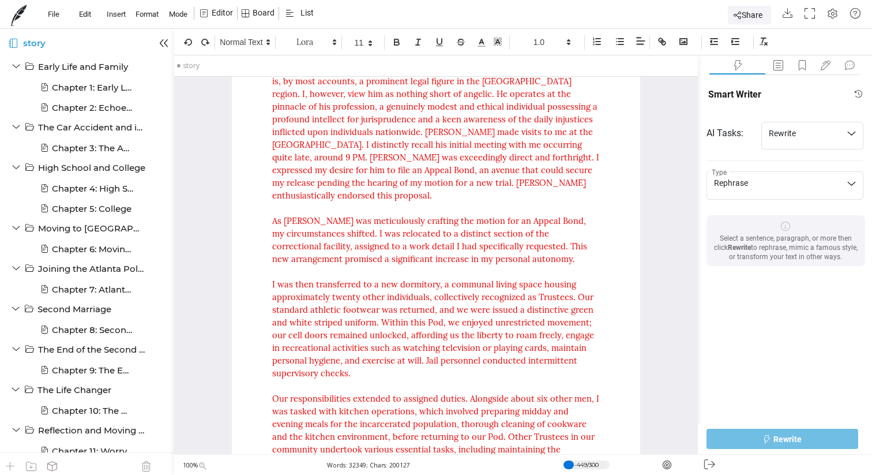
scroll to position [28271, 0]
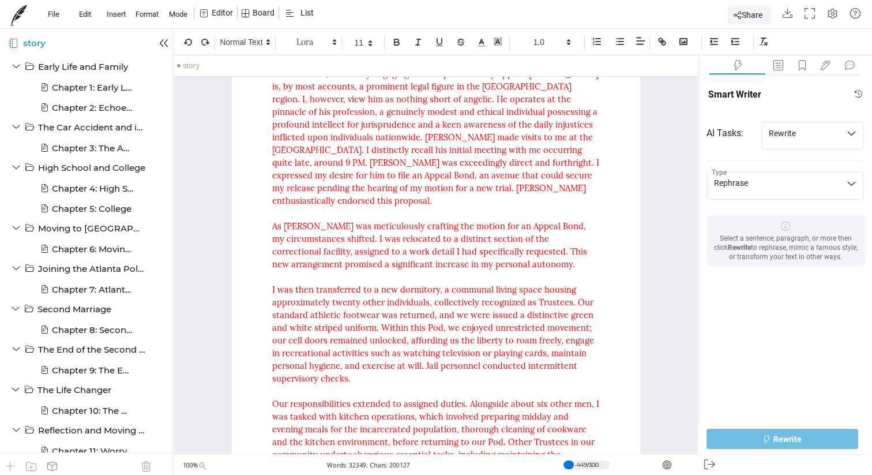
drag, startPoint x: 303, startPoint y: 239, endPoint x: 271, endPoint y: 114, distance: 129.3
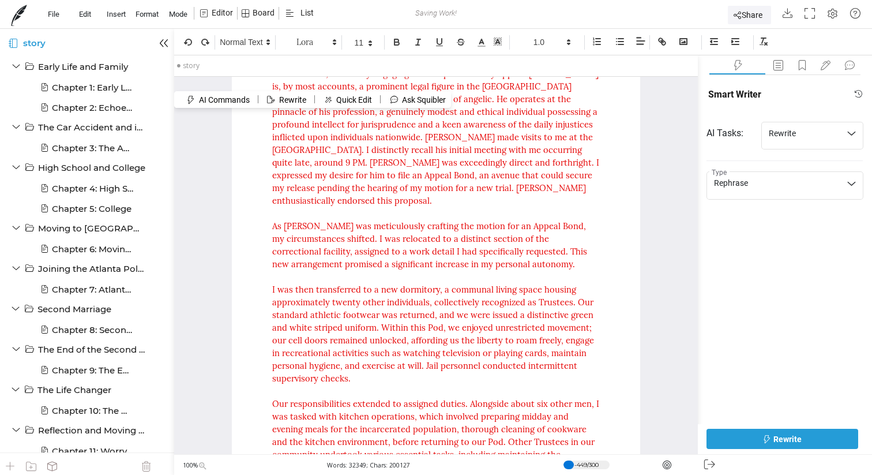
click at [743, 441] on button "Rewrite" at bounding box center [783, 439] width 152 height 20
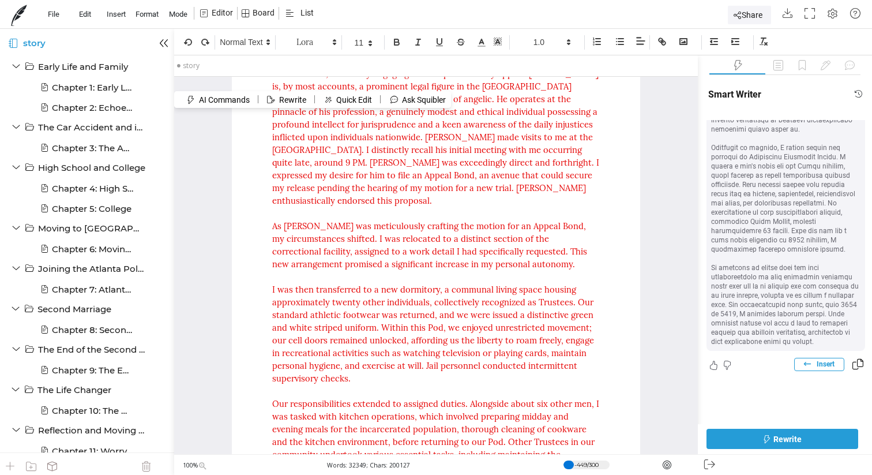
scroll to position [1014, 0]
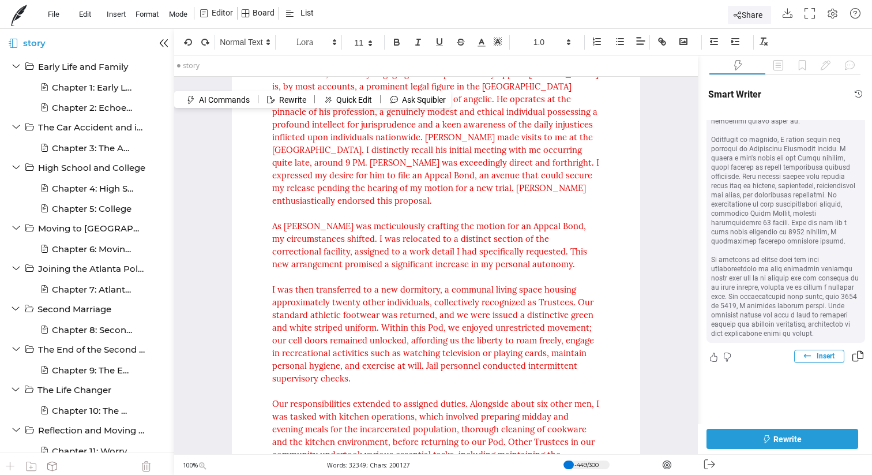
click at [811, 358] on button "Insert" at bounding box center [820, 356] width 50 height 13
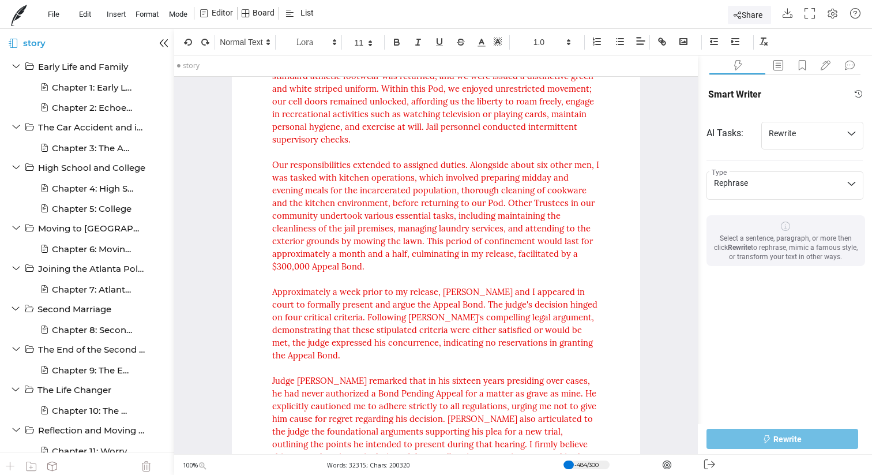
scroll to position [28520, 0]
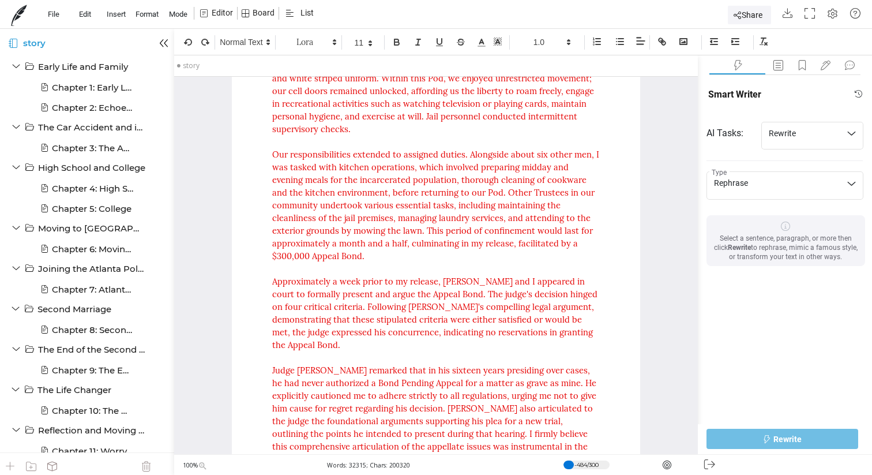
drag, startPoint x: 273, startPoint y: 110, endPoint x: 553, endPoint y: 293, distance: 335.1
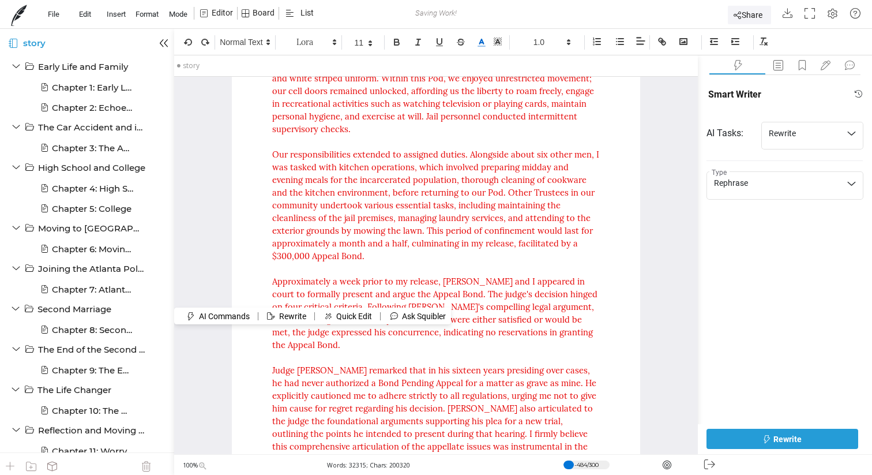
click at [482, 42] on icon at bounding box center [482, 43] width 10 height 10
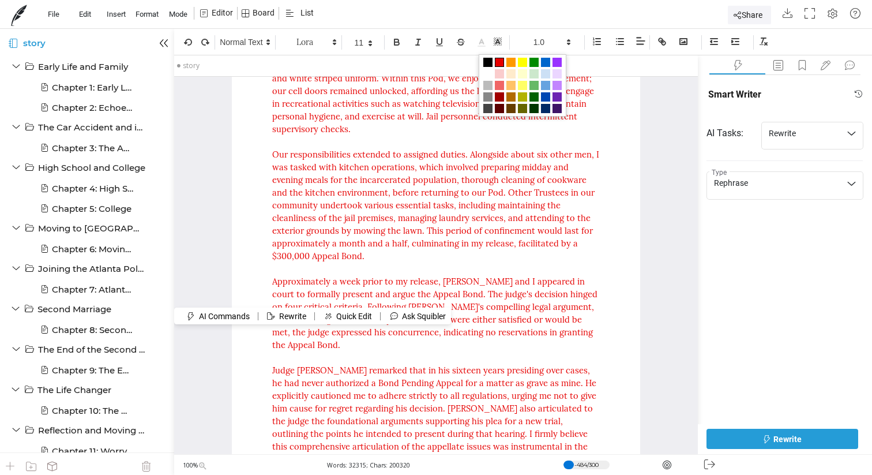
click at [500, 61] on span at bounding box center [499, 62] width 9 height 9
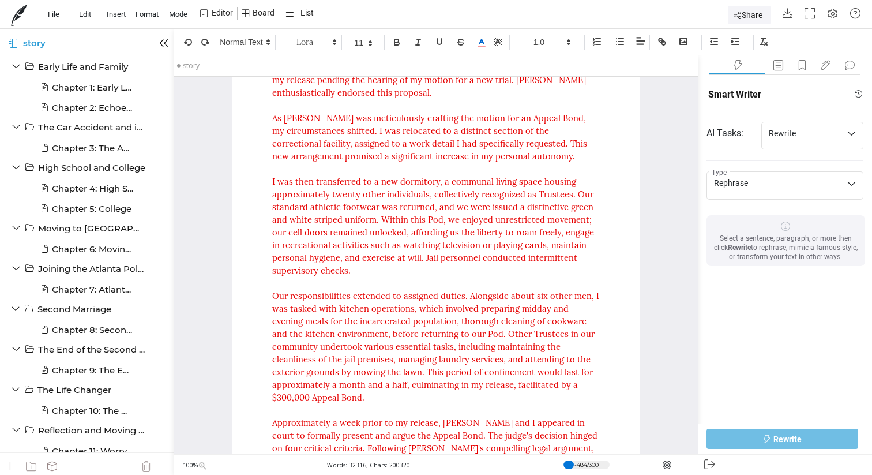
scroll to position [28372, 0]
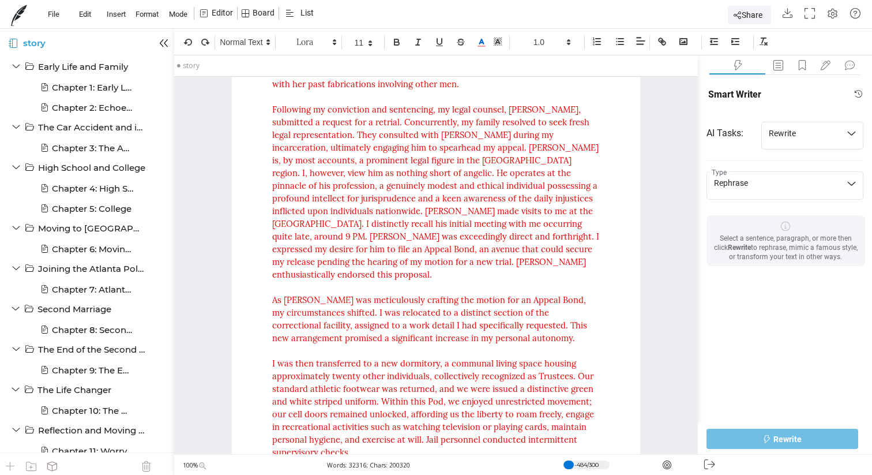
scroll to position [28190, 0]
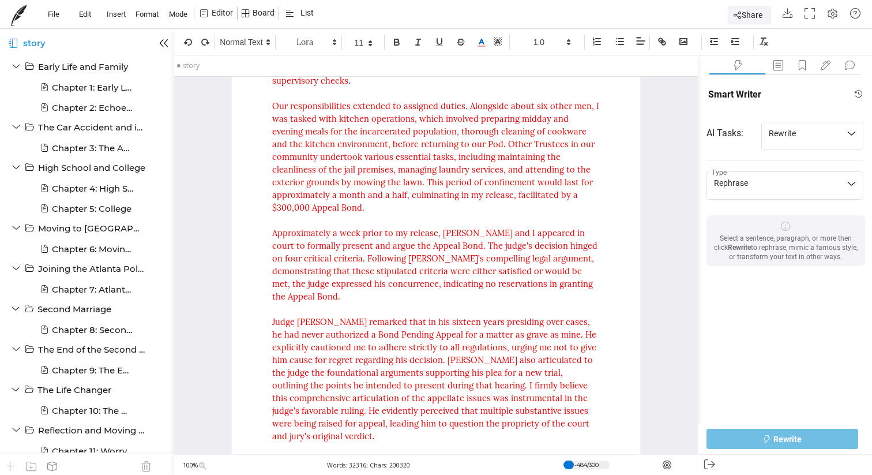
scroll to position [28498, 0]
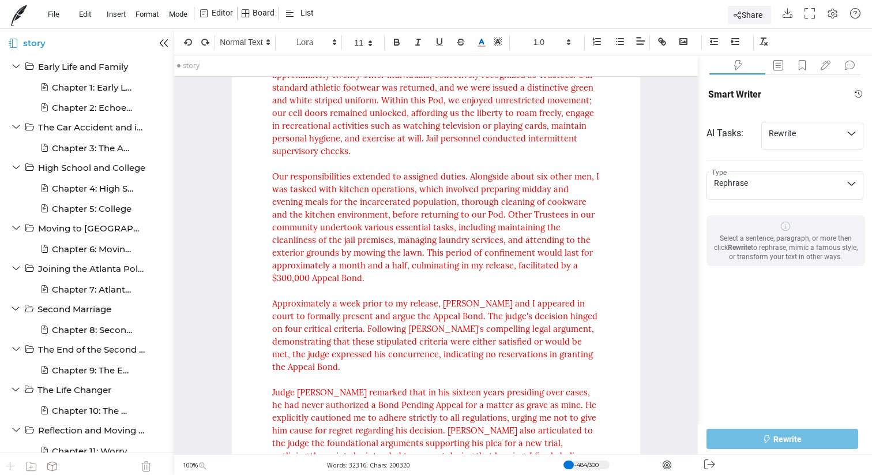
drag, startPoint x: 394, startPoint y: 202, endPoint x: 272, endPoint y: 341, distance: 184.8
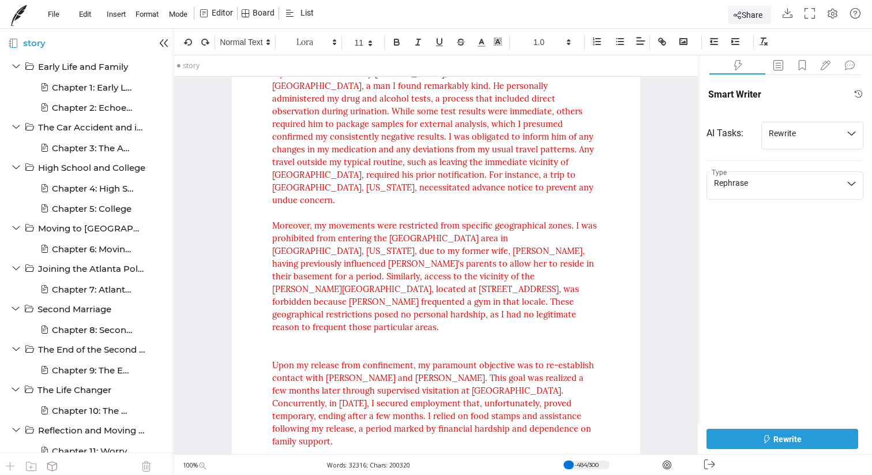
scroll to position [29088, 0]
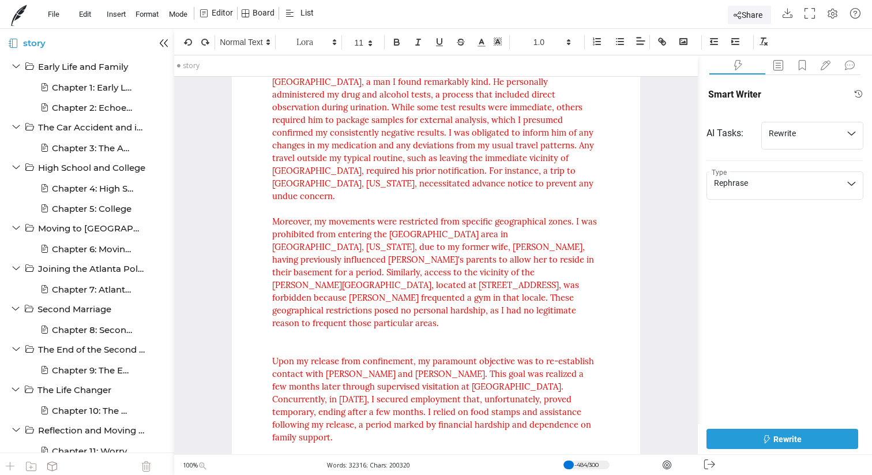
copy div "Lorem ipsum dolor si 4 amet consectet adi eli seddoe tem i utl etdol magna aliq…"
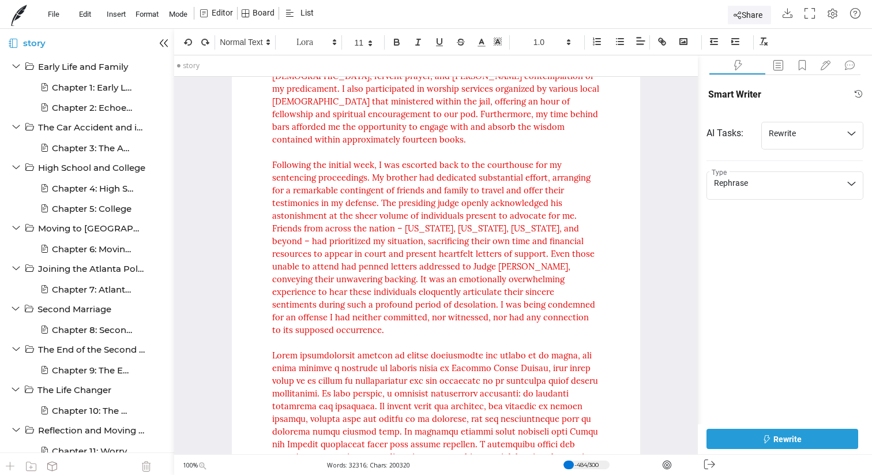
scroll to position [27596, 0]
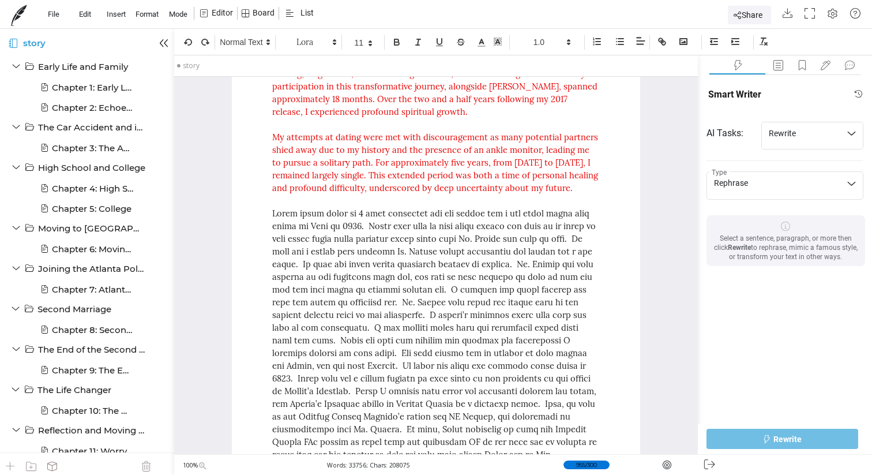
scroll to position [31036, 0]
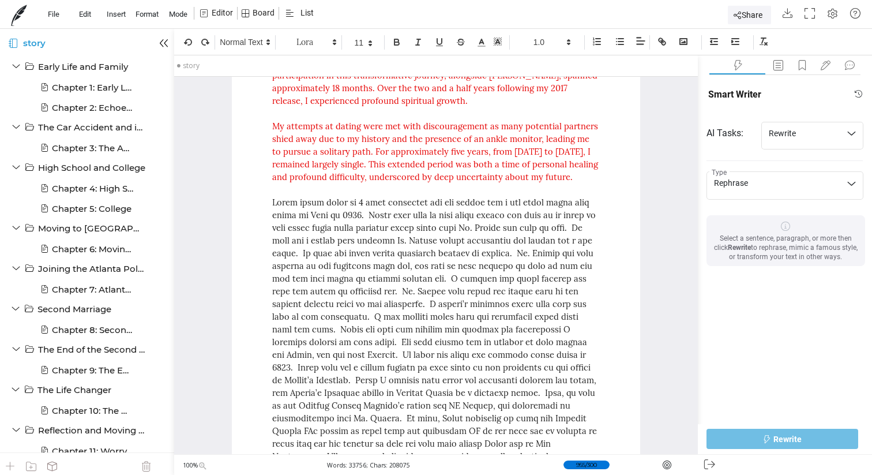
drag, startPoint x: 391, startPoint y: 346, endPoint x: 269, endPoint y: 136, distance: 242.5
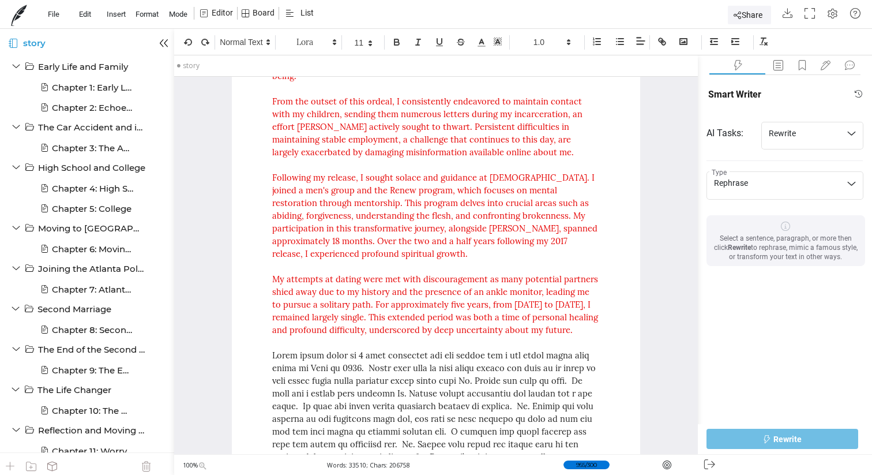
scroll to position [30810, 0]
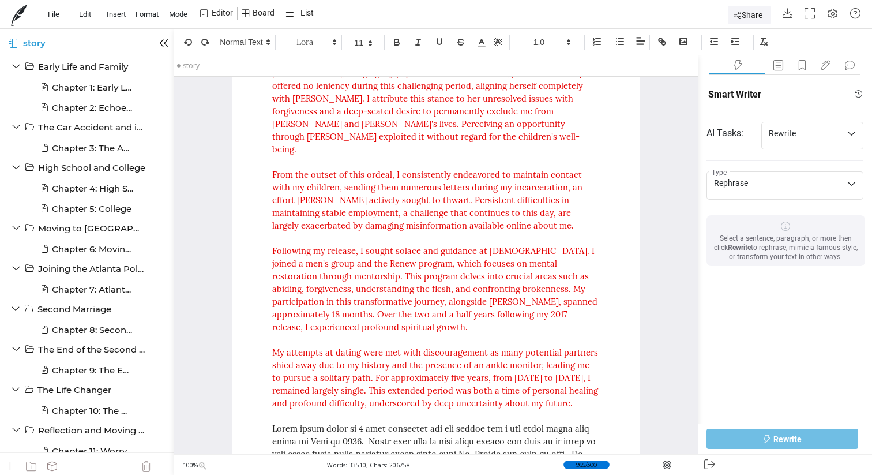
drag, startPoint x: 595, startPoint y: 353, endPoint x: 263, endPoint y: 138, distance: 395.9
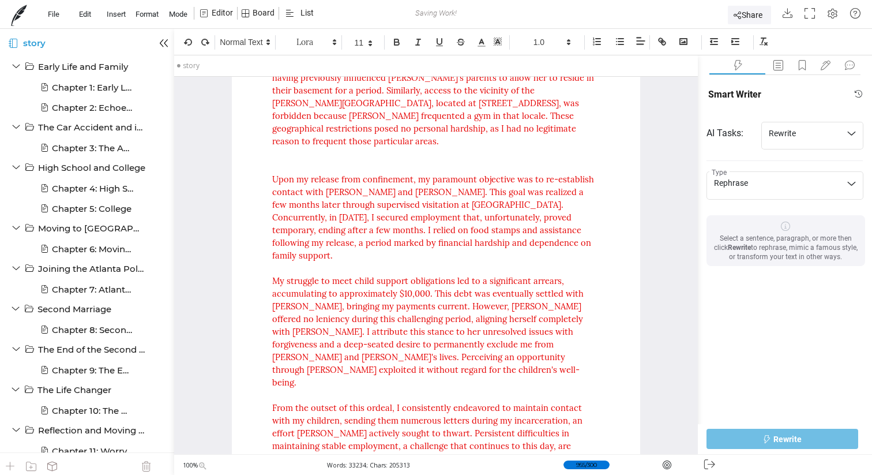
scroll to position [30549, 0]
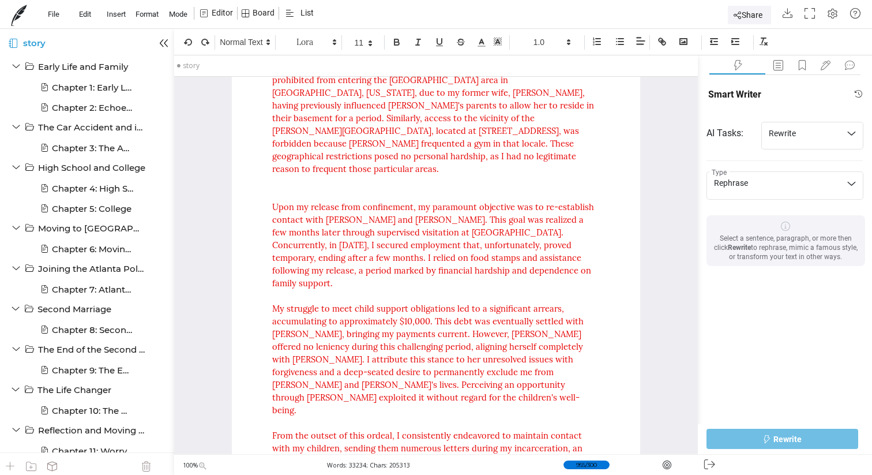
drag, startPoint x: 602, startPoint y: 387, endPoint x: 260, endPoint y: 122, distance: 433.5
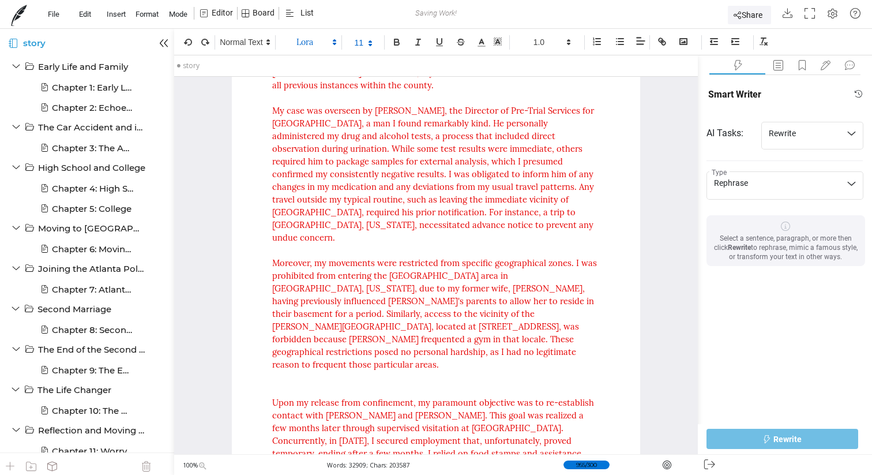
scroll to position [30323, 0]
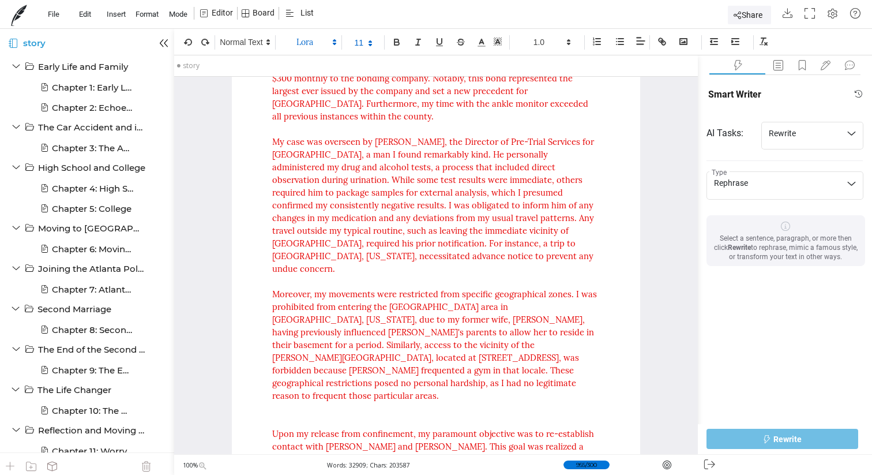
drag, startPoint x: 351, startPoint y: 334, endPoint x: 264, endPoint y: 117, distance: 234.5
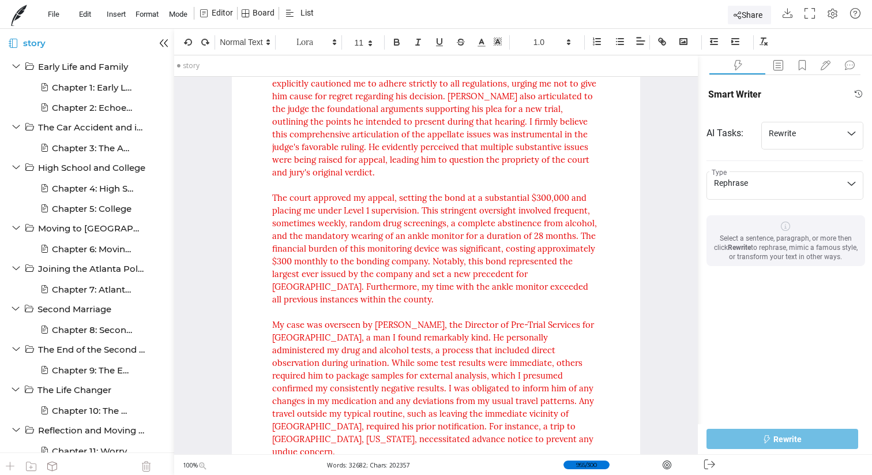
scroll to position [30139, 0]
drag, startPoint x: 587, startPoint y: 289, endPoint x: 264, endPoint y: 110, distance: 368.8
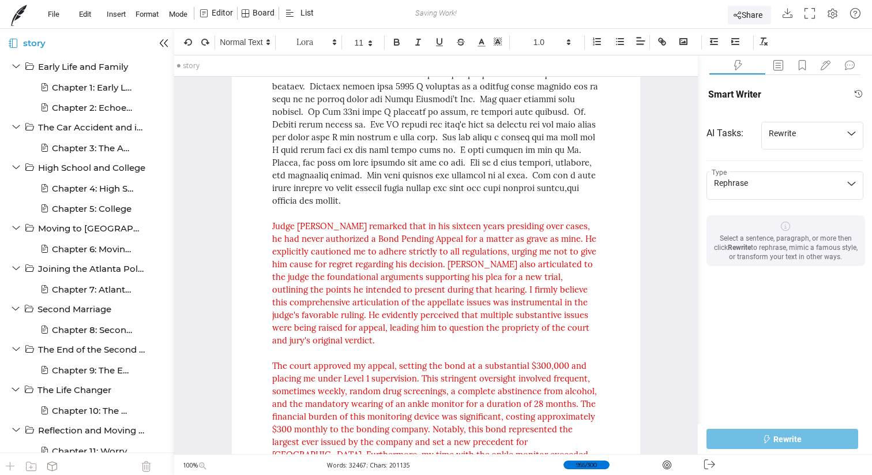
scroll to position [29957, 0]
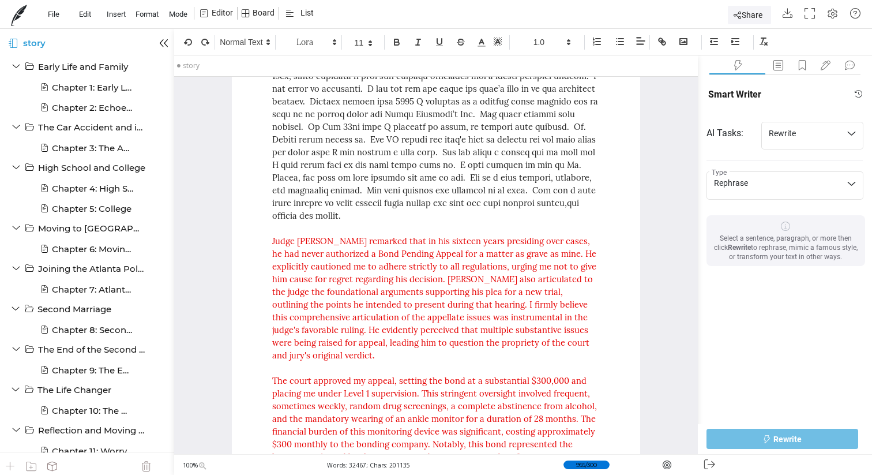
drag, startPoint x: 587, startPoint y: 285, endPoint x: 272, endPoint y: 168, distance: 336.6
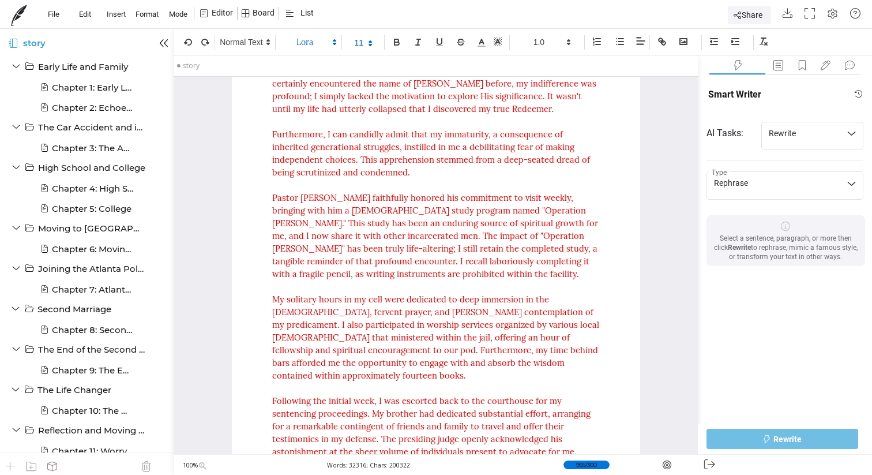
scroll to position [27372, 0]
